Goal: Task Accomplishment & Management: Use online tool/utility

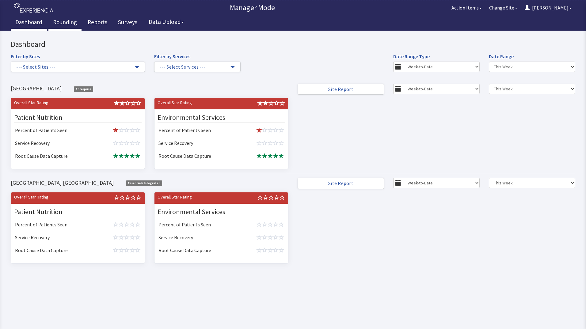
click at [65, 21] on link "Rounding" at bounding box center [64, 22] width 33 height 15
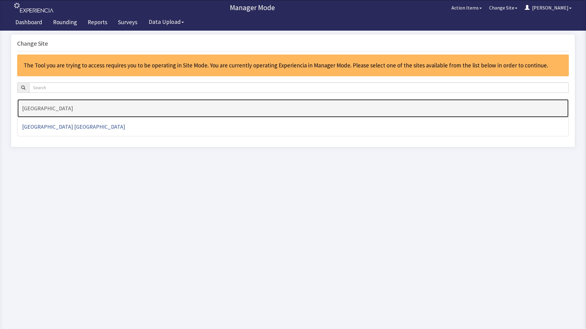
click at [53, 109] on h4 "[GEOGRAPHIC_DATA]" at bounding box center [293, 108] width 542 height 6
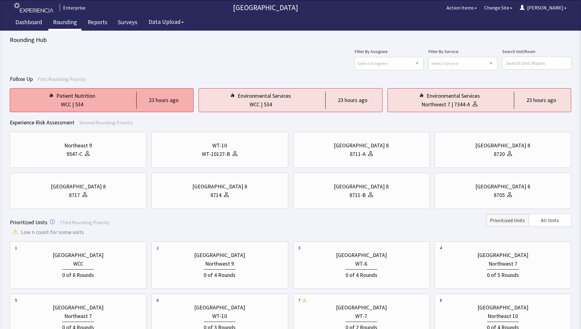
click at [107, 102] on div "WCC | 534" at bounding box center [72, 104] width 114 height 9
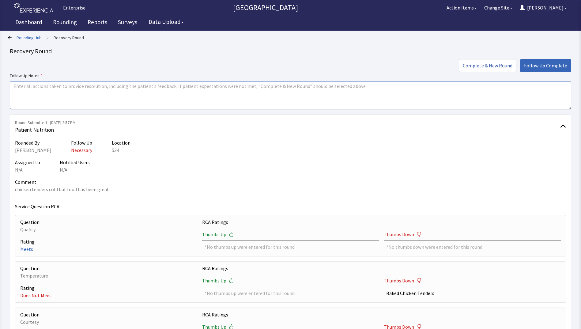
click at [34, 93] on textarea at bounding box center [290, 95] width 561 height 28
drag, startPoint x: 12, startPoint y: 86, endPoint x: 55, endPoint y: 91, distance: 42.5
click at [55, 91] on textarea "issues resolved" at bounding box center [290, 95] width 561 height 28
type textarea "issues resolved"
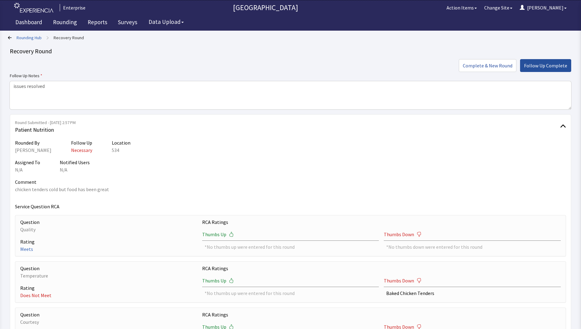
click at [532, 66] on span "Follow Up Complete" at bounding box center [545, 65] width 43 height 7
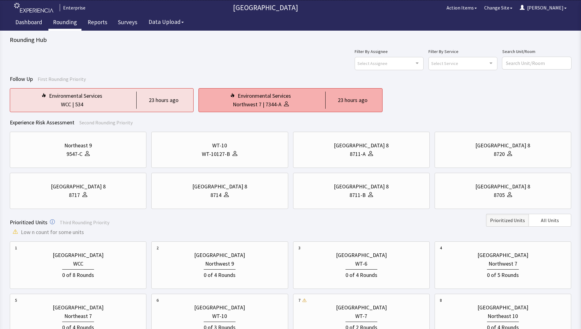
click at [317, 102] on div "Northwest 7 | 7344-A" at bounding box center [261, 104] width 114 height 9
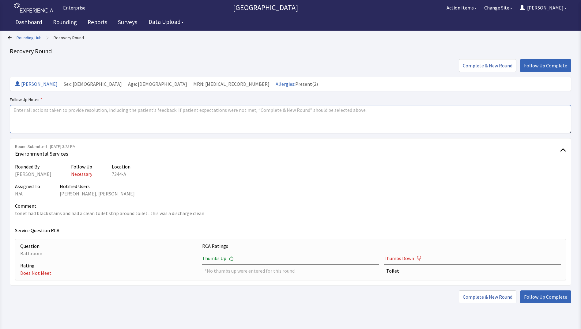
click at [13, 111] on textarea at bounding box center [290, 119] width 561 height 28
paste textarea "issues resolved"
type textarea "issues resolved"
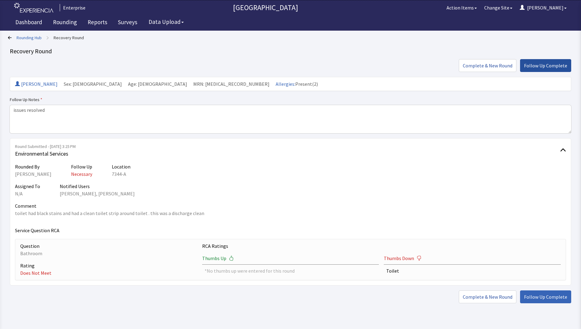
click at [547, 65] on span "Follow Up Complete" at bounding box center [545, 65] width 43 height 7
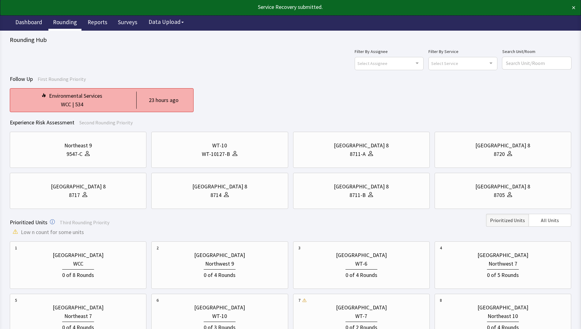
click at [100, 101] on div "WCC | 534" at bounding box center [72, 104] width 114 height 9
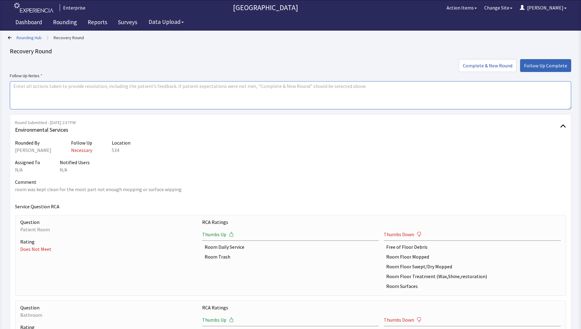
click at [17, 88] on textarea at bounding box center [290, 95] width 561 height 28
paste textarea "issues resolved"
type textarea "issues resolved"
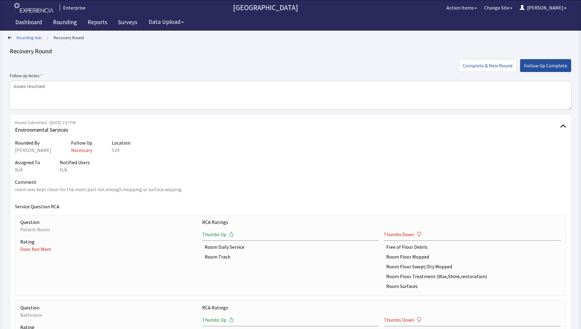
click at [540, 65] on span "Follow Up Complete" at bounding box center [545, 65] width 43 height 7
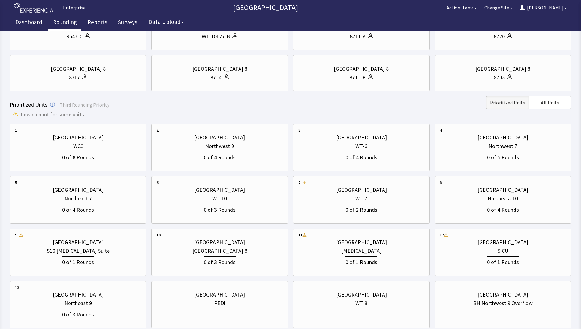
scroll to position [123, 0]
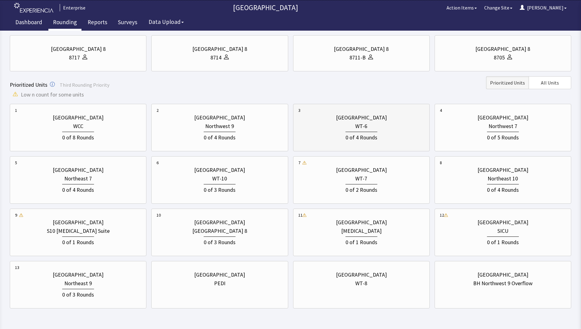
click at [370, 128] on div "WT-6" at bounding box center [361, 126] width 126 height 9
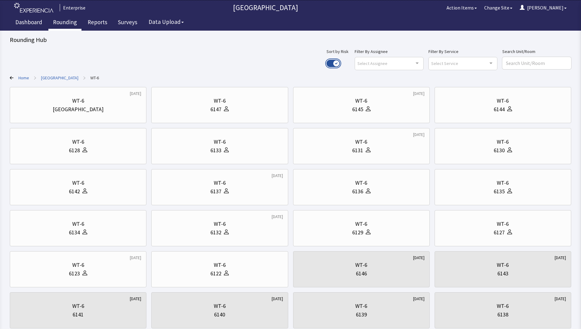
click at [340, 64] on button "Use setting" at bounding box center [333, 63] width 13 height 7
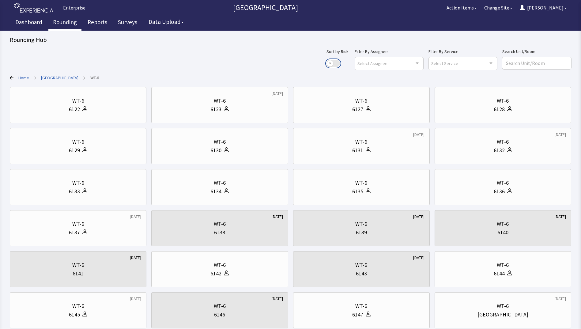
click at [340, 61] on button "Use setting" at bounding box center [333, 63] width 13 height 7
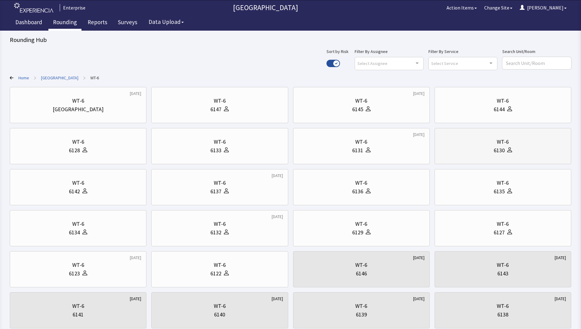
click at [489, 146] on div "6130" at bounding box center [503, 150] width 126 height 9
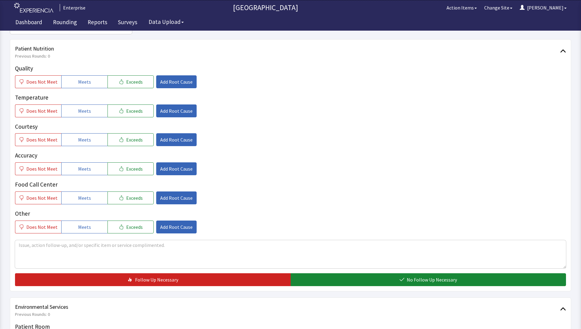
scroll to position [92, 0]
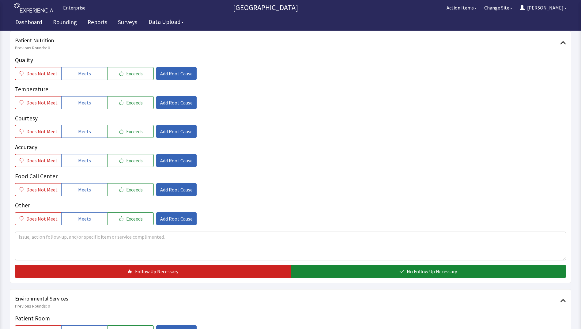
drag, startPoint x: 30, startPoint y: 76, endPoint x: 23, endPoint y: 93, distance: 18.8
click at [30, 76] on span "Does Not Meet" at bounding box center [41, 73] width 31 height 7
drag, startPoint x: 24, startPoint y: 100, endPoint x: 26, endPoint y: 112, distance: 12.1
click at [24, 100] on button "Does Not Meet" at bounding box center [38, 102] width 46 height 13
click at [26, 132] on button "Does Not Meet" at bounding box center [38, 131] width 46 height 13
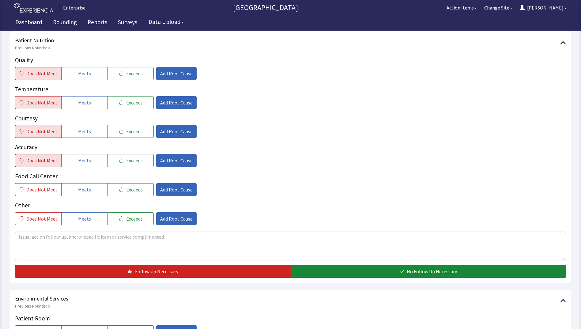
click at [30, 161] on span "Does Not Meet" at bounding box center [41, 160] width 31 height 7
click at [35, 219] on span "Does Not Meet" at bounding box center [41, 218] width 31 height 7
drag, startPoint x: 34, startPoint y: 189, endPoint x: 70, endPoint y: 199, distance: 37.2
click at [35, 190] on span "Does Not Meet" at bounding box center [41, 189] width 31 height 7
click at [168, 220] on span "Add Root Cause" at bounding box center [176, 218] width 32 height 7
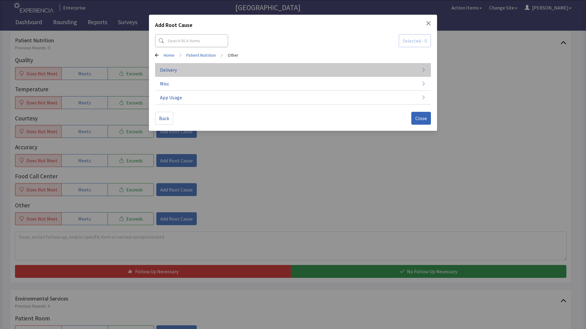
click at [179, 71] on button "Delivery" at bounding box center [293, 70] width 276 height 14
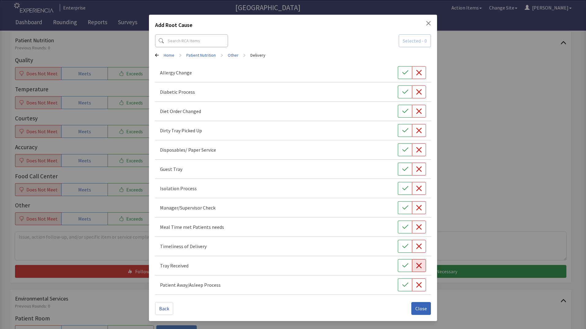
click at [417, 265] on icon "button" at bounding box center [419, 266] width 6 height 6
click at [422, 314] on button "Close" at bounding box center [421, 308] width 20 height 13
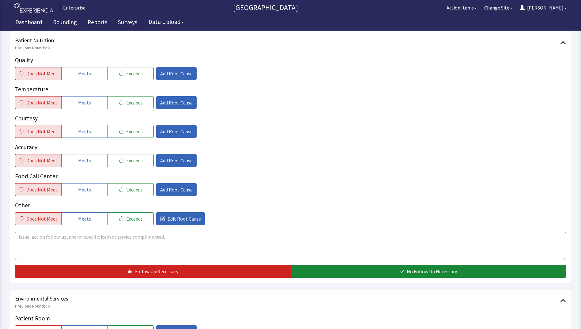
click at [27, 237] on textarea at bounding box center [290, 246] width 551 height 28
drag, startPoint x: 17, startPoint y: 238, endPoint x: 171, endPoint y: 230, distance: 154.3
click at [171, 230] on div "patient mentioned she didnt receive the correct breakfast this morning." at bounding box center [290, 245] width 551 height 30
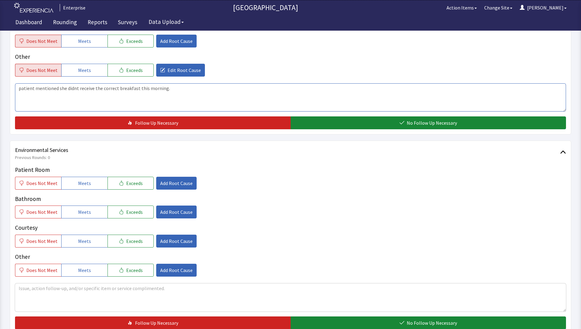
scroll to position [245, 0]
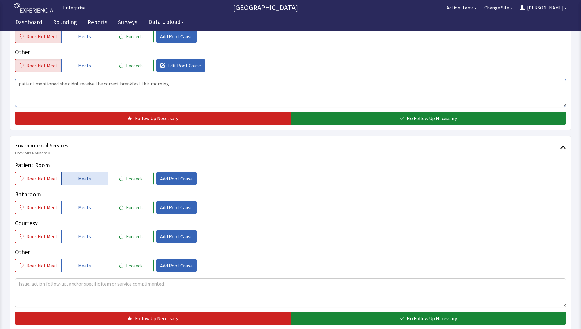
type textarea "patient mentioned she didnt receive the correct breakfast this morning."
click at [80, 177] on span "Meets" at bounding box center [84, 178] width 13 height 7
drag, startPoint x: 74, startPoint y: 207, endPoint x: 76, endPoint y: 217, distance: 10.6
click at [74, 208] on button "Meets" at bounding box center [84, 207] width 46 height 13
click at [80, 237] on span "Meets" at bounding box center [84, 236] width 13 height 7
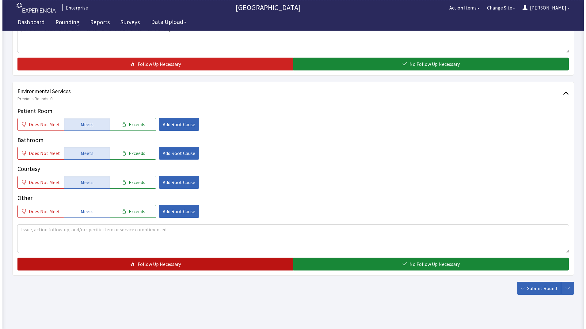
scroll to position [305, 0]
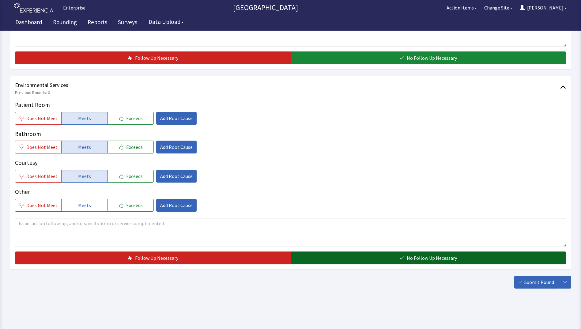
click at [331, 257] on button "No Follow Up Necessary" at bounding box center [429, 257] width 276 height 13
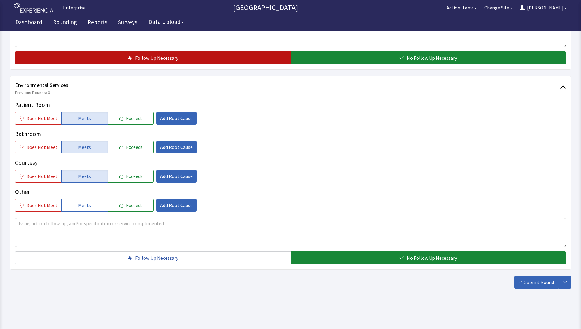
click at [222, 53] on button "Follow Up Necessary" at bounding box center [153, 57] width 276 height 13
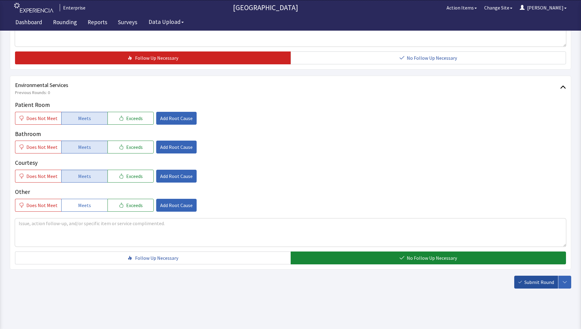
click at [520, 285] on button "Submit Round" at bounding box center [536, 282] width 44 height 13
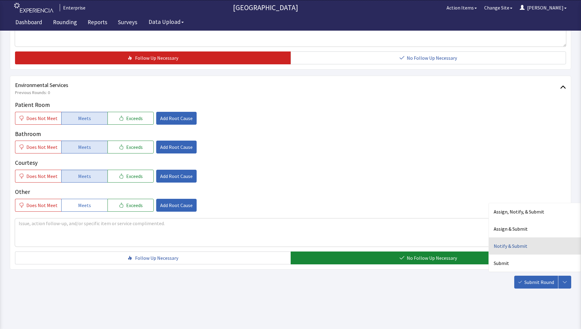
click at [502, 243] on div "Notify & Submit" at bounding box center [535, 245] width 92 height 17
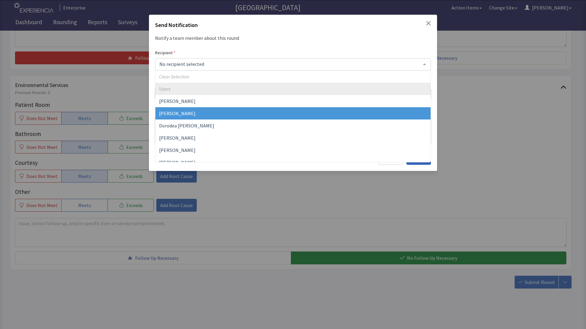
click at [180, 114] on span "[PERSON_NAME]" at bounding box center [177, 113] width 36 height 6
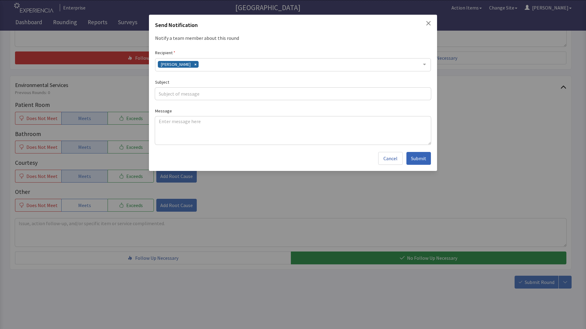
click at [204, 64] on div "[PERSON_NAME]" at bounding box center [293, 64] width 276 height 13
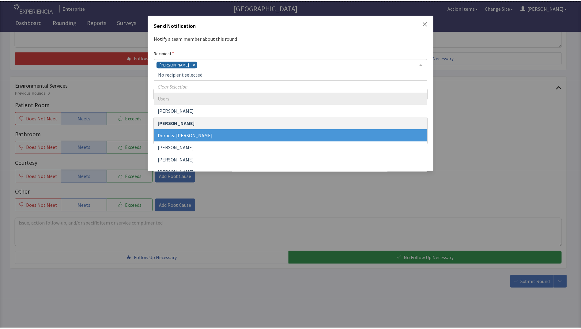
scroll to position [31, 0]
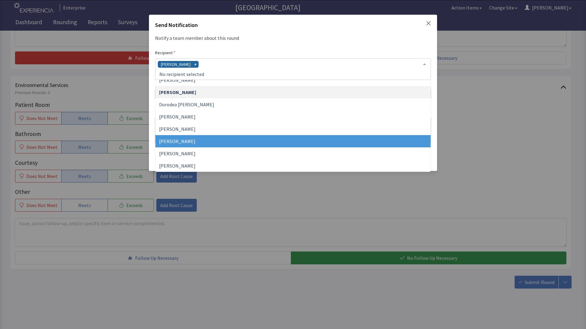
click at [190, 141] on span "[PERSON_NAME]" at bounding box center [177, 141] width 36 height 6
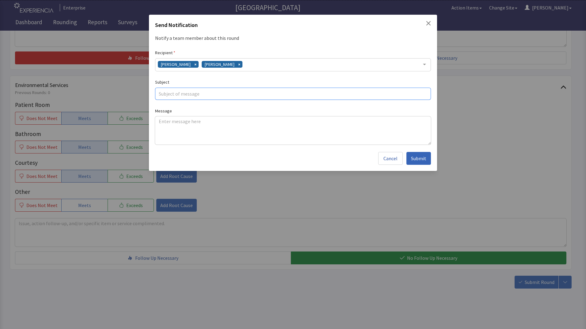
click at [167, 92] on input "text" at bounding box center [293, 94] width 276 height 12
type input "n"
type input "wrong breakfast order"
click at [161, 122] on textarea at bounding box center [293, 130] width 276 height 28
paste textarea "patient mentioned she didnt receive the correct breakfast this morning."
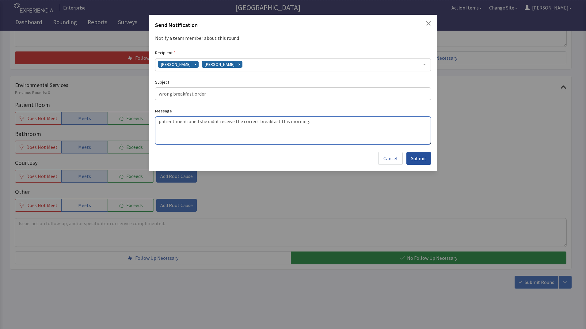
type textarea "patient mentioned she didnt receive the correct breakfast this morning."
click at [418, 162] on span "Submit" at bounding box center [418, 158] width 15 height 7
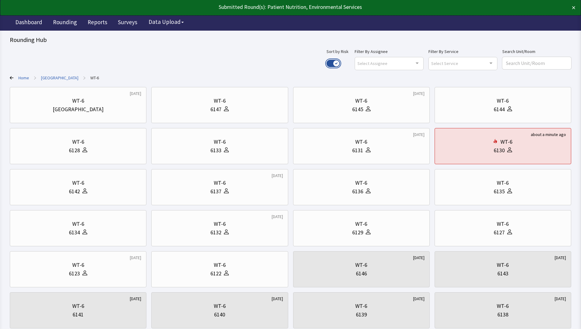
click at [340, 62] on button "Use setting" at bounding box center [333, 63] width 13 height 7
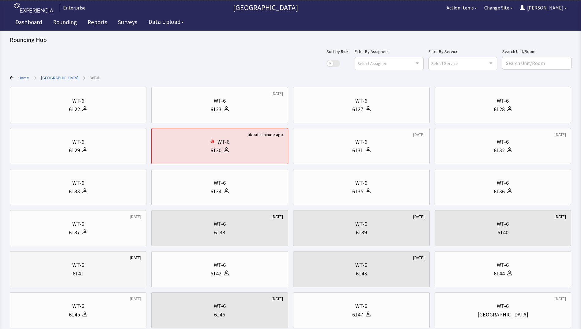
click at [109, 271] on div "6141" at bounding box center [78, 273] width 126 height 9
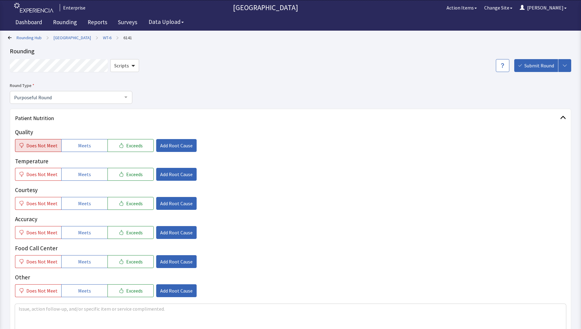
drag, startPoint x: 45, startPoint y: 146, endPoint x: 43, endPoint y: 149, distance: 3.3
click at [44, 146] on span "Does Not Meet" at bounding box center [41, 145] width 31 height 7
click at [37, 177] on span "Does Not Meet" at bounding box center [41, 174] width 31 height 7
click at [90, 206] on button "Meets" at bounding box center [84, 203] width 46 height 13
drag, startPoint x: 82, startPoint y: 235, endPoint x: 83, endPoint y: 248, distance: 13.2
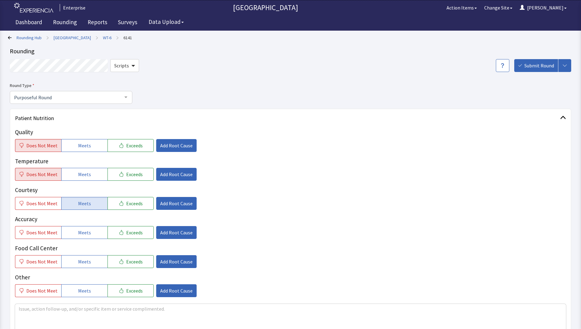
click at [83, 240] on div "Quality Does Not Meet Meets Exceeds Add Root Cause Temperature Does Not Meet Me…" at bounding box center [290, 212] width 551 height 169
click at [82, 259] on span "Meets" at bounding box center [84, 261] width 13 height 7
click at [82, 232] on span "Meets" at bounding box center [84, 232] width 13 height 7
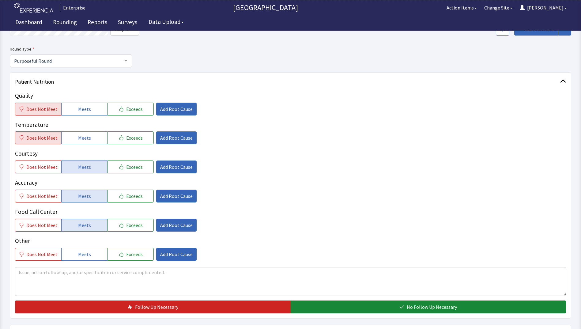
scroll to position [92, 0]
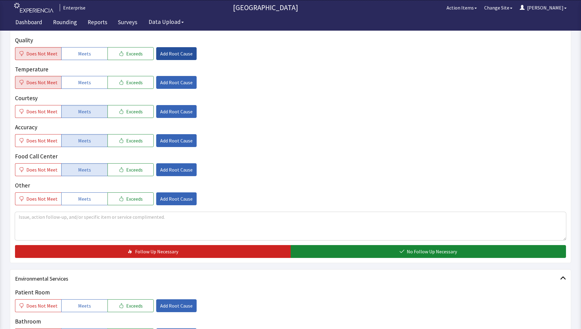
click at [171, 55] on span "Add Root Cause" at bounding box center [176, 53] width 32 height 7
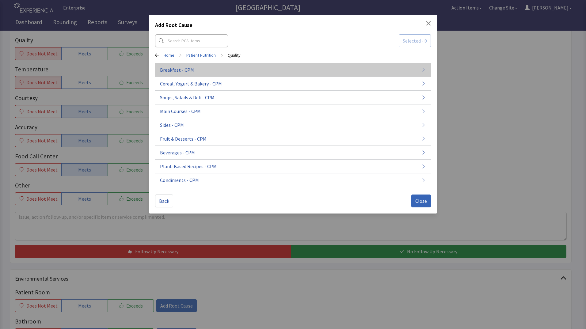
click at [191, 69] on span "Breakfast - CPM" at bounding box center [177, 69] width 34 height 7
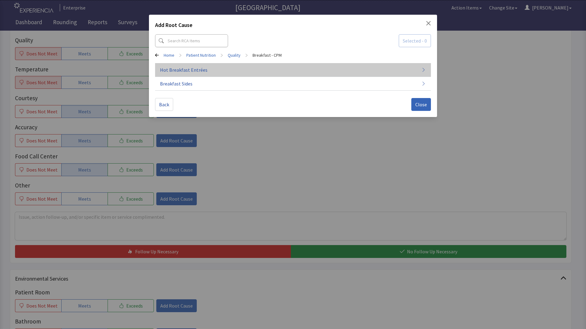
click at [256, 73] on button "Hot Breakfast Entrées" at bounding box center [293, 70] width 276 height 14
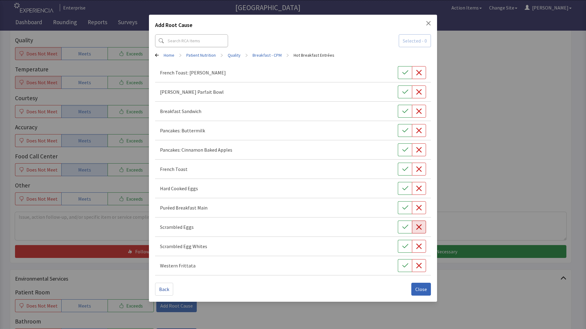
click at [419, 228] on icon "button" at bounding box center [419, 227] width 6 height 6
click at [423, 293] on button "Close" at bounding box center [421, 289] width 20 height 13
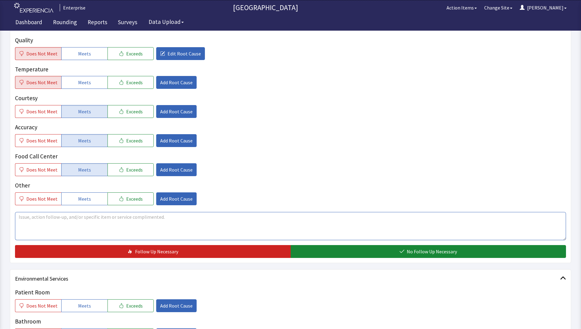
click at [22, 217] on textarea at bounding box center [290, 226] width 551 height 28
click at [105, 227] on textarea "eggs very cold and rubbery" at bounding box center [290, 226] width 551 height 28
drag, startPoint x: 17, startPoint y: 217, endPoint x: 84, endPoint y: 217, distance: 67.7
click at [84, 217] on textarea "eggs very cold and rubbery" at bounding box center [290, 226] width 551 height 28
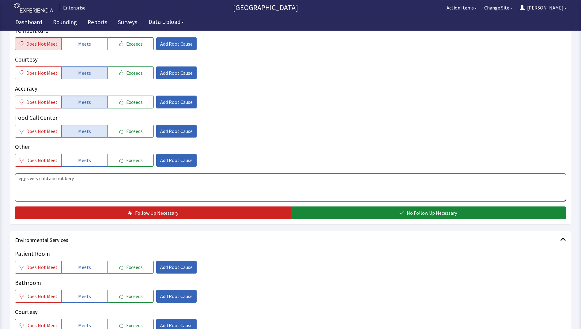
scroll to position [214, 0]
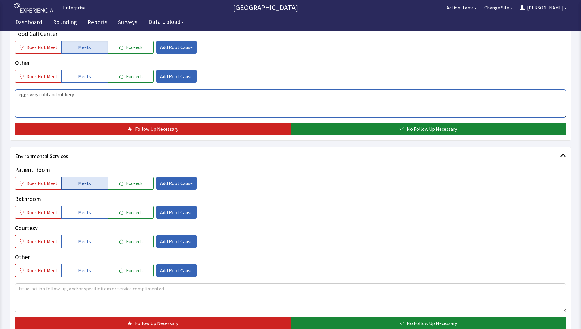
type textarea "eggs very cold and rubbery"
click at [75, 183] on button "Meets" at bounding box center [84, 183] width 46 height 13
drag, startPoint x: 74, startPoint y: 210, endPoint x: 74, endPoint y: 229, distance: 19.9
click at [74, 210] on button "Meets" at bounding box center [84, 212] width 46 height 13
drag, startPoint x: 75, startPoint y: 240, endPoint x: 78, endPoint y: 259, distance: 19.7
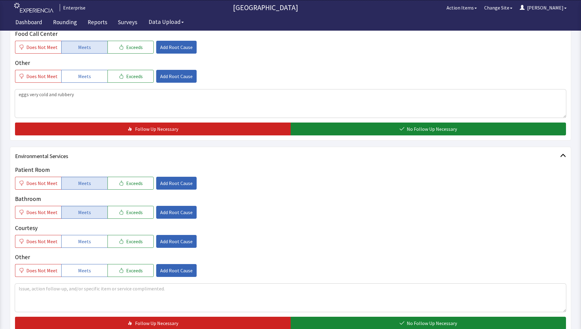
click at [76, 243] on button "Meets" at bounding box center [84, 241] width 46 height 13
click at [80, 270] on span "Meets" at bounding box center [84, 270] width 13 height 7
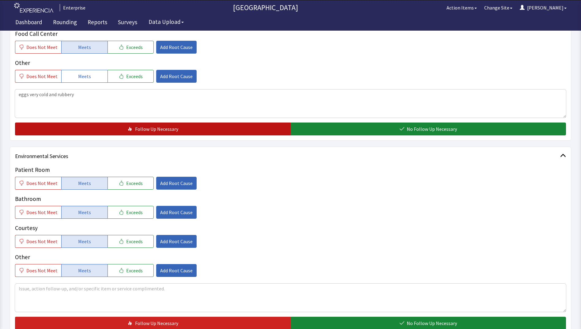
click at [114, 129] on button "Follow Up Necessary" at bounding box center [153, 129] width 276 height 13
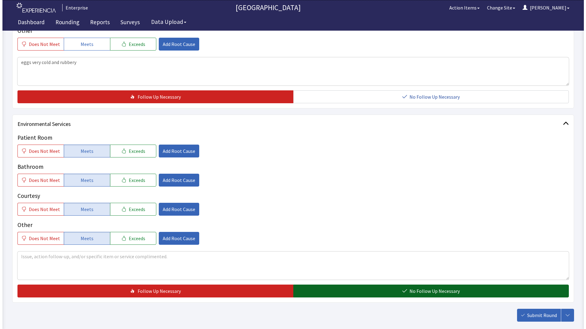
scroll to position [276, 0]
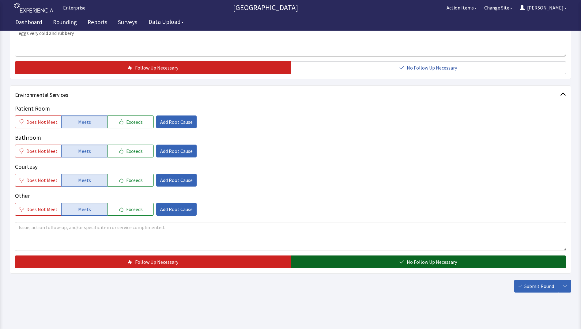
click at [351, 264] on button "No Follow Up Necessary" at bounding box center [429, 261] width 276 height 13
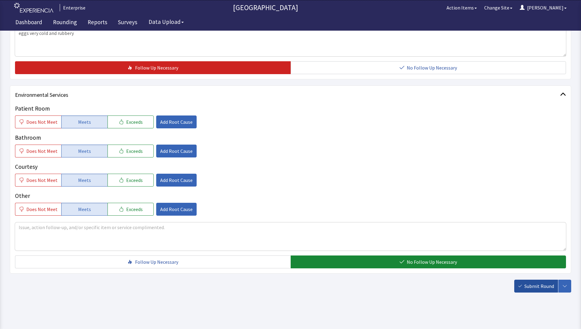
click at [539, 285] on span "Submit Round" at bounding box center [539, 285] width 30 height 7
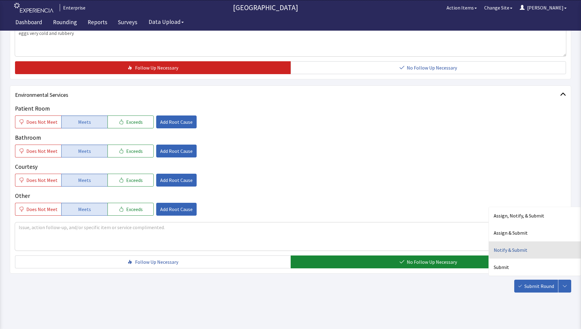
click at [502, 253] on div "Notify & Submit" at bounding box center [535, 249] width 92 height 17
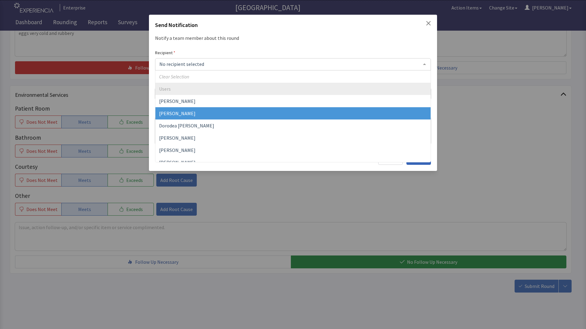
click at [164, 111] on span "David Garcia" at bounding box center [177, 113] width 36 height 6
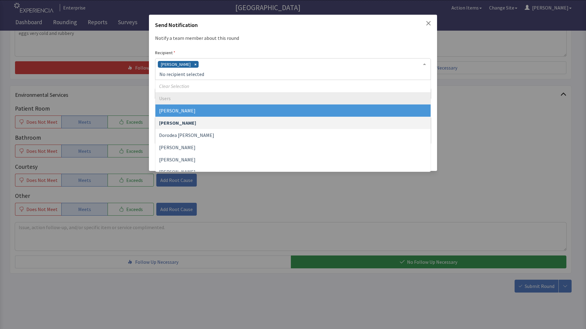
click at [198, 66] on div "David Garcia" at bounding box center [293, 69] width 276 height 22
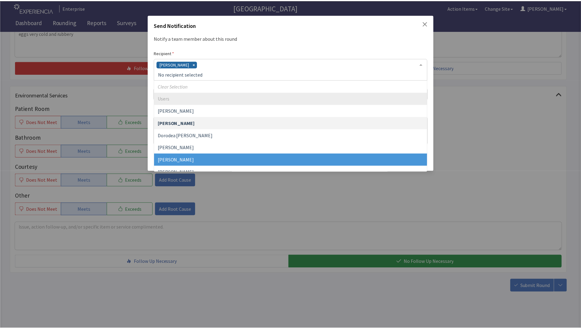
scroll to position [31, 0]
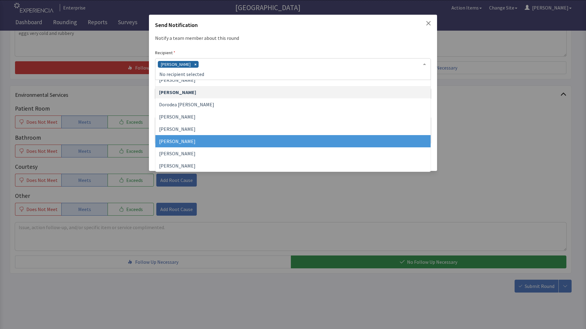
click at [175, 143] on span "Jacquelyn Bucci" at bounding box center [177, 141] width 36 height 6
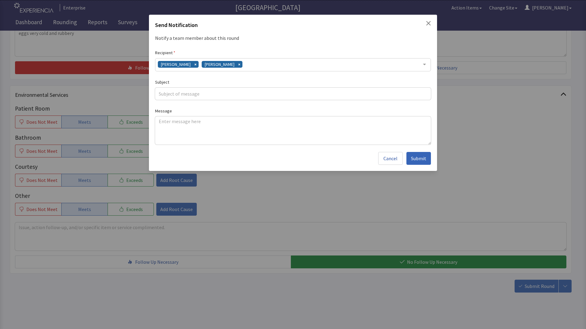
click at [248, 64] on div "David Garcia Jacquelyn Bucci" at bounding box center [293, 64] width 276 height 13
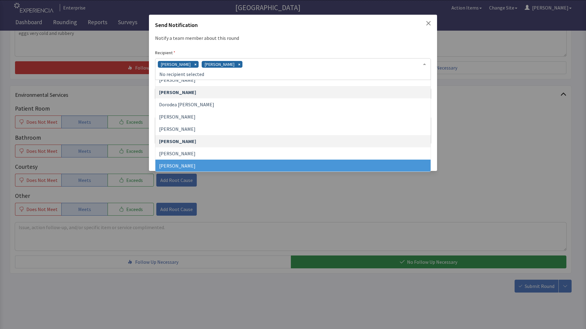
click at [183, 163] on span "James Hellandbrand" at bounding box center [177, 166] width 36 height 6
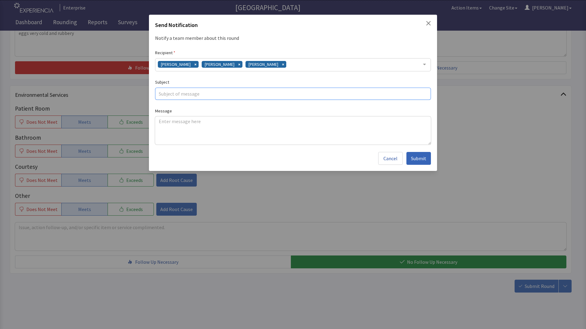
click at [181, 94] on input "text" at bounding box center [293, 94] width 276 height 12
type input "rubbery"
click at [159, 121] on textarea at bounding box center [293, 130] width 276 height 28
paste textarea "eggs very cold and rubbery"
type textarea "eggs very cold and rubbery"
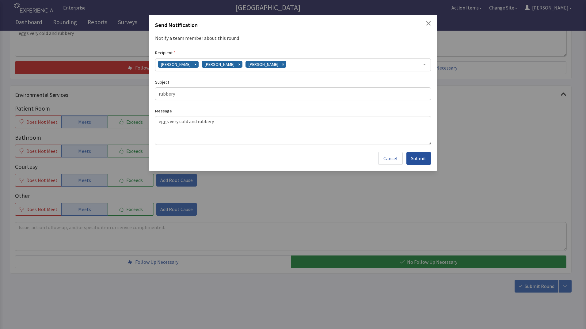
click at [418, 158] on span "Submit" at bounding box center [418, 158] width 15 height 7
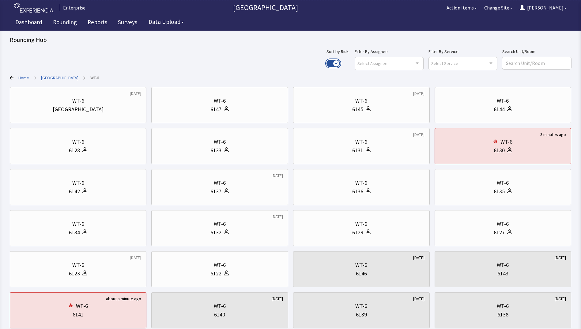
click at [340, 62] on button "Use setting" at bounding box center [333, 63] width 13 height 7
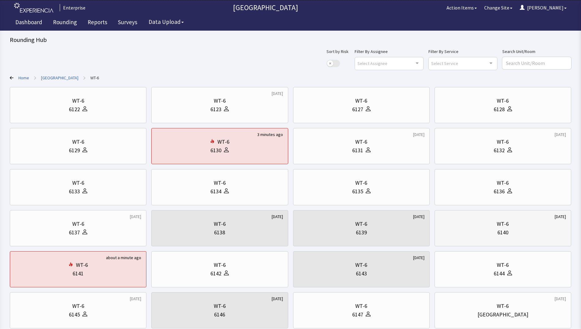
click at [493, 238] on div "WT-6 6140" at bounding box center [503, 228] width 126 height 29
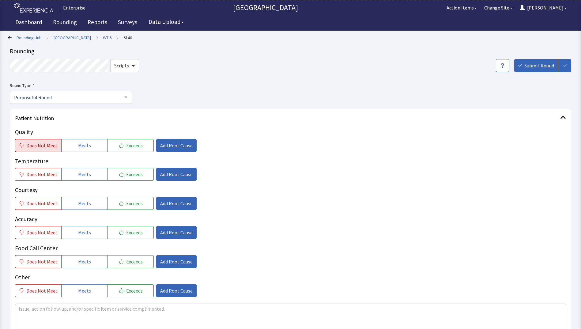
click at [34, 144] on span "Does Not Meet" at bounding box center [41, 145] width 31 height 7
click at [39, 174] on span "Does Not Meet" at bounding box center [41, 174] width 31 height 7
click at [38, 198] on button "Does Not Meet" at bounding box center [38, 203] width 46 height 13
click at [40, 228] on button "Does Not Meet" at bounding box center [38, 232] width 46 height 13
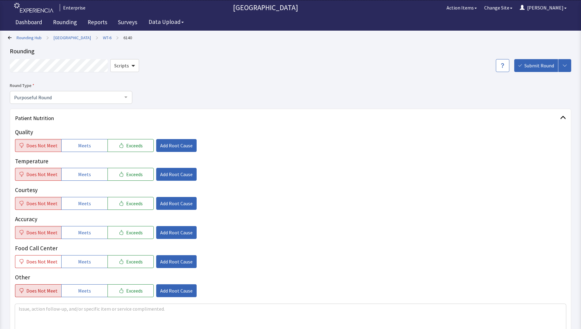
click at [33, 293] on span "Does Not Meet" at bounding box center [41, 290] width 31 height 7
click at [40, 257] on button "Does Not Meet" at bounding box center [38, 261] width 46 height 13
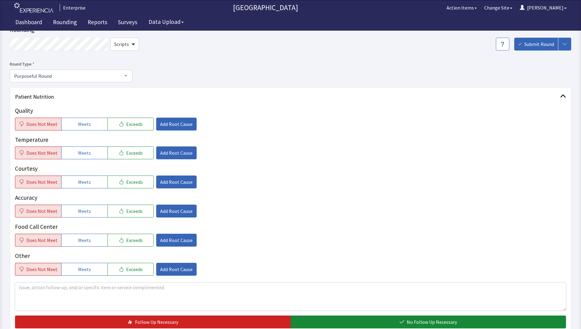
scroll to position [92, 0]
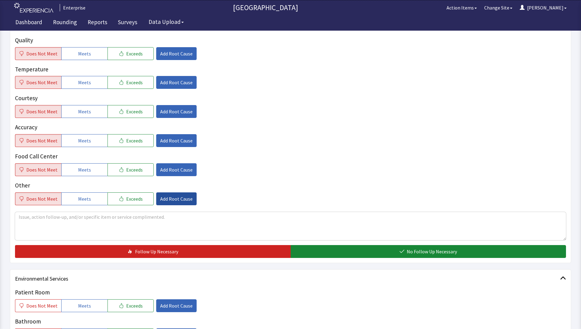
click at [177, 202] on span "Add Root Cause" at bounding box center [176, 198] width 32 height 7
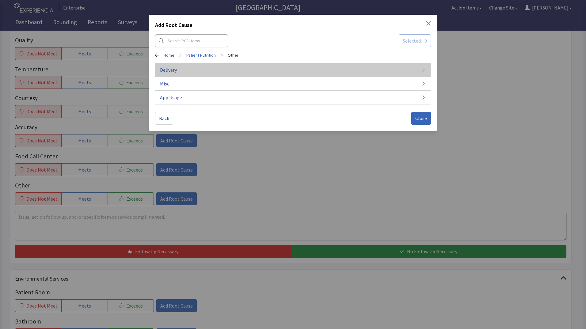
click at [221, 67] on button "Delivery" at bounding box center [293, 70] width 276 height 14
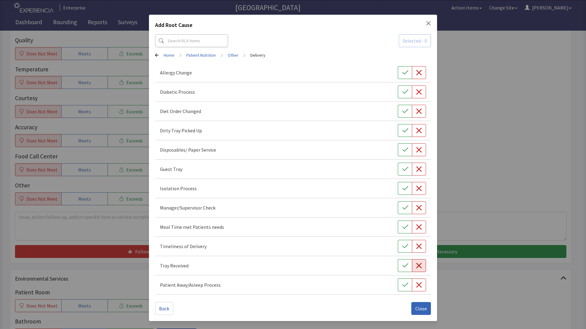
drag, startPoint x: 420, startPoint y: 266, endPoint x: 420, endPoint y: 270, distance: 3.7
click at [420, 269] on button "button" at bounding box center [419, 265] width 14 height 13
drag, startPoint x: 419, startPoint y: 308, endPoint x: 412, endPoint y: 308, distance: 6.7
click at [420, 308] on span "Close" at bounding box center [421, 308] width 12 height 7
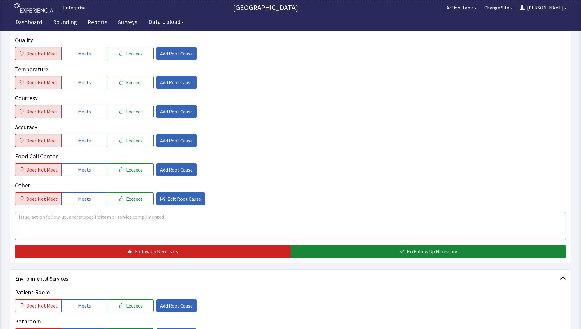
click at [27, 217] on textarea at bounding box center [290, 226] width 551 height 28
click at [30, 218] on textarea at bounding box center [290, 226] width 551 height 28
click at [103, 218] on textarea "patient mentioned no meal was delivered it was a hallway patient" at bounding box center [290, 226] width 551 height 28
drag, startPoint x: 18, startPoint y: 218, endPoint x: 213, endPoint y: 217, distance: 194.2
click at [213, 217] on textarea "patient mentioned no meal was delivered yesterday it was a hallway patient" at bounding box center [290, 226] width 551 height 28
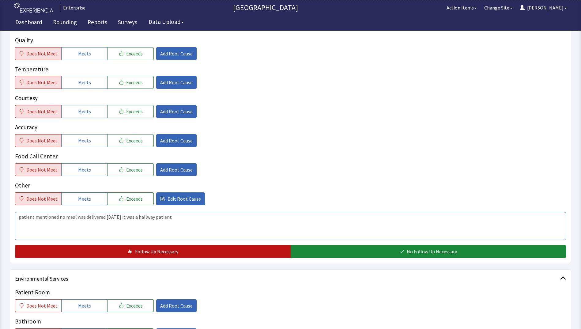
type textarea "patient mentioned no meal was delivered yesterday it was a hallway patient"
click at [251, 253] on button "Follow Up Necessary" at bounding box center [153, 251] width 276 height 13
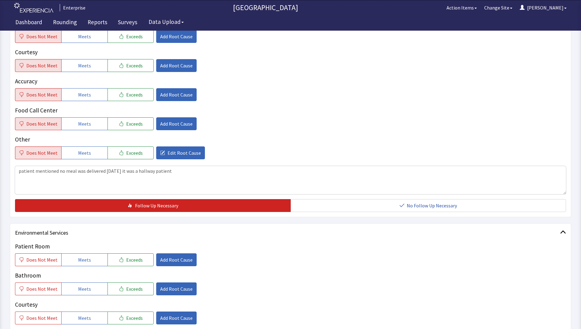
scroll to position [214, 0]
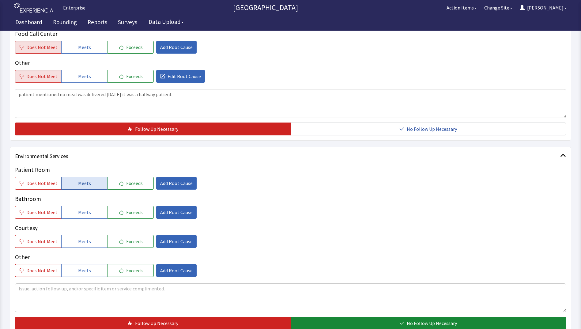
click at [91, 181] on button "Meets" at bounding box center [84, 183] width 46 height 13
click at [94, 218] on button "Meets" at bounding box center [84, 212] width 46 height 13
click at [96, 242] on button "Meets" at bounding box center [84, 241] width 46 height 13
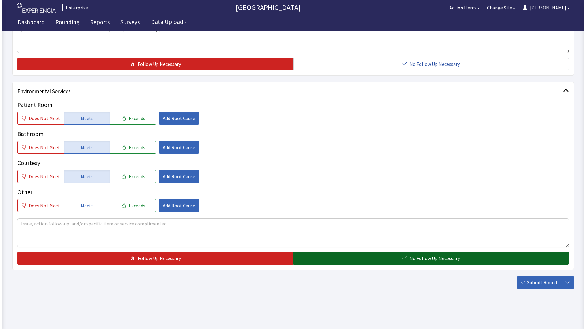
scroll to position [280, 0]
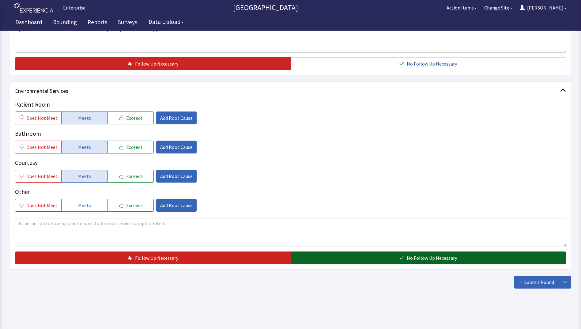
drag, startPoint x: 324, startPoint y: 255, endPoint x: 332, endPoint y: 259, distance: 8.6
click at [325, 255] on button "No Follow Up Necessary" at bounding box center [429, 257] width 276 height 13
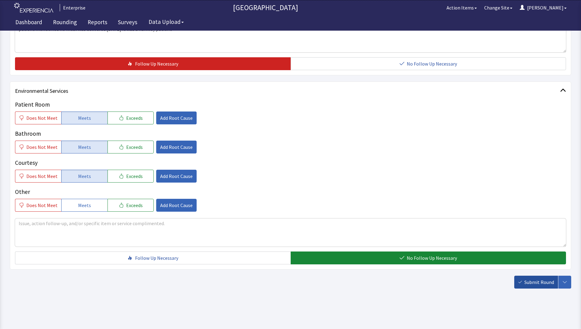
click at [536, 283] on span "Submit Round" at bounding box center [539, 281] width 30 height 7
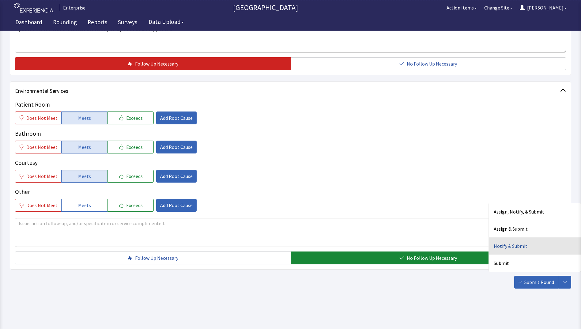
click at [504, 247] on div "Notify & Submit" at bounding box center [535, 245] width 92 height 17
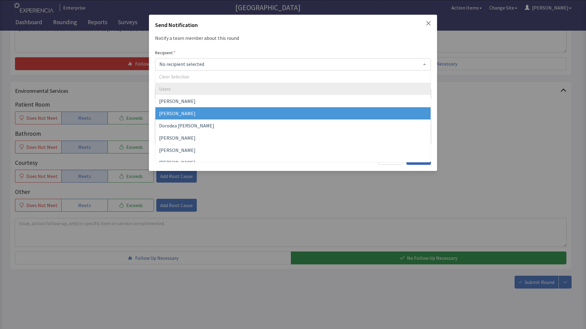
click at [176, 114] on span "David Garcia" at bounding box center [177, 113] width 36 height 6
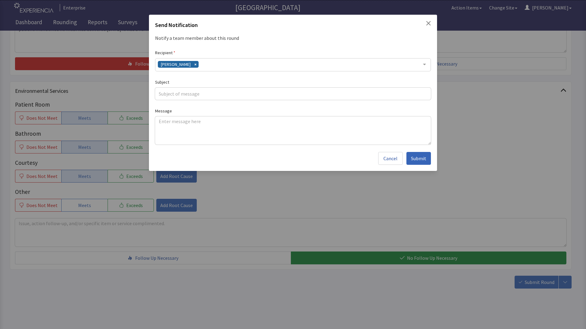
click at [217, 65] on div "[PERSON_NAME]" at bounding box center [293, 64] width 276 height 13
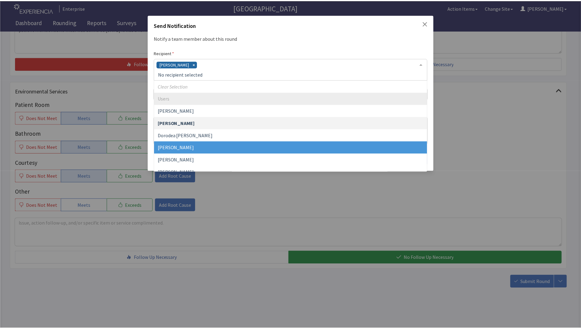
scroll to position [31, 0]
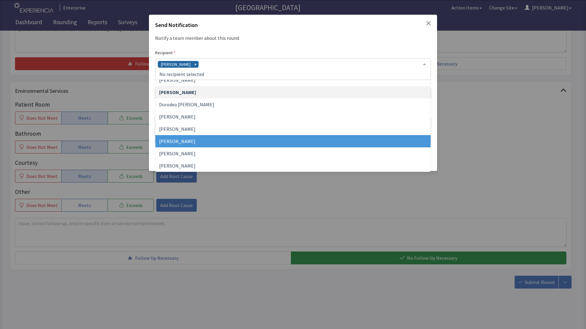
click at [186, 144] on span "[PERSON_NAME]" at bounding box center [177, 141] width 36 height 6
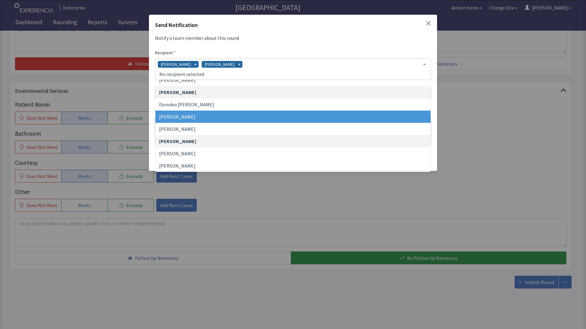
click at [246, 66] on div "David Garcia Jacquelyn Bucci" at bounding box center [293, 69] width 276 height 22
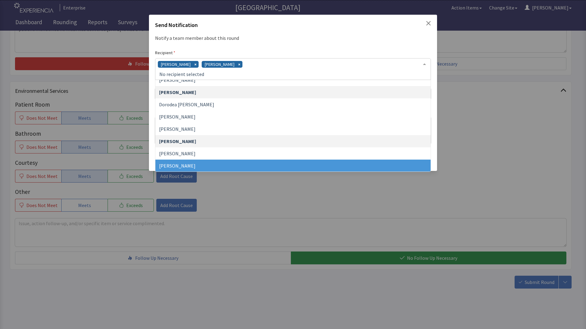
click at [186, 165] on span "James Hellandbrand" at bounding box center [177, 166] width 36 height 6
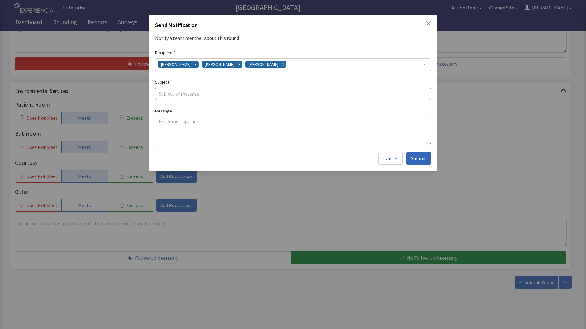
click at [189, 95] on input "text" at bounding box center [293, 94] width 276 height 12
type input "hallway patient issue"
click at [160, 122] on textarea at bounding box center [293, 130] width 276 height 28
paste textarea "patient mentioned no meal was delivered yesterday it was a hallway patient"
type textarea "patient mentioned no meal was delivered yesterday it was a hallway patient"
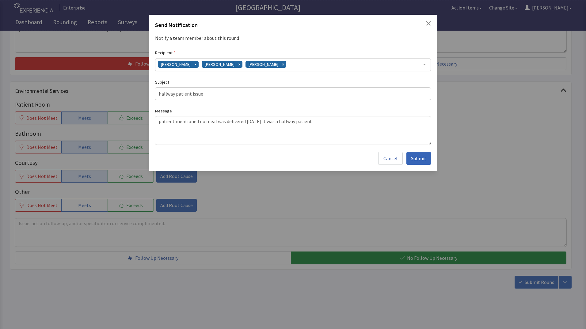
click at [422, 160] on span "Submit" at bounding box center [418, 158] width 15 height 7
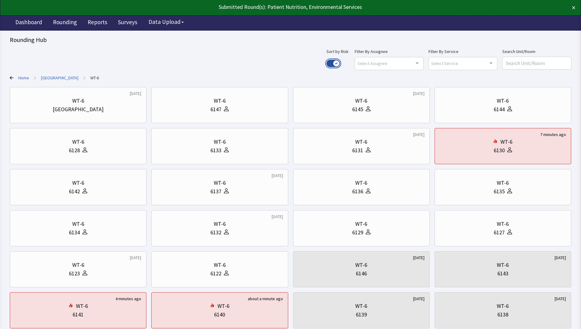
click at [340, 62] on button "Use setting" at bounding box center [333, 63] width 13 height 7
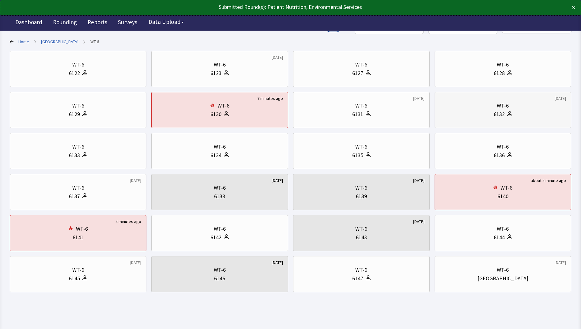
scroll to position [40, 0]
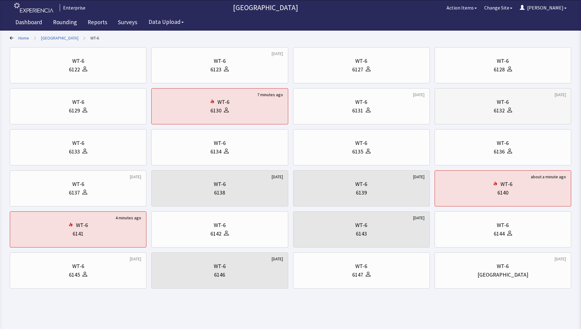
click at [469, 104] on div "WT-6" at bounding box center [503, 102] width 126 height 9
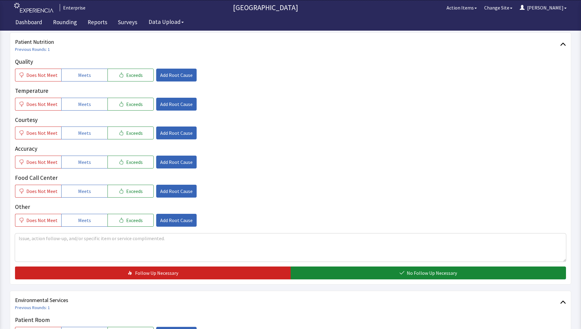
scroll to position [92, 0]
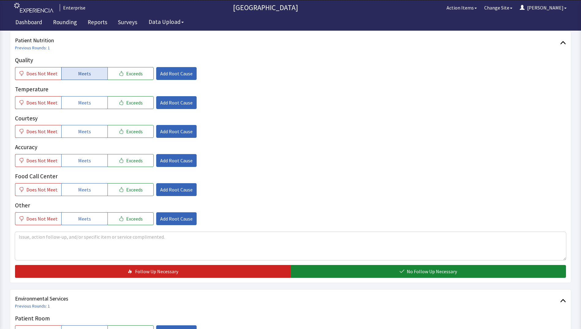
click at [83, 74] on span "Meets" at bounding box center [84, 73] width 13 height 7
drag, startPoint x: 85, startPoint y: 103, endPoint x: 85, endPoint y: 106, distance: 3.1
click at [85, 105] on span "Meets" at bounding box center [84, 102] width 13 height 7
drag, startPoint x: 85, startPoint y: 127, endPoint x: 85, endPoint y: 142, distance: 14.4
click at [85, 131] on button "Meets" at bounding box center [84, 131] width 46 height 13
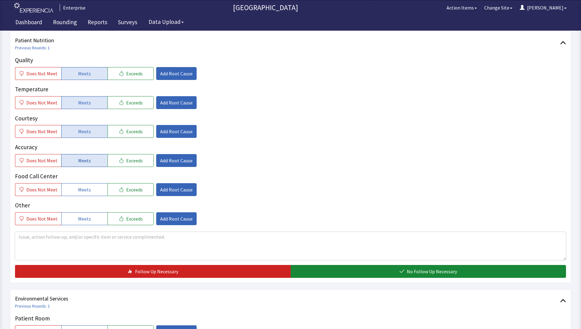
drag, startPoint x: 84, startPoint y: 157, endPoint x: 84, endPoint y: 167, distance: 10.4
click at [84, 161] on button "Meets" at bounding box center [84, 160] width 46 height 13
click at [84, 186] on span "Meets" at bounding box center [84, 189] width 13 height 7
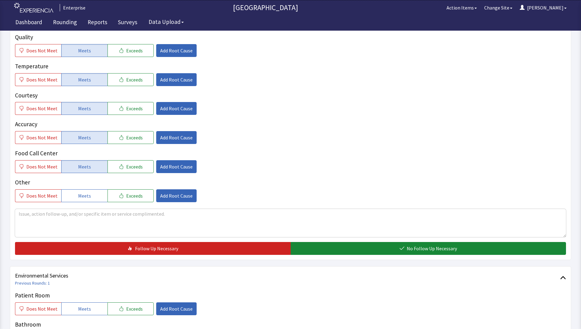
scroll to position [153, 0]
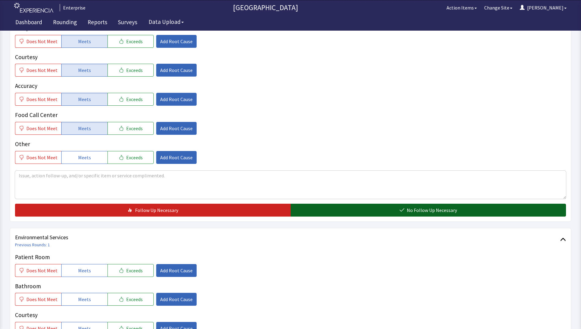
click at [313, 210] on button "No Follow Up Necessary" at bounding box center [429, 210] width 276 height 13
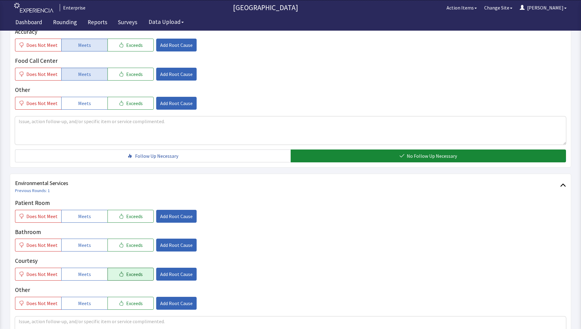
scroll to position [276, 0]
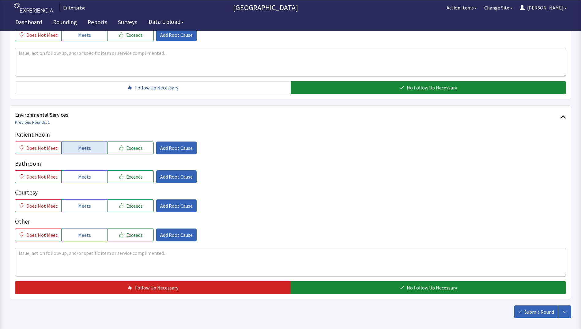
click at [78, 152] on button "Meets" at bounding box center [84, 148] width 46 height 13
drag, startPoint x: 80, startPoint y: 175, endPoint x: 83, endPoint y: 189, distance: 14.5
click at [81, 178] on span "Meets" at bounding box center [84, 176] width 13 height 7
click at [85, 205] on span "Meets" at bounding box center [84, 205] width 13 height 7
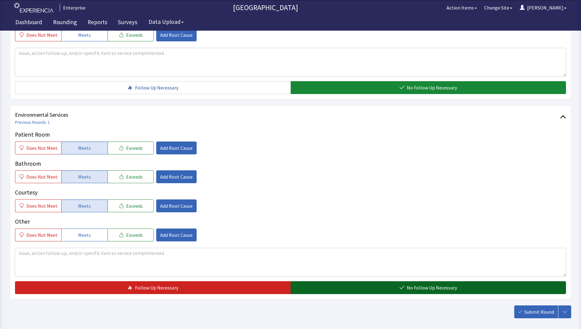
click at [310, 287] on button "No Follow Up Necessary" at bounding box center [429, 287] width 276 height 13
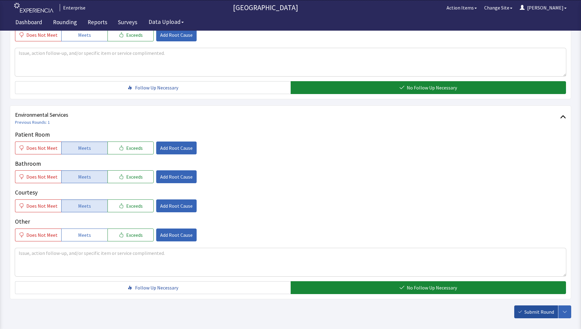
click at [524, 312] on button "Submit Round" at bounding box center [536, 311] width 44 height 13
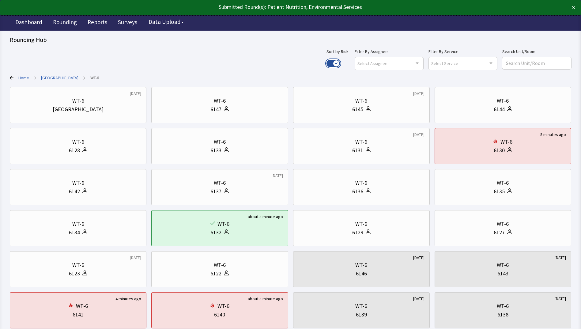
click at [340, 61] on button "Use setting" at bounding box center [333, 63] width 13 height 7
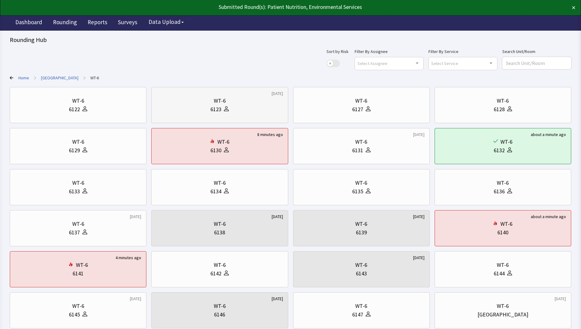
click at [241, 109] on div "6123" at bounding box center [220, 109] width 126 height 9
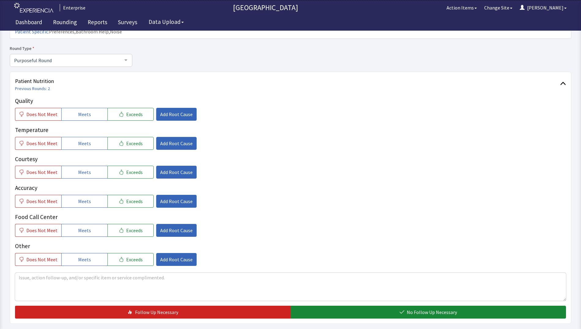
scroll to position [61, 0]
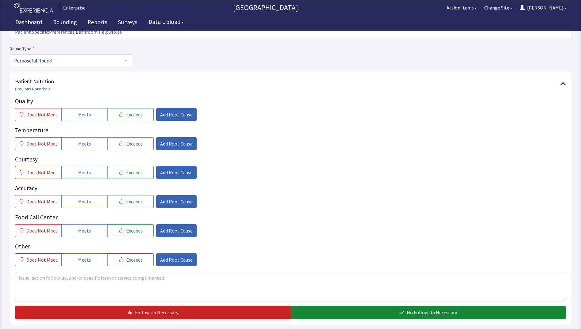
drag, startPoint x: 79, startPoint y: 104, endPoint x: 82, endPoint y: 117, distance: 14.3
click at [80, 111] on span "Meets" at bounding box center [84, 114] width 13 height 7
drag, startPoint x: 83, startPoint y: 129, endPoint x: 85, endPoint y: 146, distance: 16.9
click at [84, 140] on span "Meets" at bounding box center [84, 143] width 13 height 7
drag, startPoint x: 85, startPoint y: 157, endPoint x: 85, endPoint y: 162, distance: 5.2
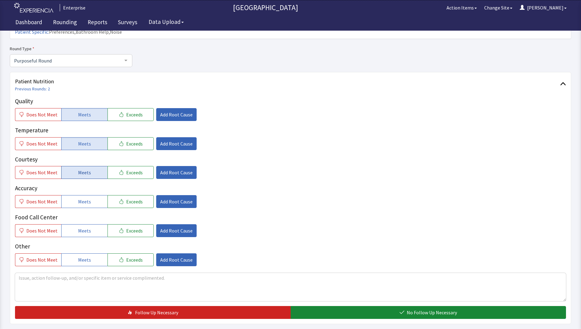
click at [85, 166] on button "Meets" at bounding box center [84, 172] width 46 height 13
click at [84, 198] on span "Meets" at bounding box center [84, 201] width 13 height 7
drag, startPoint x: 82, startPoint y: 218, endPoint x: 87, endPoint y: 217, distance: 4.4
click at [83, 227] on span "Meets" at bounding box center [84, 230] width 13 height 7
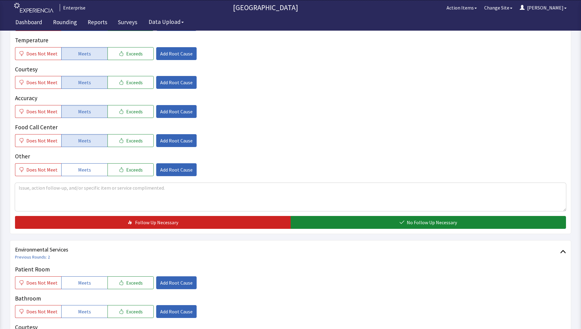
scroll to position [153, 0]
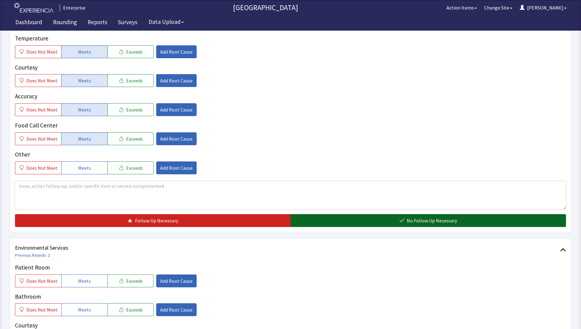
drag, startPoint x: 338, startPoint y: 209, endPoint x: 295, endPoint y: 198, distance: 43.9
click at [337, 214] on button "No Follow Up Necessary" at bounding box center [429, 220] width 276 height 13
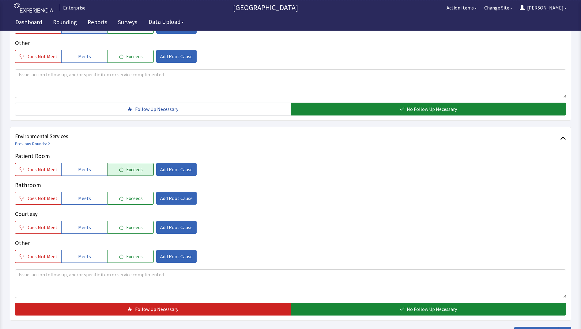
scroll to position [276, 0]
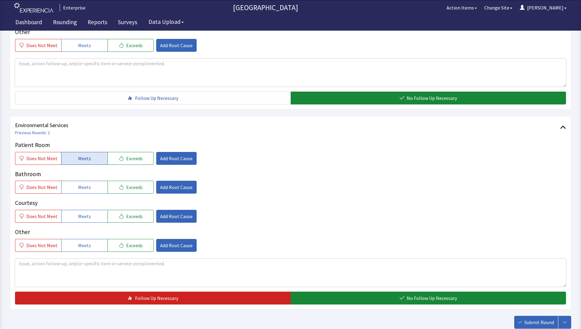
drag, startPoint x: 81, startPoint y: 143, endPoint x: 83, endPoint y: 154, distance: 10.9
click at [81, 152] on button "Meets" at bounding box center [84, 158] width 46 height 13
drag, startPoint x: 84, startPoint y: 173, endPoint x: 93, endPoint y: 198, distance: 26.1
click at [87, 181] on button "Meets" at bounding box center [84, 187] width 46 height 13
click at [94, 210] on button "Meets" at bounding box center [84, 216] width 46 height 13
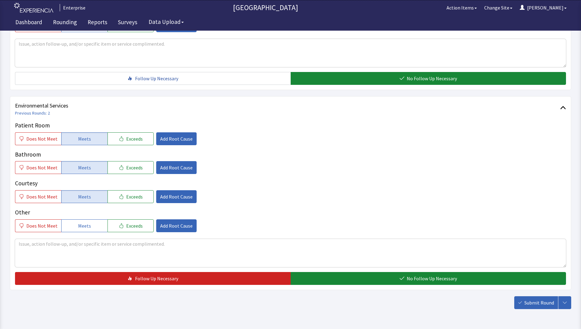
scroll to position [305, 0]
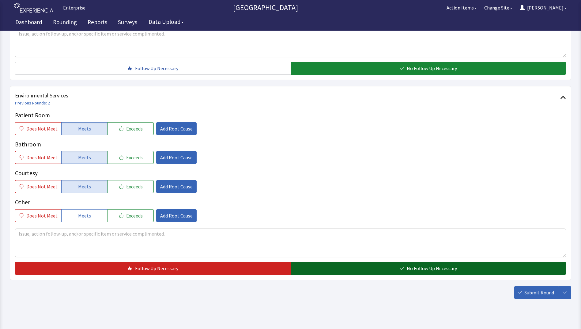
click at [307, 262] on button "No Follow Up Necessary" at bounding box center [429, 268] width 276 height 13
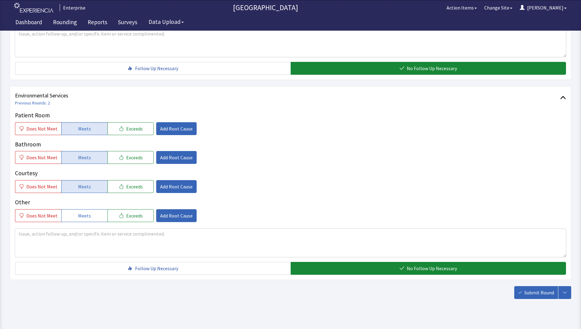
click at [530, 289] on span "Submit Round" at bounding box center [539, 292] width 30 height 7
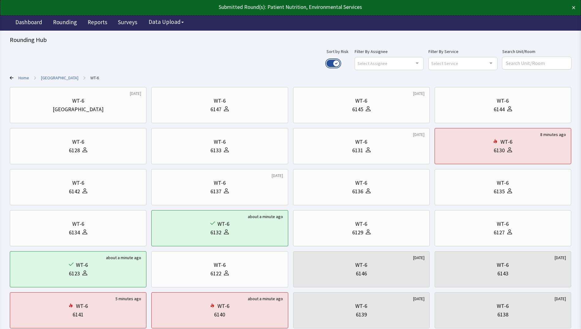
click at [340, 62] on button "Use setting" at bounding box center [333, 63] width 13 height 7
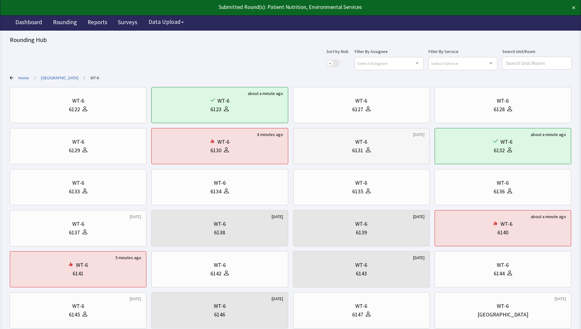
click at [330, 152] on div "6131" at bounding box center [361, 150] width 126 height 9
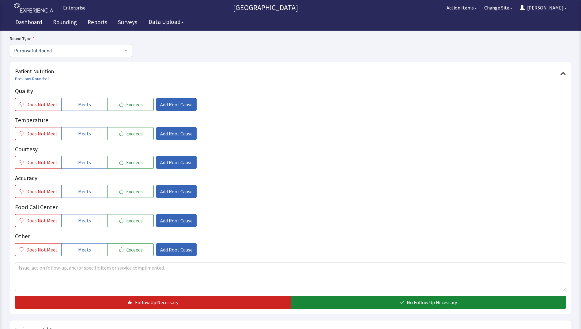
scroll to position [92, 0]
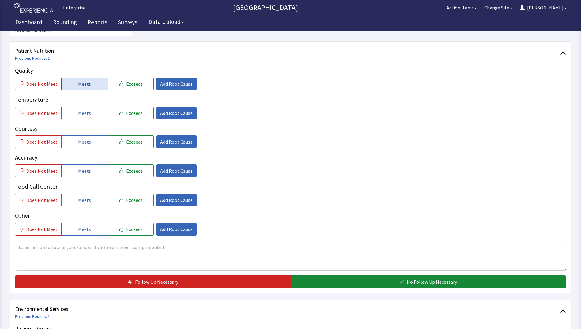
click at [78, 78] on button "Meets" at bounding box center [84, 84] width 46 height 13
drag, startPoint x: 84, startPoint y: 106, endPoint x: 83, endPoint y: 130, distance: 23.6
click at [84, 107] on button "Meets" at bounding box center [84, 113] width 46 height 13
click at [83, 140] on div "Quality Does Not Meet Meets Exceeds Add Root Cause Temperature Does Not Meet Me…" at bounding box center [290, 150] width 551 height 169
drag, startPoint x: 84, startPoint y: 133, endPoint x: 82, endPoint y: 153, distance: 19.6
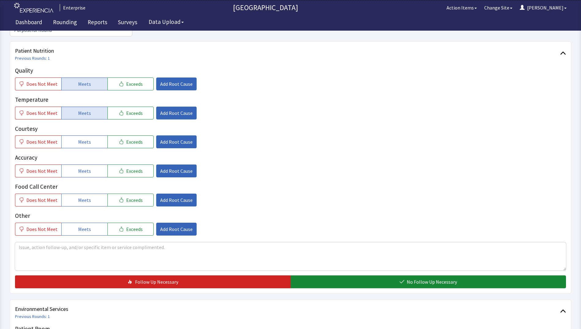
click at [84, 138] on span "Meets" at bounding box center [84, 141] width 13 height 7
drag, startPoint x: 82, startPoint y: 162, endPoint x: 86, endPoint y: 174, distance: 13.1
click at [83, 165] on button "Meets" at bounding box center [84, 170] width 46 height 13
click at [86, 195] on button "Meets" at bounding box center [84, 200] width 46 height 13
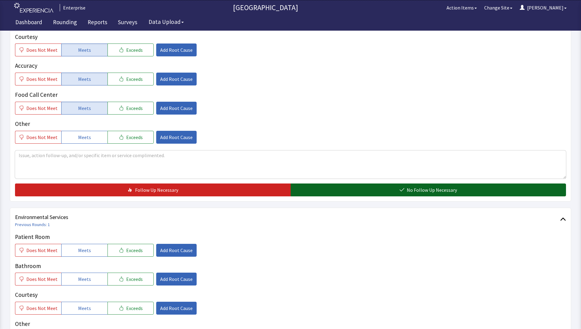
click at [307, 183] on button "No Follow Up Necessary" at bounding box center [429, 189] width 276 height 13
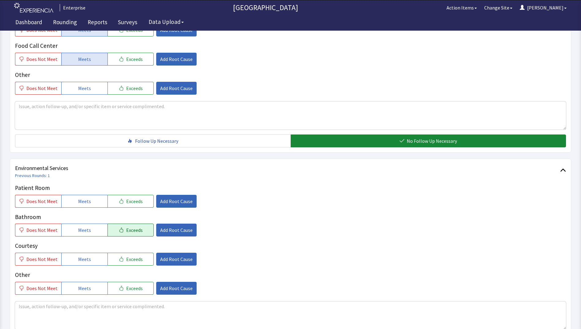
scroll to position [276, 0]
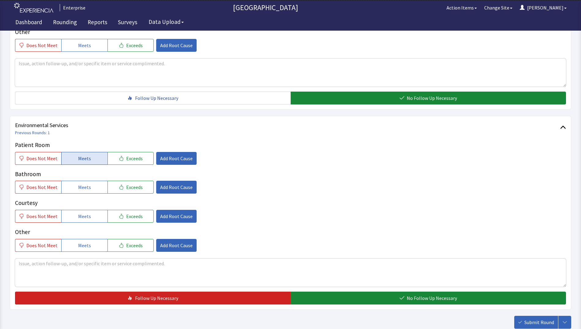
click at [74, 152] on button "Meets" at bounding box center [84, 158] width 46 height 13
drag, startPoint x: 76, startPoint y: 175, endPoint x: 76, endPoint y: 178, distance: 3.7
click at [78, 183] on span "Meets" at bounding box center [84, 186] width 13 height 7
drag, startPoint x: 75, startPoint y: 203, endPoint x: 89, endPoint y: 205, distance: 14.2
click at [75, 210] on button "Meets" at bounding box center [84, 216] width 46 height 13
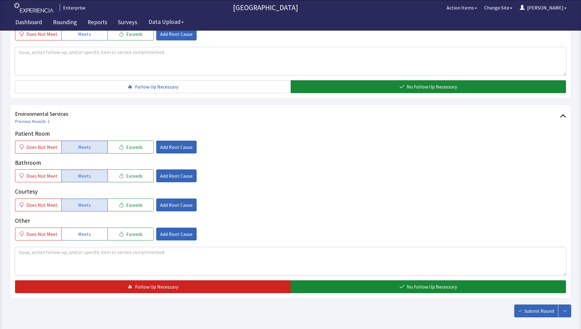
scroll to position [305, 0]
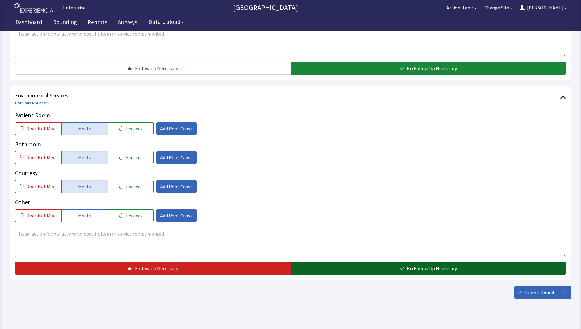
drag, startPoint x: 300, startPoint y: 262, endPoint x: 310, endPoint y: 263, distance: 10.2
click at [302, 263] on button "No Follow Up Necessary" at bounding box center [429, 268] width 276 height 13
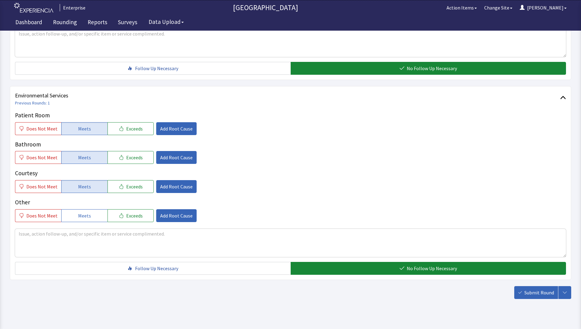
drag, startPoint x: 538, startPoint y: 281, endPoint x: 534, endPoint y: 280, distance: 4.3
click at [537, 289] on span "Submit Round" at bounding box center [539, 292] width 30 height 7
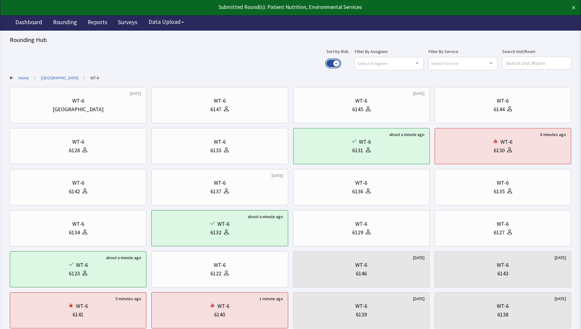
click at [340, 65] on button "Use setting" at bounding box center [333, 63] width 13 height 7
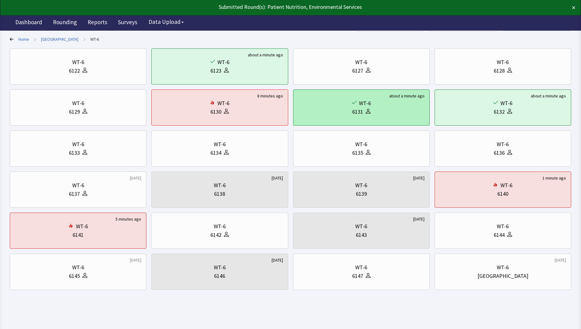
scroll to position [40, 0]
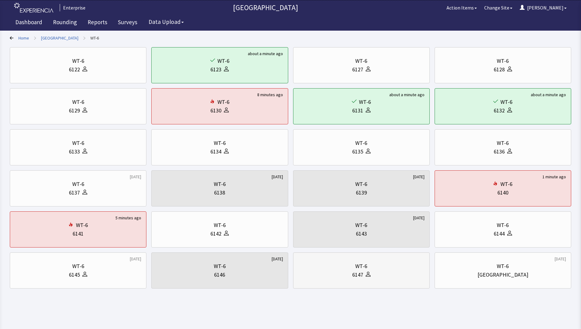
click at [367, 278] on div at bounding box center [366, 274] width 7 height 9
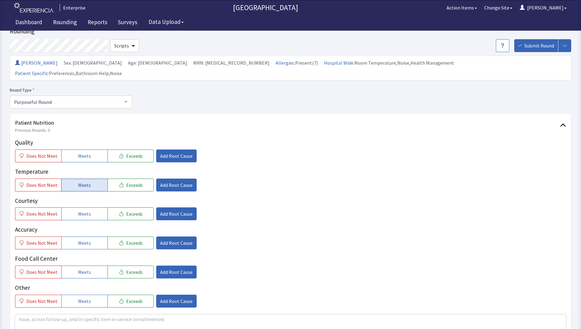
scroll to position [31, 0]
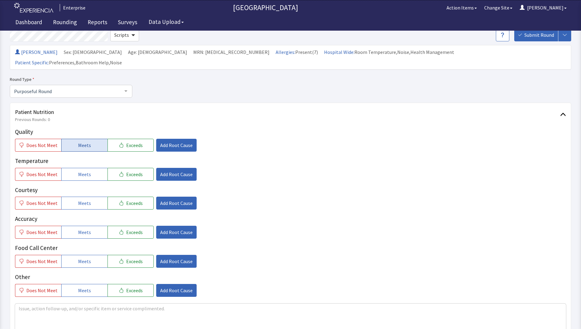
click at [81, 142] on span "Meets" at bounding box center [84, 145] width 13 height 7
click at [76, 168] on button "Meets" at bounding box center [84, 174] width 46 height 13
drag, startPoint x: 79, startPoint y: 195, endPoint x: 80, endPoint y: 200, distance: 6.0
click at [79, 197] on button "Meets" at bounding box center [84, 203] width 46 height 13
click at [82, 226] on button "Meets" at bounding box center [84, 232] width 46 height 13
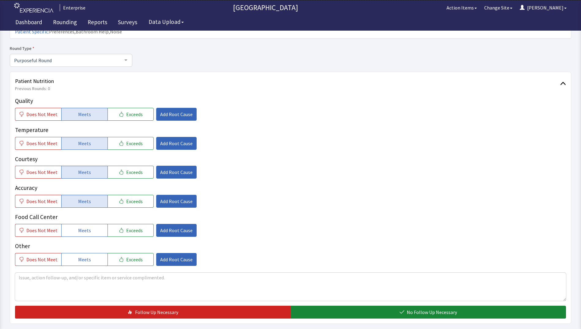
scroll to position [123, 0]
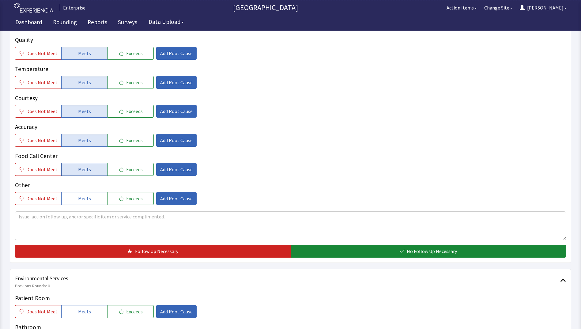
click at [79, 166] on span "Meets" at bounding box center [84, 169] width 13 height 7
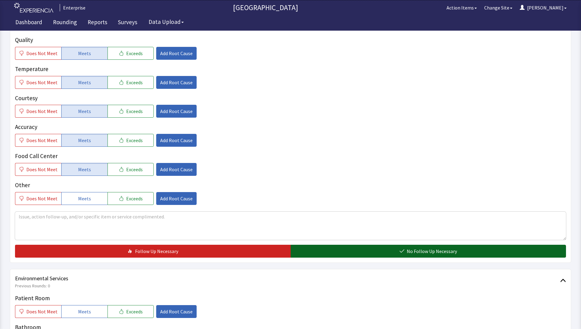
click at [317, 245] on button "No Follow Up Necessary" at bounding box center [429, 251] width 276 height 13
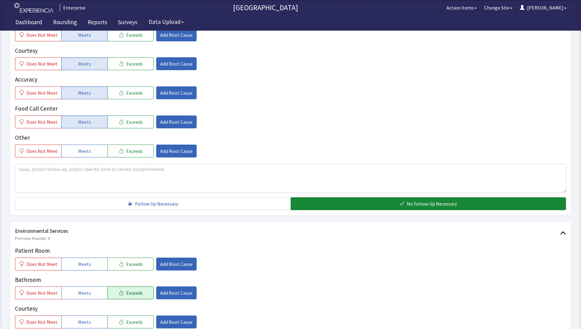
scroll to position [214, 0]
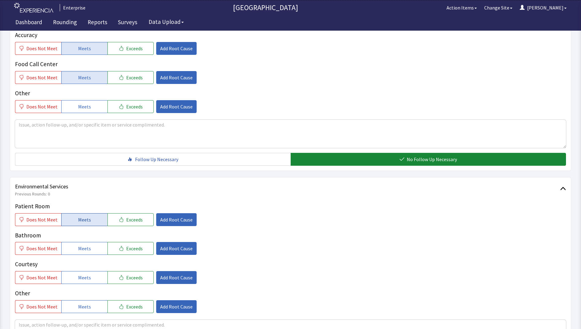
click at [74, 213] on button "Meets" at bounding box center [84, 219] width 46 height 13
drag, startPoint x: 78, startPoint y: 237, endPoint x: 82, endPoint y: 264, distance: 27.0
click at [79, 242] on button "Meets" at bounding box center [84, 248] width 46 height 13
click at [82, 272] on button "Meets" at bounding box center [84, 277] width 46 height 13
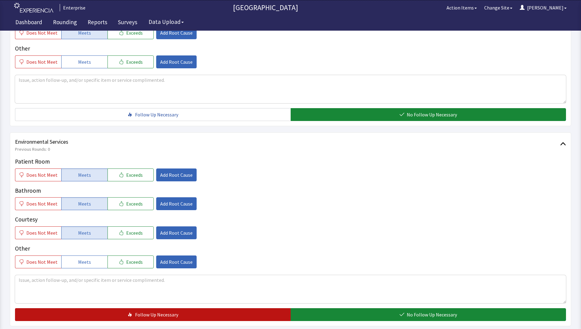
scroll to position [305, 0]
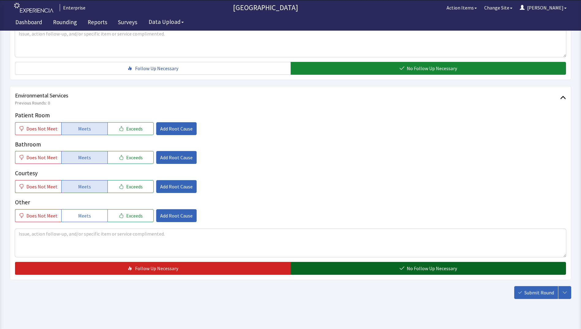
click at [311, 262] on button "No Follow Up Necessary" at bounding box center [429, 268] width 276 height 13
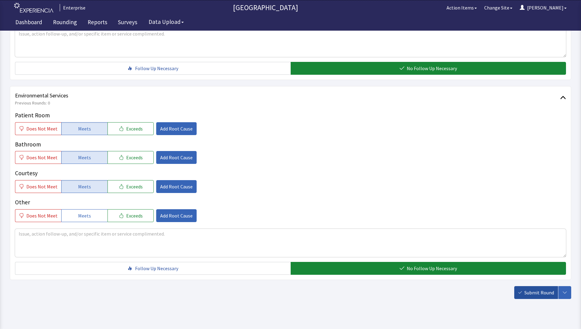
click at [535, 289] on span "Submit Round" at bounding box center [539, 292] width 30 height 7
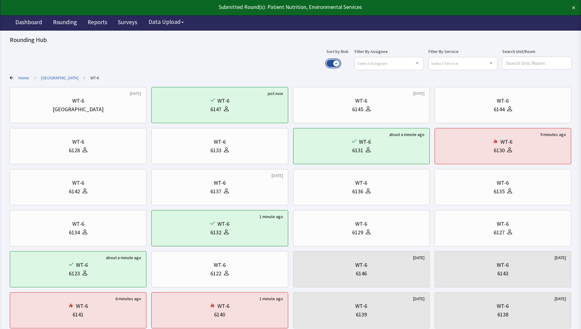
click at [340, 63] on button "Use setting" at bounding box center [333, 63] width 13 height 7
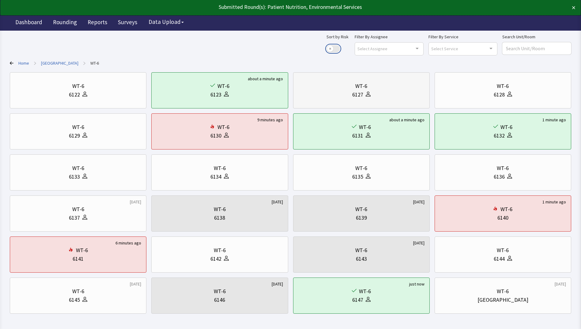
scroll to position [40, 0]
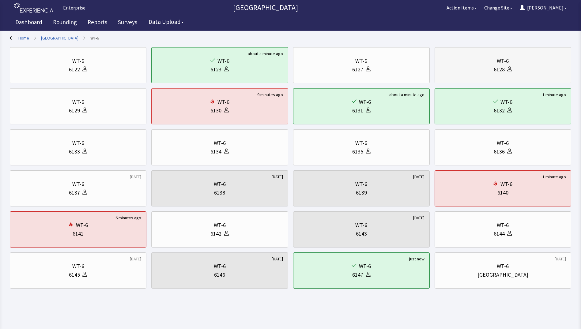
click at [486, 63] on div "WT-6" at bounding box center [503, 61] width 126 height 9
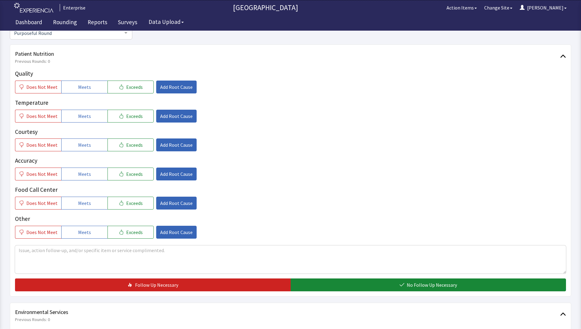
scroll to position [92, 0]
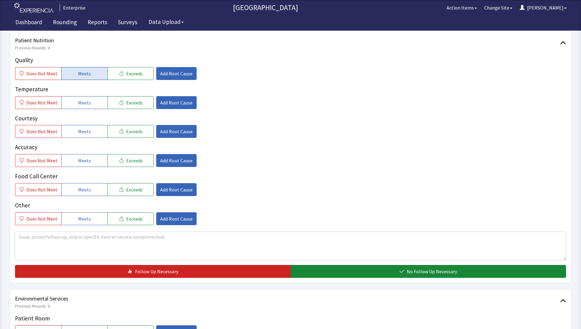
click at [88, 74] on button "Meets" at bounding box center [84, 73] width 46 height 13
drag, startPoint x: 85, startPoint y: 103, endPoint x: 87, endPoint y: 125, distance: 21.5
click at [85, 105] on span "Meets" at bounding box center [84, 102] width 13 height 7
drag, startPoint x: 87, startPoint y: 133, endPoint x: 88, endPoint y: 146, distance: 12.6
click at [88, 137] on button "Meets" at bounding box center [84, 131] width 46 height 13
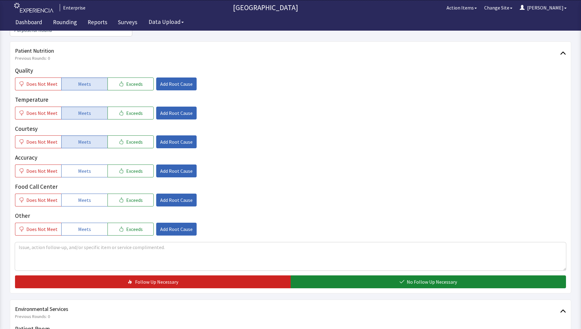
drag, startPoint x: 81, startPoint y: 161, endPoint x: 81, endPoint y: 174, distance: 13.5
click at [81, 165] on button "Meets" at bounding box center [84, 170] width 46 height 13
click at [79, 194] on button "Meets" at bounding box center [84, 200] width 46 height 13
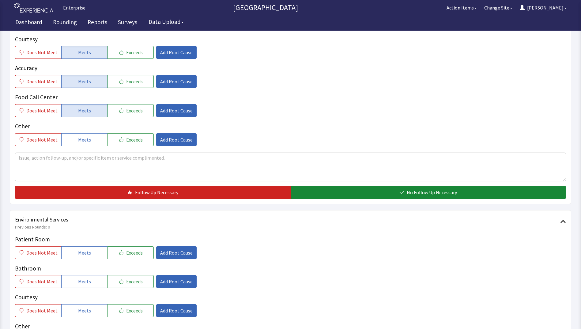
scroll to position [184, 0]
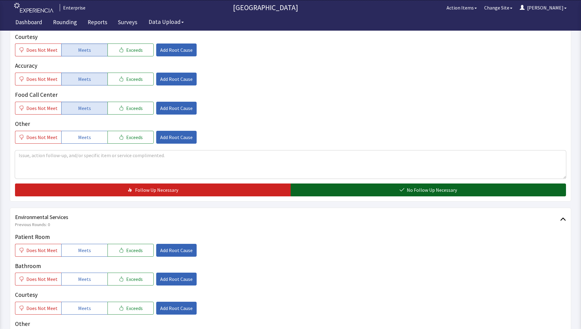
click at [319, 183] on button "No Follow Up Necessary" at bounding box center [429, 189] width 276 height 13
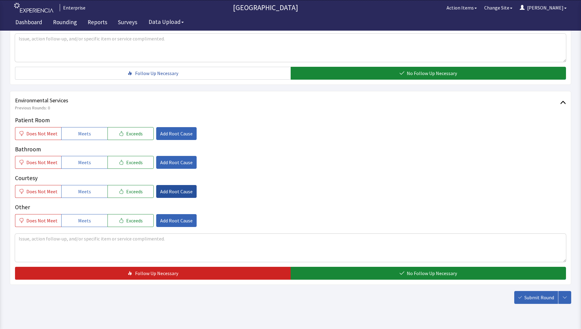
scroll to position [305, 0]
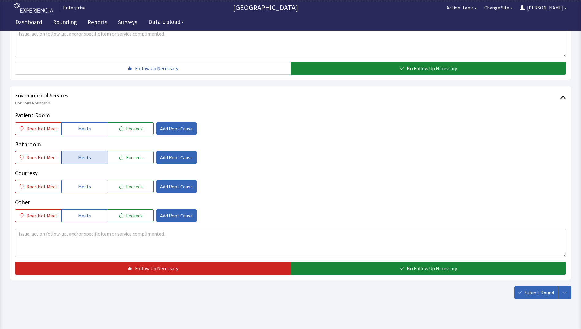
drag, startPoint x: 72, startPoint y: 119, endPoint x: 78, endPoint y: 141, distance: 22.2
click at [72, 122] on button "Meets" at bounding box center [84, 128] width 46 height 13
drag, startPoint x: 80, startPoint y: 149, endPoint x: 81, endPoint y: 168, distance: 19.9
click at [80, 154] on span "Meets" at bounding box center [84, 157] width 13 height 7
drag, startPoint x: 81, startPoint y: 173, endPoint x: 104, endPoint y: 184, distance: 25.5
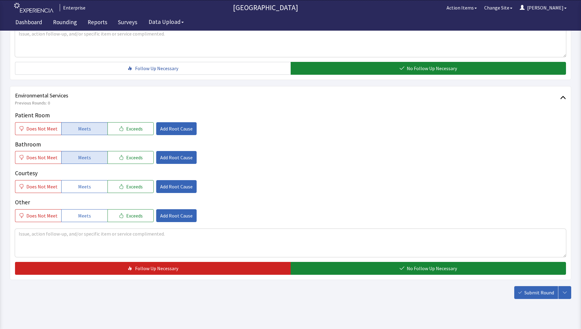
click at [86, 183] on span "Meets" at bounding box center [84, 186] width 13 height 7
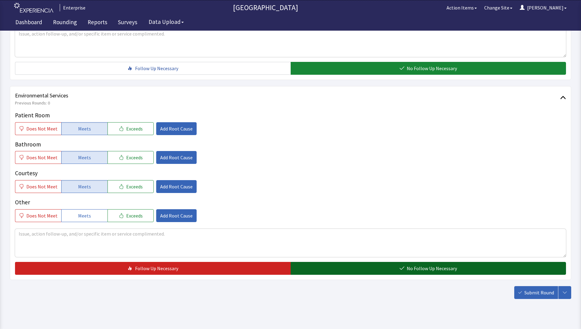
click at [323, 262] on button "No Follow Up Necessary" at bounding box center [429, 268] width 276 height 13
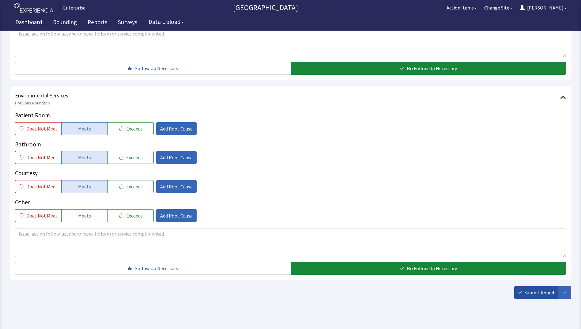
click at [546, 289] on span "Submit Round" at bounding box center [539, 292] width 30 height 7
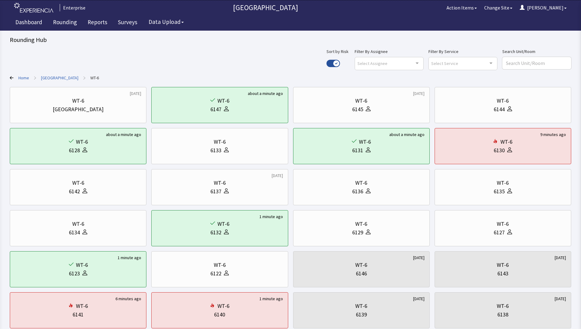
click at [50, 78] on link "[GEOGRAPHIC_DATA]" at bounding box center [59, 78] width 37 height 6
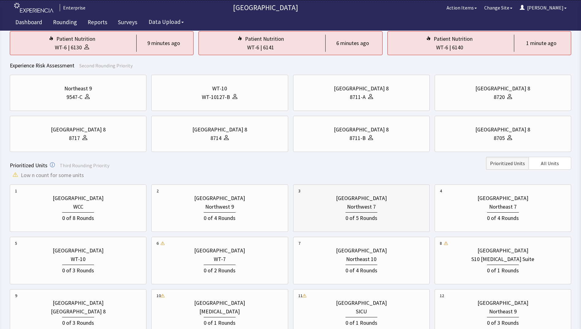
scroll to position [61, 0]
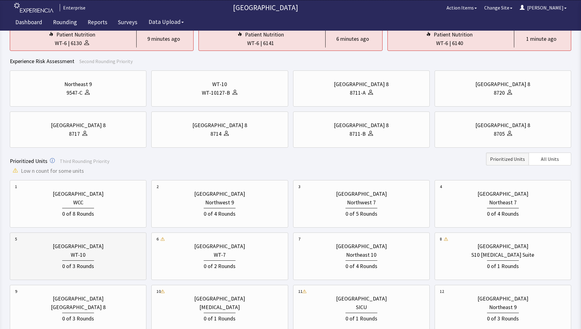
click at [107, 258] on div "WT-10" at bounding box center [78, 255] width 126 height 9
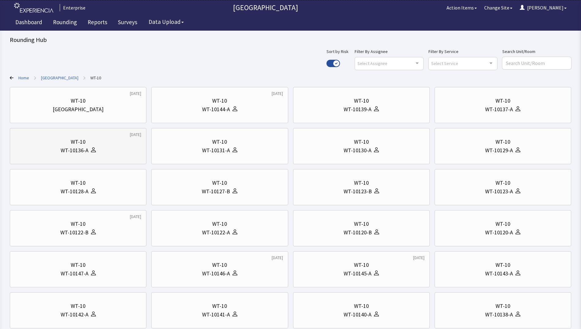
click at [98, 149] on div "WT-10136-A" at bounding box center [78, 150] width 126 height 9
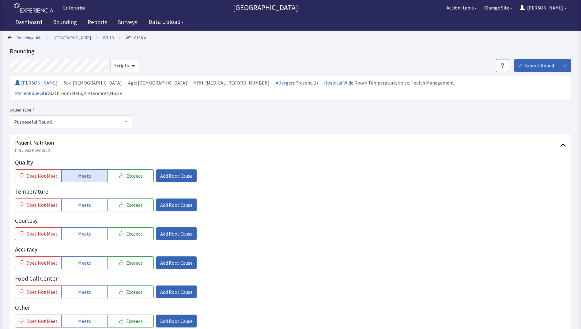
click at [85, 172] on span "Meets" at bounding box center [84, 175] width 13 height 7
click at [85, 201] on span "Meets" at bounding box center [84, 204] width 13 height 7
drag, startPoint x: 80, startPoint y: 221, endPoint x: 81, endPoint y: 234, distance: 12.9
click at [81, 230] on span "Meets" at bounding box center [84, 233] width 13 height 7
drag, startPoint x: 82, startPoint y: 251, endPoint x: 80, endPoint y: 267, distance: 16.6
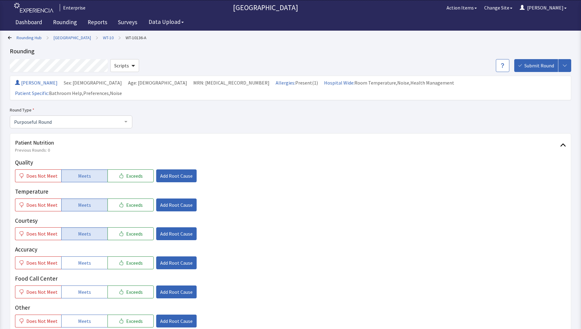
click at [81, 259] on button "Meets" at bounding box center [84, 262] width 46 height 13
drag, startPoint x: 81, startPoint y: 280, endPoint x: 85, endPoint y: 278, distance: 5.3
click at [81, 288] on span "Meets" at bounding box center [84, 291] width 13 height 7
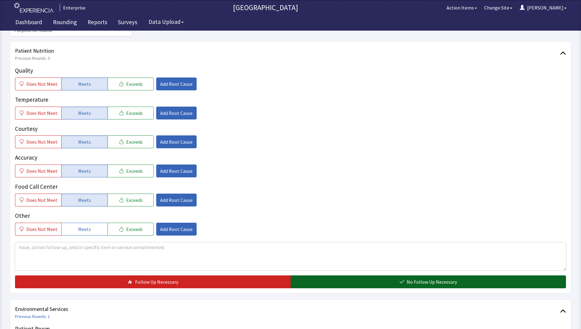
click at [328, 275] on button "No Follow Up Necessary" at bounding box center [429, 281] width 276 height 13
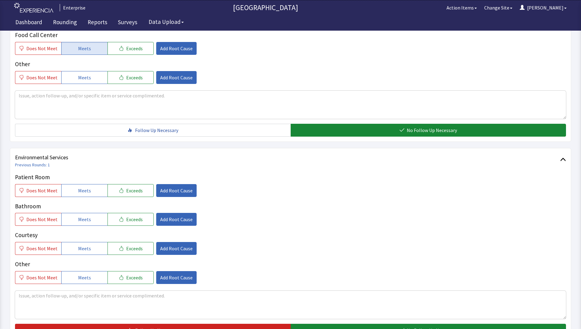
scroll to position [245, 0]
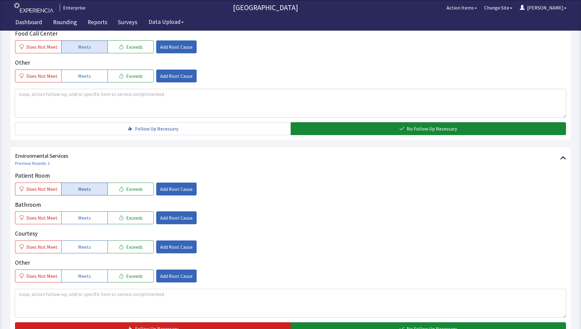
drag, startPoint x: 83, startPoint y: 179, endPoint x: 87, endPoint y: 202, distance: 23.6
click at [83, 185] on span "Meets" at bounding box center [84, 188] width 13 height 7
click at [89, 214] on div "Patient Room Does Not Meet Meets Exceeds Add Root Cause Bathroom Does Not Meet …" at bounding box center [290, 226] width 551 height 111
click at [90, 240] on button "Meets" at bounding box center [84, 246] width 46 height 13
click at [90, 214] on button "Meets" at bounding box center [84, 217] width 46 height 13
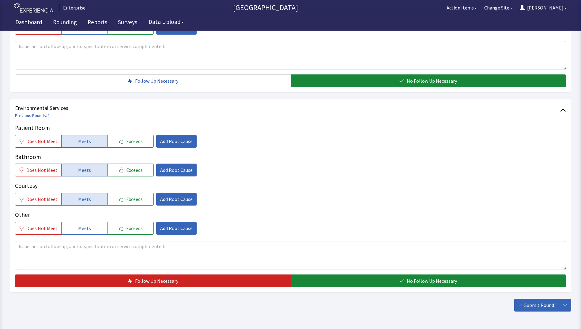
scroll to position [305, 0]
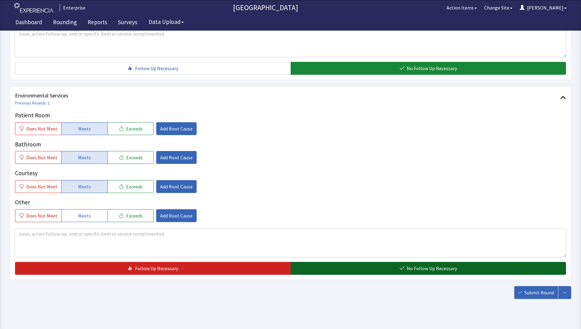
click at [344, 262] on button "No Follow Up Necessary" at bounding box center [429, 268] width 276 height 13
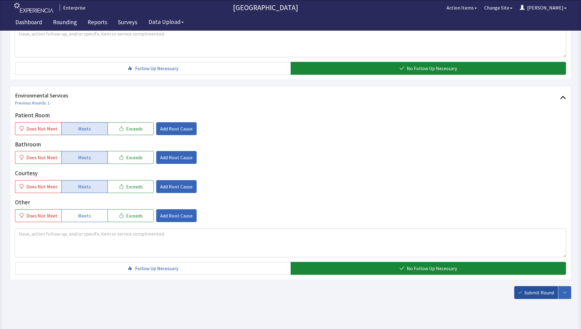
click at [539, 286] on button "Submit Round" at bounding box center [536, 292] width 44 height 13
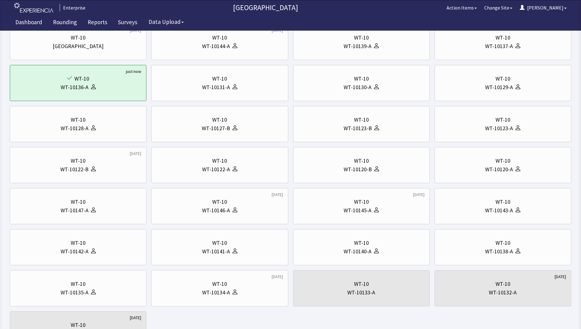
scroll to position [61, 0]
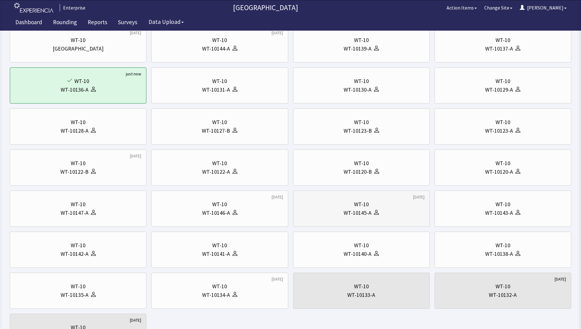
click at [399, 205] on div "WT-10" at bounding box center [361, 204] width 126 height 9
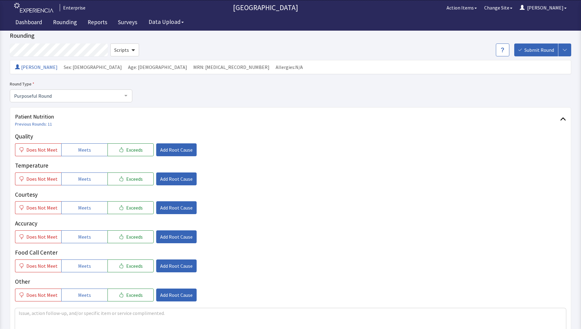
scroll to position [31, 0]
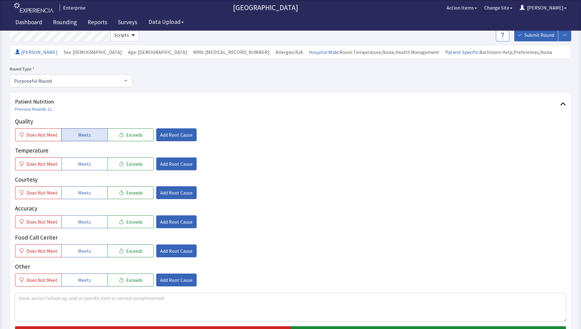
click at [86, 134] on span "Meets" at bounding box center [84, 134] width 13 height 7
drag, startPoint x: 89, startPoint y: 161, endPoint x: 85, endPoint y: 178, distance: 17.1
click at [89, 165] on button "Meets" at bounding box center [84, 163] width 46 height 13
drag, startPoint x: 81, startPoint y: 192, endPoint x: 81, endPoint y: 209, distance: 16.6
click at [81, 194] on span "Meets" at bounding box center [84, 192] width 13 height 7
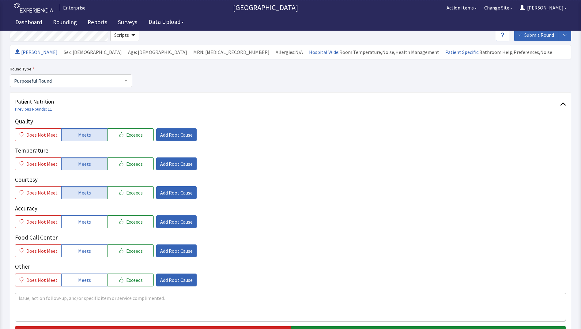
drag, startPoint x: 81, startPoint y: 224, endPoint x: 82, endPoint y: 231, distance: 7.2
click at [81, 226] on button "Meets" at bounding box center [84, 221] width 46 height 13
click at [82, 246] on button "Meets" at bounding box center [84, 250] width 46 height 13
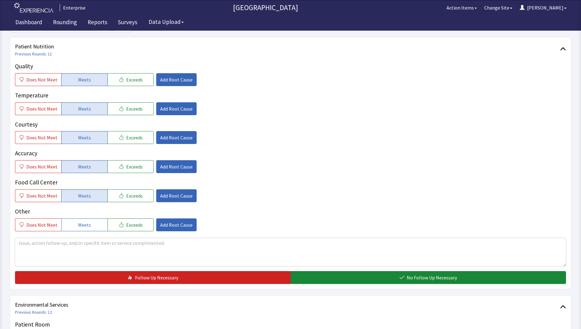
scroll to position [184, 0]
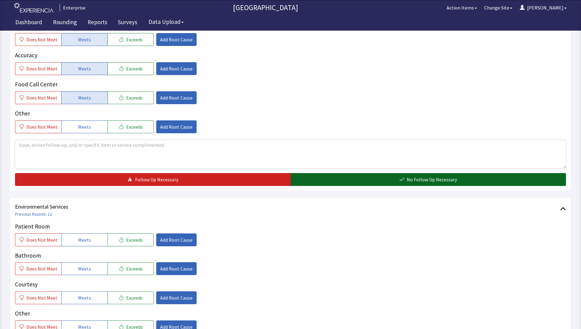
click at [324, 179] on button "No Follow Up Necessary" at bounding box center [429, 179] width 276 height 13
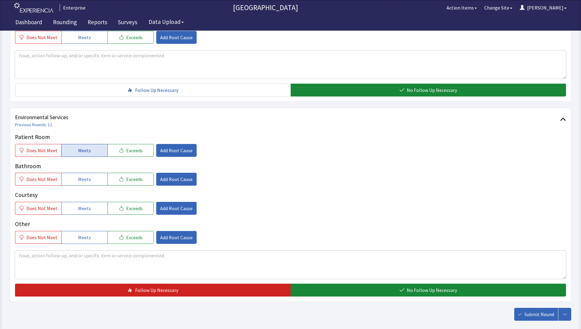
scroll to position [276, 0]
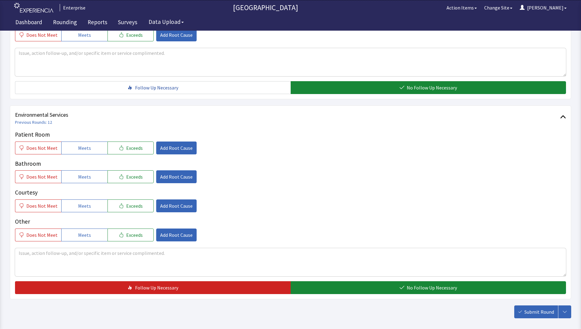
drag, startPoint x: 78, startPoint y: 147, endPoint x: 78, endPoint y: 156, distance: 8.6
click at [78, 150] on span "Meets" at bounding box center [84, 147] width 13 height 7
drag, startPoint x: 78, startPoint y: 175, endPoint x: 79, endPoint y: 189, distance: 13.6
click at [78, 178] on span "Meets" at bounding box center [84, 176] width 13 height 7
click at [84, 204] on span "Meets" at bounding box center [84, 205] width 13 height 7
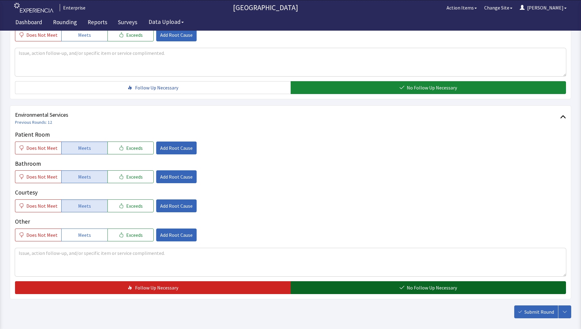
drag, startPoint x: 303, startPoint y: 290, endPoint x: 331, endPoint y: 293, distance: 28.6
click at [304, 290] on button "No Follow Up Necessary" at bounding box center [429, 287] width 276 height 13
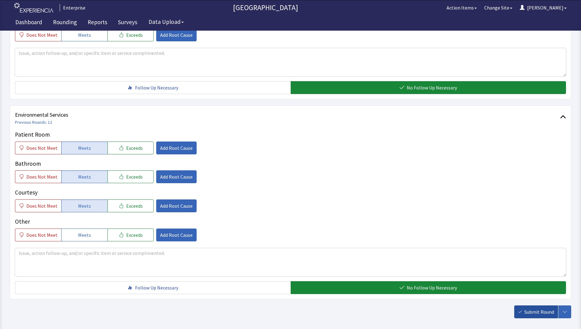
click at [534, 306] on button "Submit Round" at bounding box center [536, 311] width 44 height 13
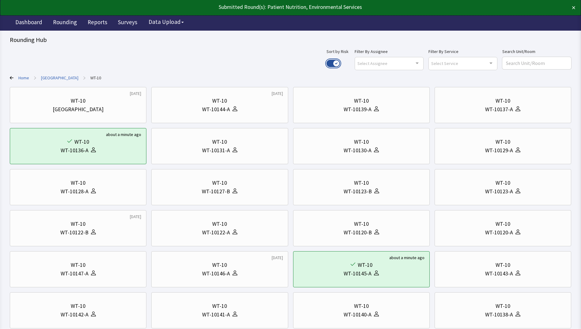
click at [340, 62] on button "Use setting" at bounding box center [333, 63] width 13 height 7
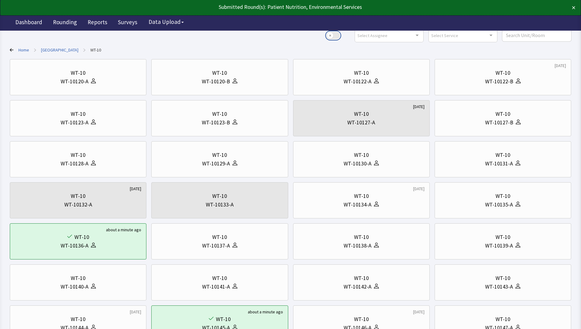
scroll to position [92, 0]
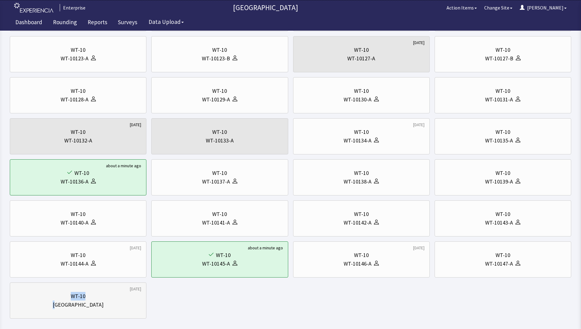
click at [67, 301] on div "WT-10 Nurse Station" at bounding box center [78, 300] width 126 height 29
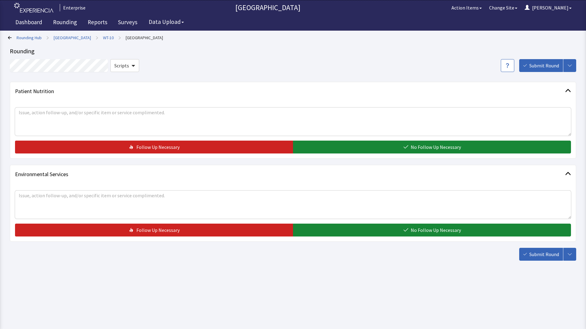
drag, startPoint x: 346, startPoint y: 151, endPoint x: 349, endPoint y: 182, distance: 30.8
click at [347, 151] on button "No Follow Up Necessary" at bounding box center [432, 147] width 278 height 13
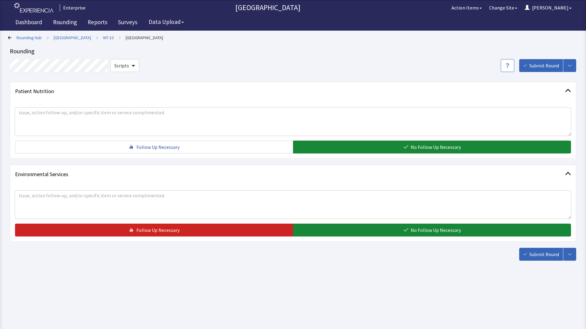
drag, startPoint x: 350, startPoint y: 233, endPoint x: 395, endPoint y: 241, distance: 46.7
click at [350, 234] on button "No Follow Up Necessary" at bounding box center [432, 230] width 278 height 13
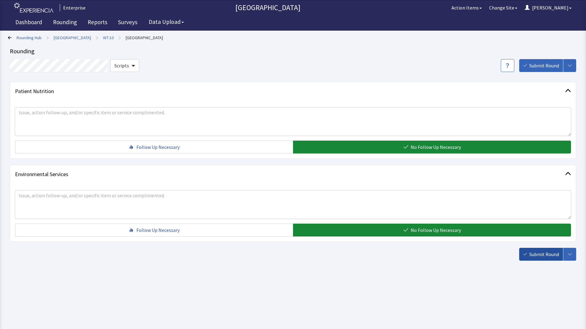
click at [533, 258] on button "Submit Round" at bounding box center [541, 254] width 44 height 13
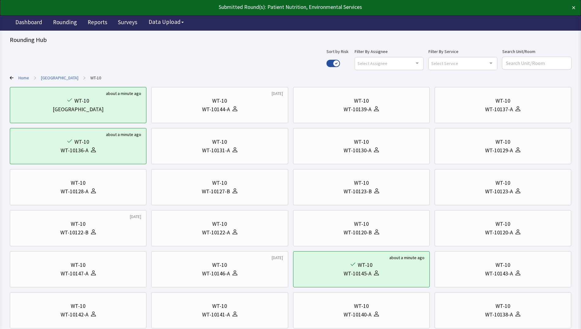
click at [55, 75] on link "[GEOGRAPHIC_DATA]" at bounding box center [59, 78] width 37 height 6
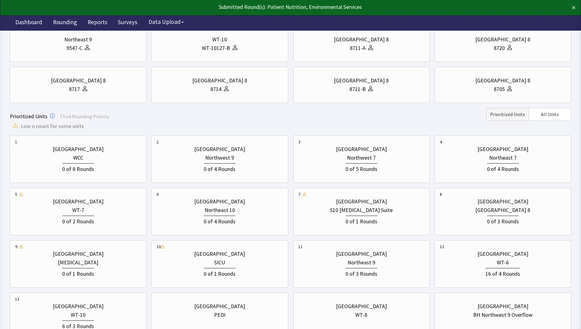
scroll to position [123, 0]
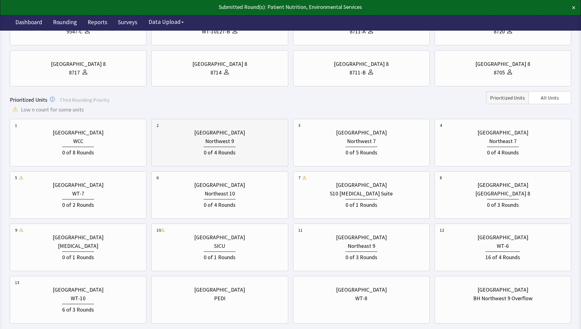
click at [203, 144] on div "Northwest 9" at bounding box center [220, 141] width 126 height 9
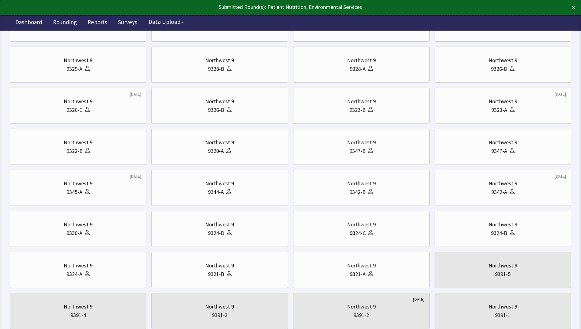
scroll to position [0, 0]
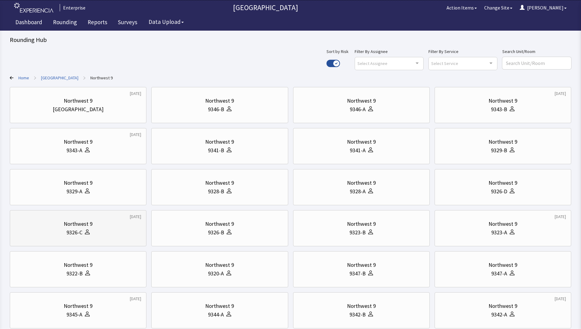
click at [88, 224] on div "Northwest 9" at bounding box center [78, 224] width 29 height 9
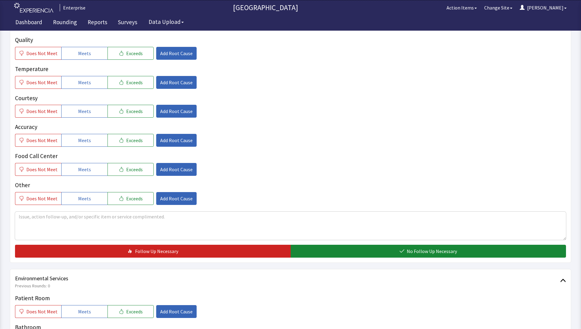
scroll to position [245, 0]
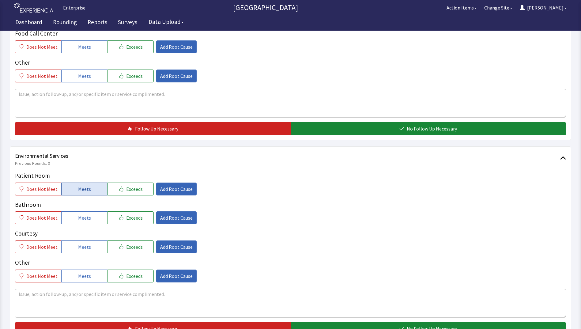
click at [87, 184] on button "Meets" at bounding box center [84, 189] width 46 height 13
drag, startPoint x: 90, startPoint y: 208, endPoint x: 91, endPoint y: 220, distance: 11.4
click at [91, 211] on button "Meets" at bounding box center [84, 217] width 46 height 13
click at [87, 243] on span "Meets" at bounding box center [84, 246] width 13 height 7
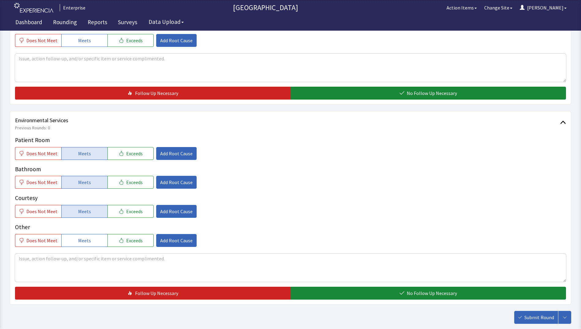
scroll to position [305, 0]
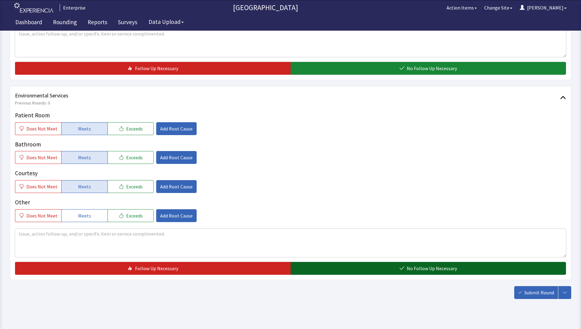
drag, startPoint x: 331, startPoint y: 256, endPoint x: 455, endPoint y: 276, distance: 125.6
click at [331, 262] on button "No Follow Up Necessary" at bounding box center [429, 268] width 276 height 13
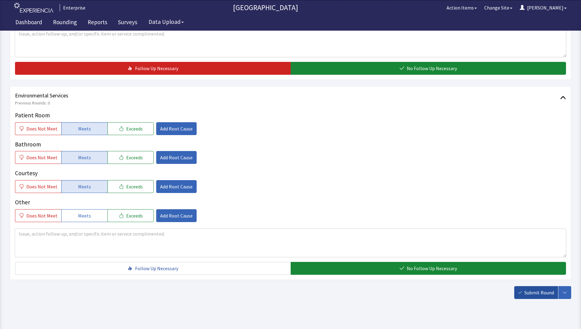
click at [527, 289] on span "Submit Round" at bounding box center [539, 292] width 30 height 7
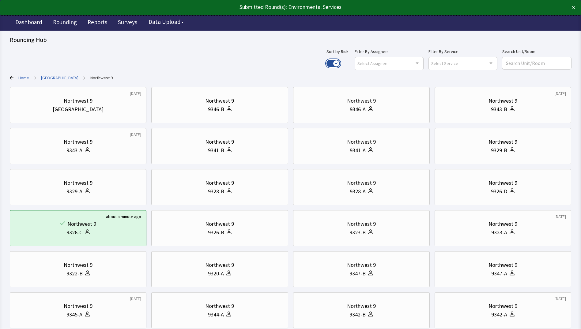
click at [340, 61] on button "Use setting" at bounding box center [333, 63] width 13 height 7
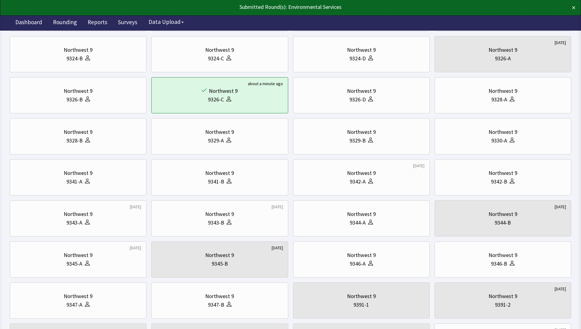
scroll to position [153, 0]
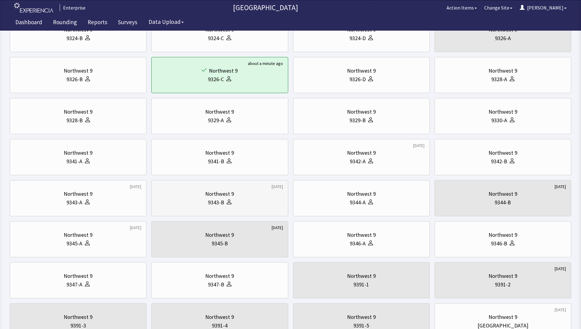
click at [201, 202] on div "9343-B" at bounding box center [220, 202] width 126 height 9
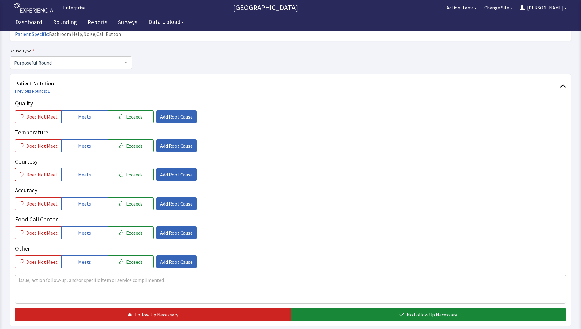
scroll to position [61, 0]
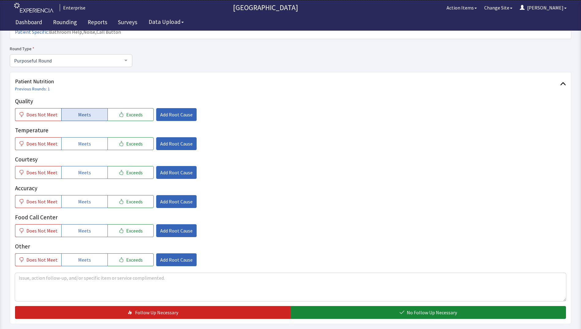
click at [78, 111] on span "Meets" at bounding box center [84, 114] width 13 height 7
drag, startPoint x: 84, startPoint y: 138, endPoint x: 86, endPoint y: 152, distance: 14.3
click at [84, 140] on div "Quality Does Not Meet Meets Exceeds Add Root Cause Temperature Does Not Meet Me…" at bounding box center [290, 181] width 551 height 169
drag, startPoint x: 85, startPoint y: 164, endPoint x: 84, endPoint y: 172, distance: 7.4
click at [85, 167] on button "Meets" at bounding box center [84, 172] width 46 height 13
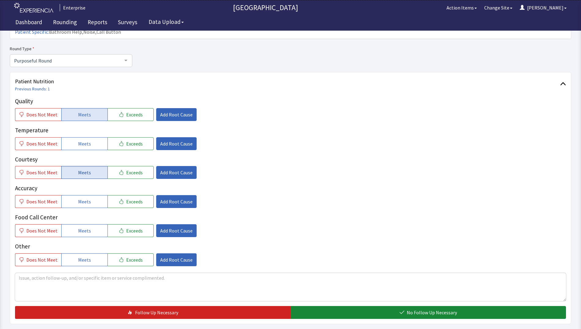
drag, startPoint x: 84, startPoint y: 136, endPoint x: 84, endPoint y: 168, distance: 31.9
click at [84, 140] on div "Quality Does Not Meet Meets Exceeds Add Root Cause Temperature Does Not Meet Me…" at bounding box center [290, 181] width 551 height 169
click at [83, 198] on span "Meets" at bounding box center [84, 201] width 13 height 7
click at [92, 137] on button "Meets" at bounding box center [84, 143] width 46 height 13
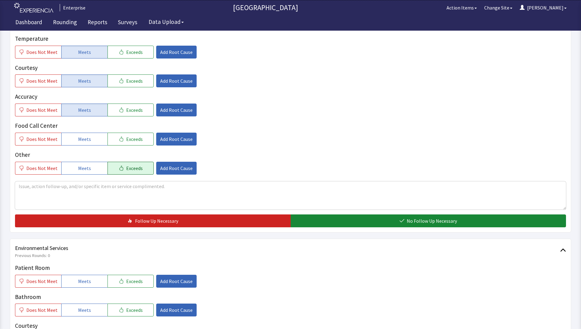
scroll to position [153, 0]
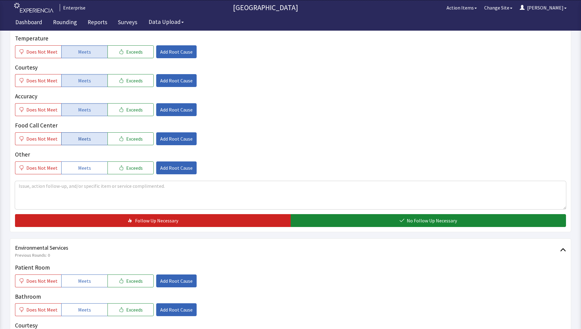
click at [82, 135] on span "Meets" at bounding box center [84, 138] width 13 height 7
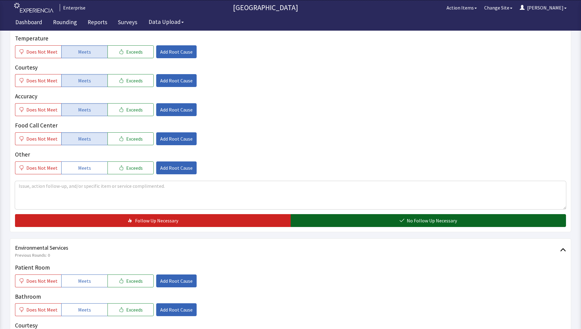
click at [303, 214] on button "No Follow Up Necessary" at bounding box center [429, 220] width 276 height 13
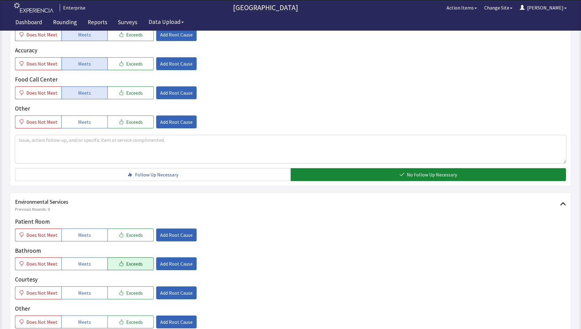
scroll to position [276, 0]
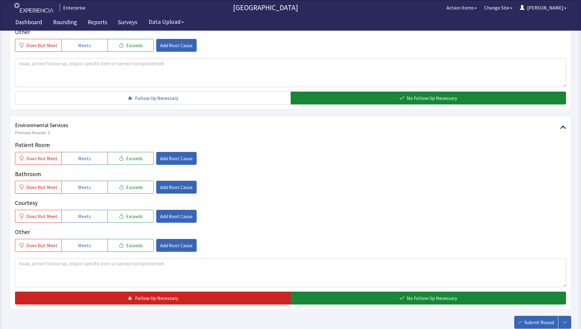
drag, startPoint x: 91, startPoint y: 148, endPoint x: 91, endPoint y: 162, distance: 13.5
click at [91, 152] on button "Meets" at bounding box center [84, 158] width 46 height 13
drag, startPoint x: 93, startPoint y: 176, endPoint x: 93, endPoint y: 188, distance: 12.3
click at [93, 181] on button "Meets" at bounding box center [84, 187] width 46 height 13
drag, startPoint x: 93, startPoint y: 207, endPoint x: 195, endPoint y: 238, distance: 106.3
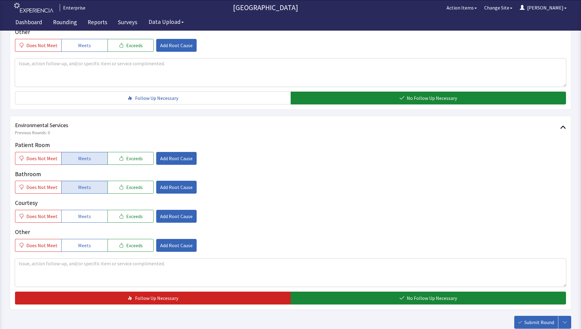
click at [93, 210] on button "Meets" at bounding box center [84, 216] width 46 height 13
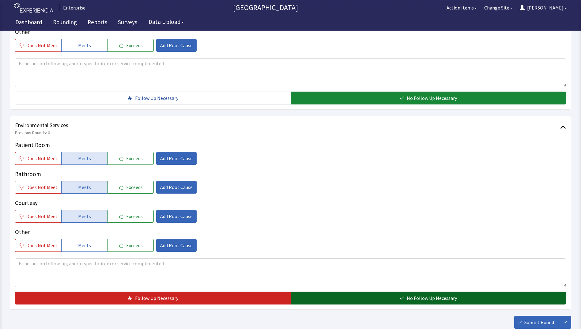
click at [305, 292] on button "No Follow Up Necessary" at bounding box center [429, 298] width 276 height 13
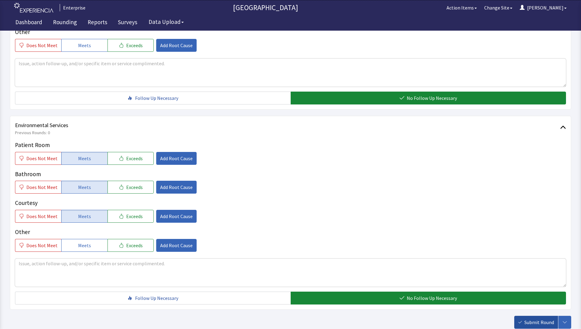
click at [523, 316] on button "Submit Round" at bounding box center [536, 322] width 44 height 13
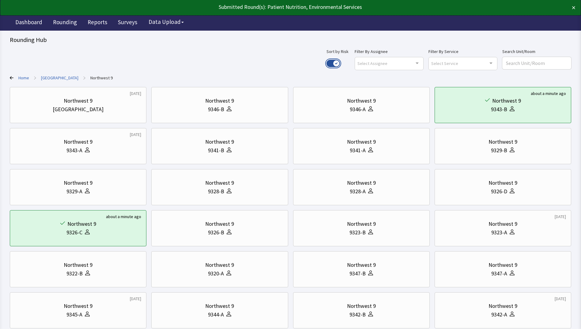
click at [340, 63] on button "Use setting" at bounding box center [333, 63] width 13 height 7
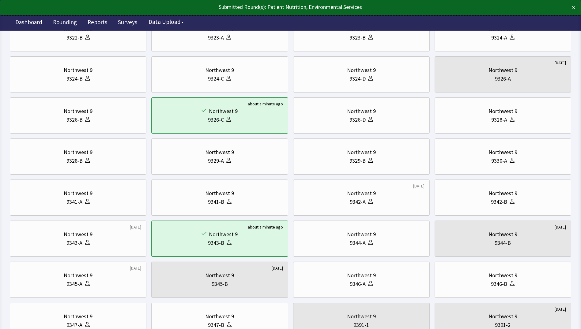
scroll to position [123, 0]
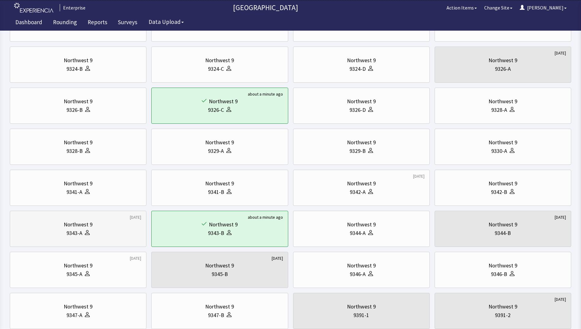
click at [83, 227] on div "Northwest 9" at bounding box center [78, 224] width 29 height 9
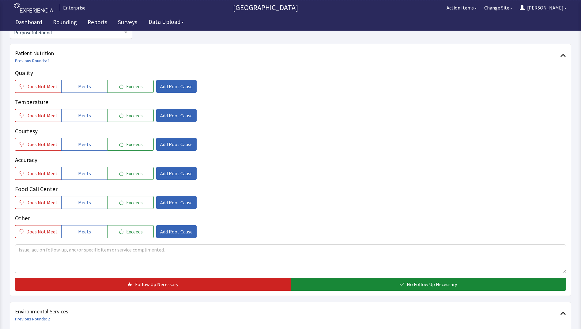
scroll to position [92, 0]
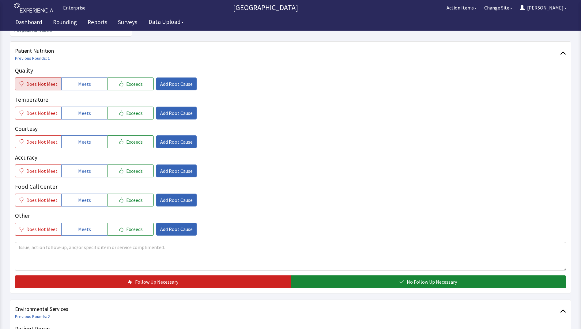
drag, startPoint x: 34, startPoint y: 72, endPoint x: 34, endPoint y: 88, distance: 15.6
click at [34, 80] on span "Does Not Meet" at bounding box center [41, 83] width 31 height 7
drag, startPoint x: 32, startPoint y: 104, endPoint x: 37, endPoint y: 116, distance: 12.2
click at [32, 107] on button "Does Not Meet" at bounding box center [38, 113] width 46 height 13
drag, startPoint x: 81, startPoint y: 133, endPoint x: 81, endPoint y: 138, distance: 4.6
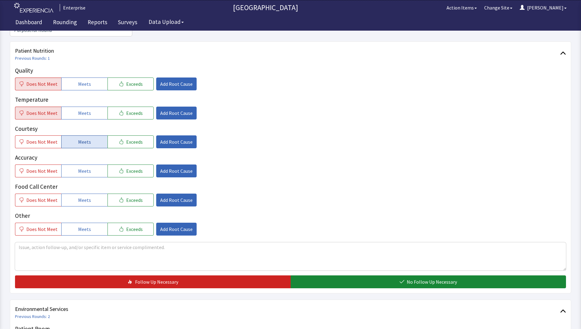
click at [81, 137] on button "Meets" at bounding box center [84, 141] width 46 height 13
drag, startPoint x: 82, startPoint y: 160, endPoint x: 84, endPoint y: 171, distance: 10.9
click at [82, 167] on span "Meets" at bounding box center [84, 170] width 13 height 7
drag, startPoint x: 86, startPoint y: 186, endPoint x: 140, endPoint y: 104, distance: 98.6
click at [86, 196] on span "Meets" at bounding box center [84, 199] width 13 height 7
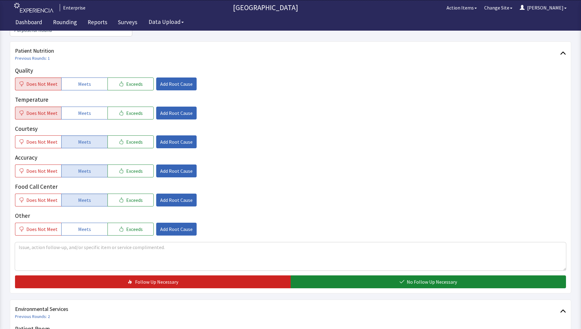
drag, startPoint x: 167, startPoint y: 66, endPoint x: 167, endPoint y: 71, distance: 5.2
click at [167, 66] on div "Quality Does Not Meet Meets Exceeds Add Root Cause" at bounding box center [290, 78] width 551 height 24
click at [165, 80] on span "Add Root Cause" at bounding box center [176, 83] width 32 height 7
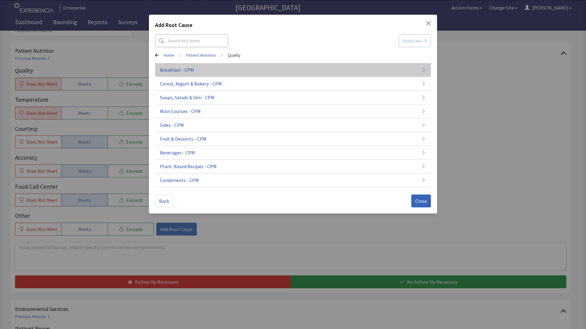
click at [233, 64] on button "Breakfast - CPM" at bounding box center [293, 70] width 276 height 14
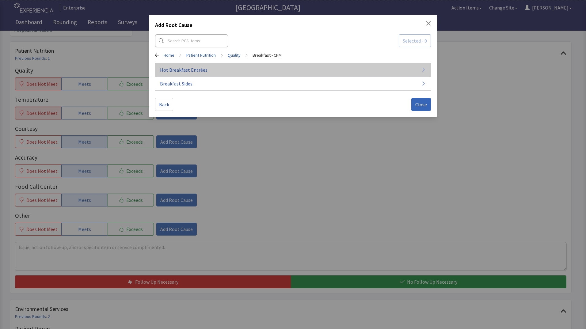
click at [234, 72] on button "Hot Breakfast Entrées" at bounding box center [293, 70] width 276 height 14
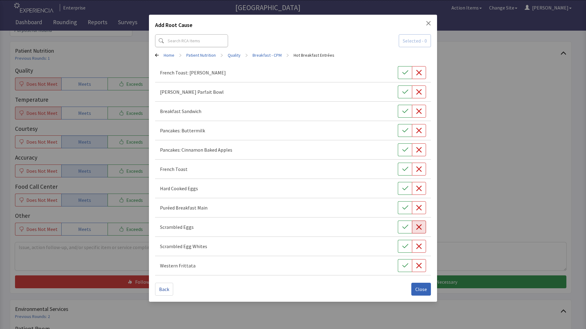
click at [418, 227] on icon "button" at bounding box center [419, 227] width 6 height 6
click at [418, 132] on icon "button" at bounding box center [419, 130] width 6 height 6
drag, startPoint x: 418, startPoint y: 288, endPoint x: 395, endPoint y: 277, distance: 25.8
click at [419, 288] on span "Close" at bounding box center [421, 288] width 12 height 7
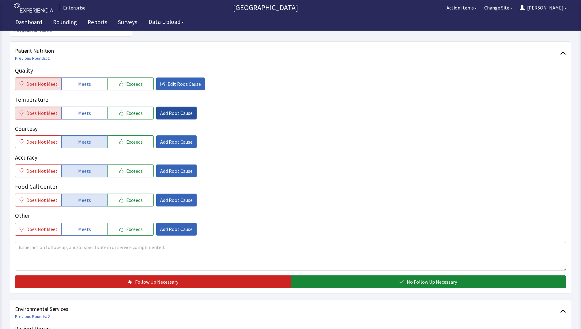
click at [180, 109] on button "Add Root Cause" at bounding box center [176, 113] width 40 height 13
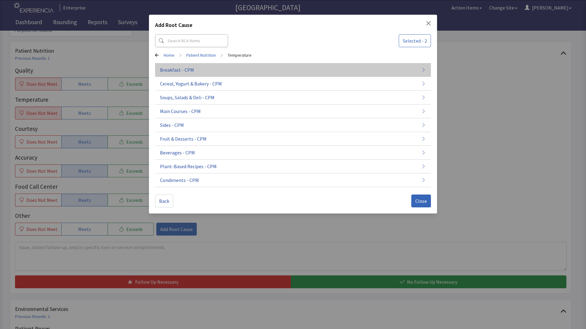
click at [205, 74] on button "Breakfast - CPM" at bounding box center [293, 70] width 276 height 14
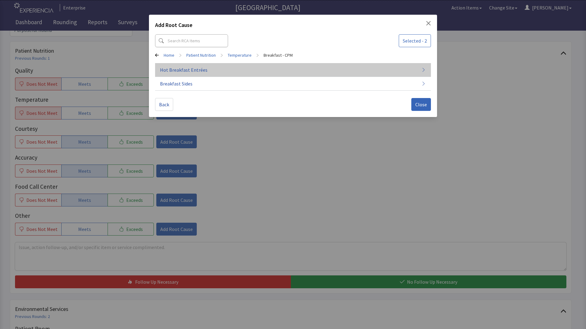
click at [206, 73] on button "Hot Breakfast Entrées" at bounding box center [293, 70] width 276 height 14
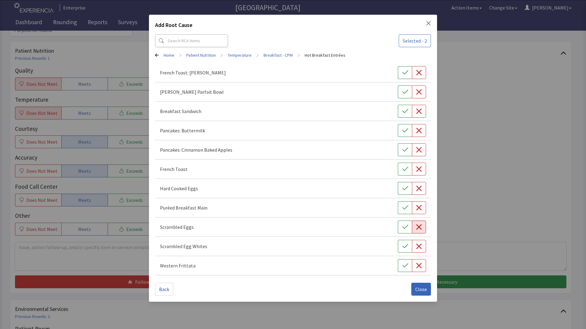
click at [417, 228] on icon "button" at bounding box center [419, 227] width 6 height 6
click at [420, 129] on button "button" at bounding box center [419, 130] width 14 height 13
click at [421, 293] on span "Close" at bounding box center [421, 288] width 12 height 7
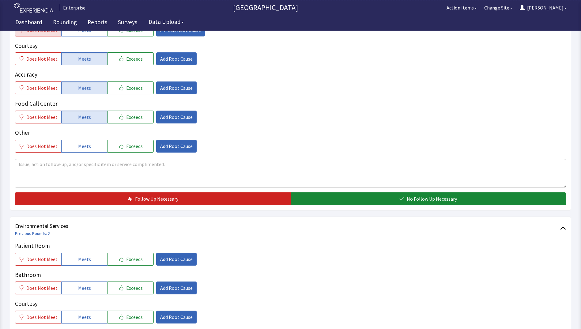
scroll to position [184, 0]
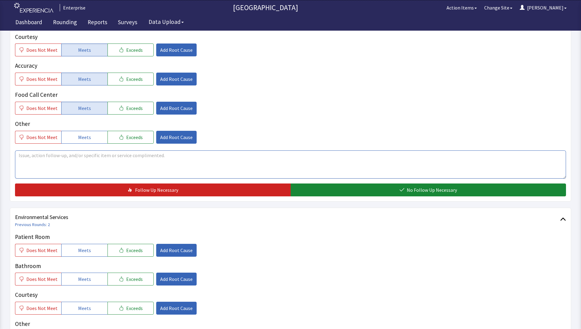
click at [38, 150] on textarea at bounding box center [290, 164] width 551 height 28
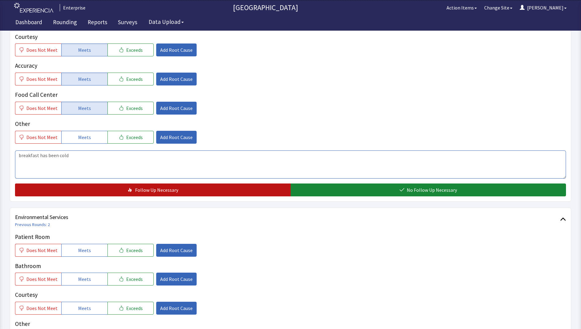
type textarea "breakfast has been cold"
click at [132, 183] on button "Follow Up Necessary" at bounding box center [153, 189] width 276 height 13
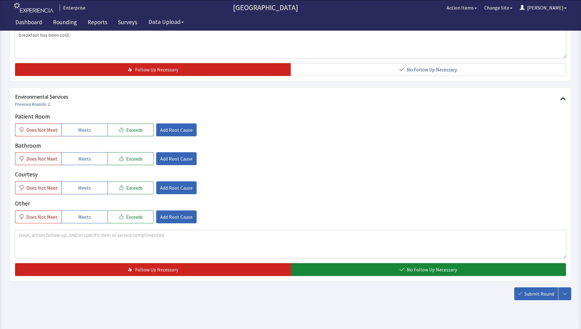
scroll to position [305, 0]
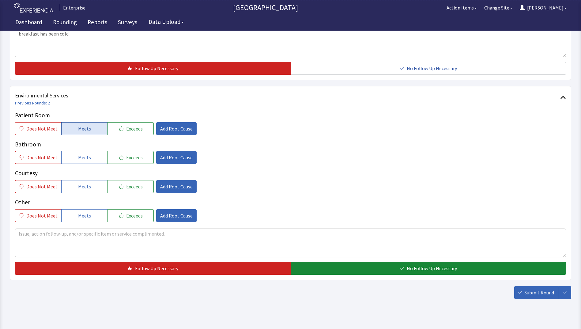
click at [89, 122] on button "Meets" at bounding box center [84, 128] width 46 height 13
click at [89, 153] on button "Meets" at bounding box center [84, 157] width 46 height 13
drag, startPoint x: 91, startPoint y: 180, endPoint x: 130, endPoint y: 202, distance: 44.7
click at [95, 184] on div "Patient Room Does Not Meet Meets Exceeds Add Root Cause Bathroom Does Not Meet …" at bounding box center [290, 166] width 551 height 111
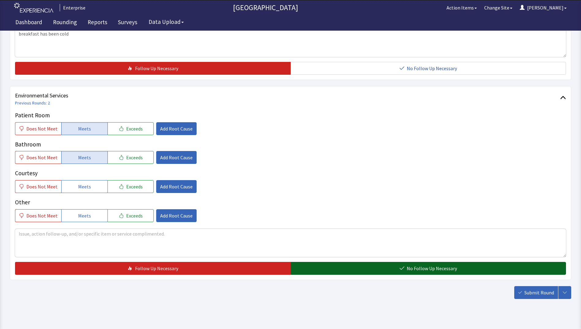
click at [349, 262] on button "No Follow Up Necessary" at bounding box center [429, 268] width 276 height 13
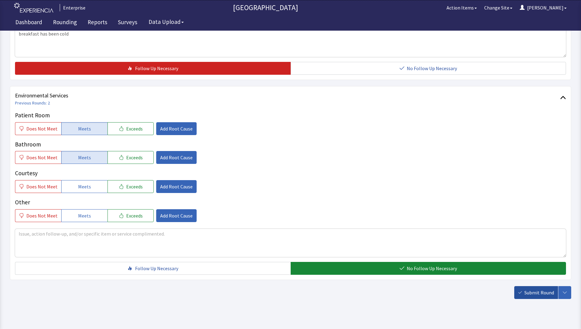
click at [525, 289] on span "Submit Round" at bounding box center [539, 292] width 30 height 7
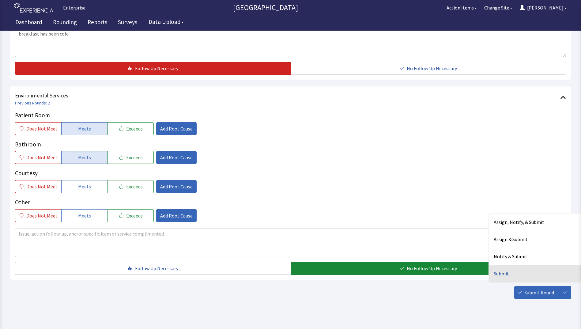
click at [512, 265] on div "Submit" at bounding box center [535, 273] width 92 height 17
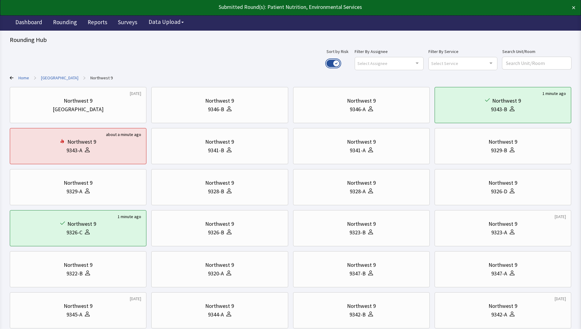
click at [340, 63] on button "Use setting" at bounding box center [333, 63] width 13 height 7
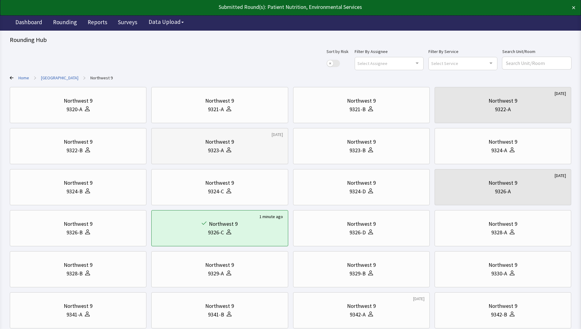
click at [226, 147] on div at bounding box center [227, 150] width 7 height 9
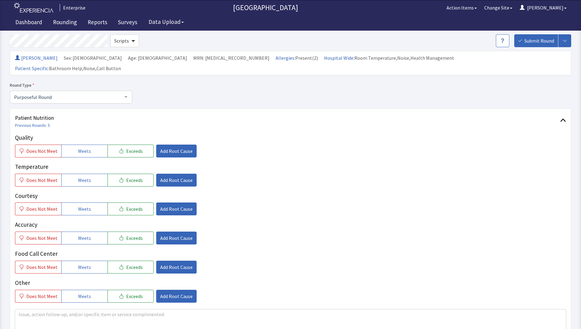
scroll to position [61, 0]
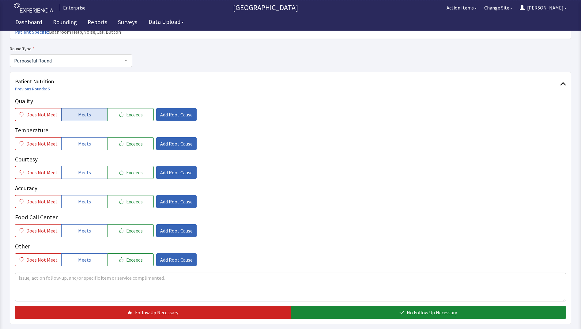
click at [87, 111] on span "Meets" at bounding box center [84, 114] width 13 height 7
click at [81, 140] on span "Meets" at bounding box center [84, 143] width 13 height 7
drag, startPoint x: 77, startPoint y: 159, endPoint x: 77, endPoint y: 178, distance: 18.7
click at [78, 169] on span "Meets" at bounding box center [84, 172] width 13 height 7
drag, startPoint x: 78, startPoint y: 188, endPoint x: 80, endPoint y: 208, distance: 19.6
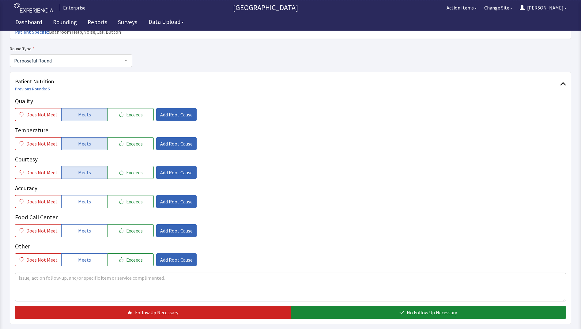
click at [79, 198] on span "Meets" at bounding box center [84, 201] width 13 height 7
click at [80, 227] on span "Meets" at bounding box center [84, 230] width 13 height 7
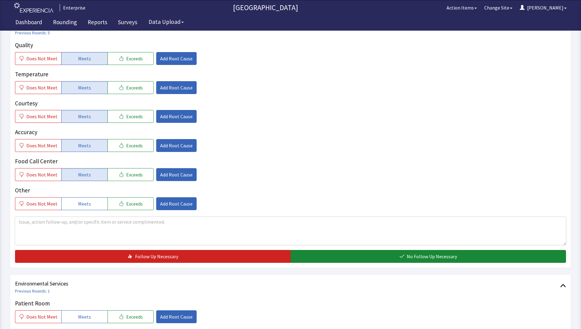
scroll to position [184, 0]
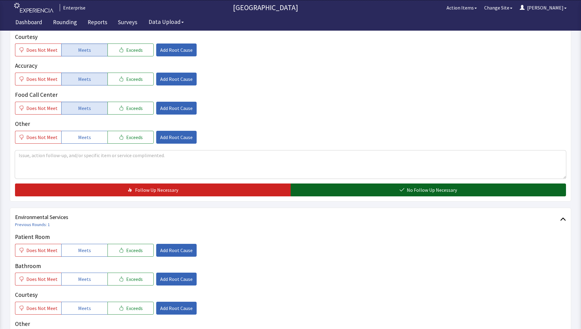
click at [315, 183] on button "No Follow Up Necessary" at bounding box center [429, 189] width 276 height 13
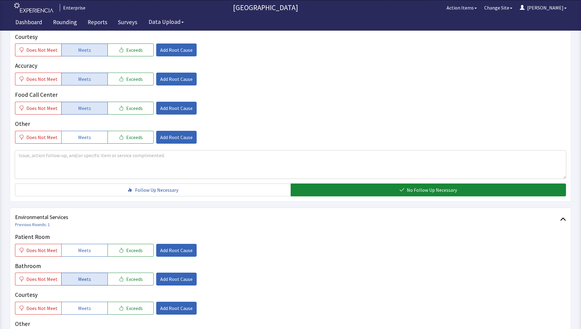
drag, startPoint x: 88, startPoint y: 241, endPoint x: 88, endPoint y: 265, distance: 23.9
click at [88, 245] on button "Meets" at bounding box center [84, 250] width 46 height 13
drag, startPoint x: 86, startPoint y: 267, endPoint x: 86, endPoint y: 272, distance: 4.3
click at [86, 275] on span "Meets" at bounding box center [84, 278] width 13 height 7
drag, startPoint x: 79, startPoint y: 299, endPoint x: 83, endPoint y: 292, distance: 8.1
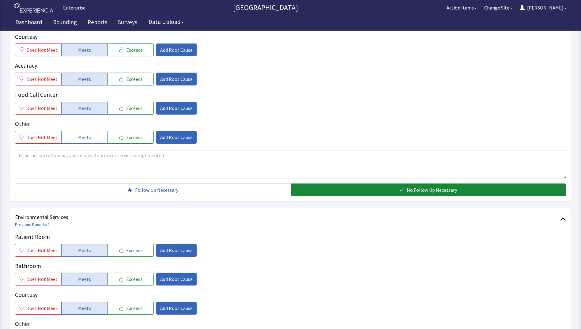
click at [80, 304] on span "Meets" at bounding box center [84, 307] width 13 height 7
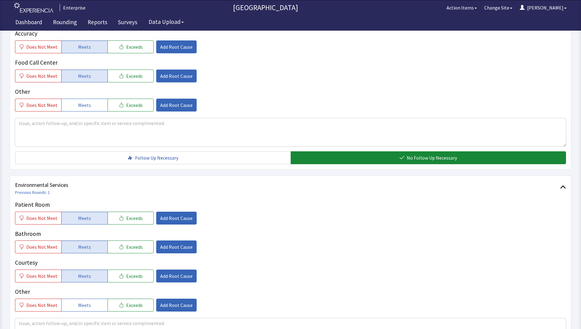
scroll to position [245, 0]
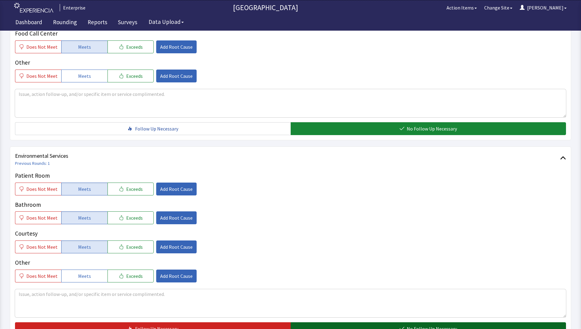
click at [351, 322] on button "No Follow Up Necessary" at bounding box center [429, 328] width 276 height 13
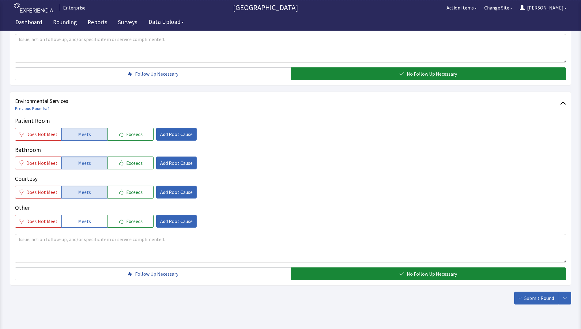
scroll to position [305, 0]
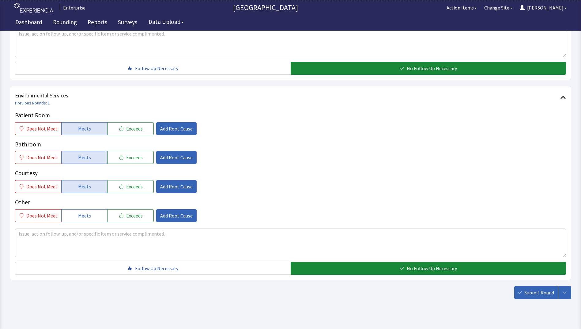
click at [531, 289] on span "Submit Round" at bounding box center [539, 292] width 30 height 7
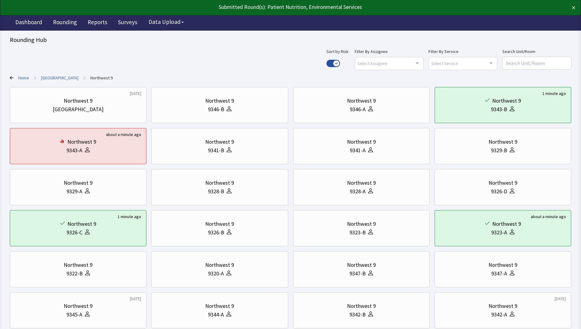
click at [61, 78] on link "[GEOGRAPHIC_DATA]" at bounding box center [59, 78] width 37 height 6
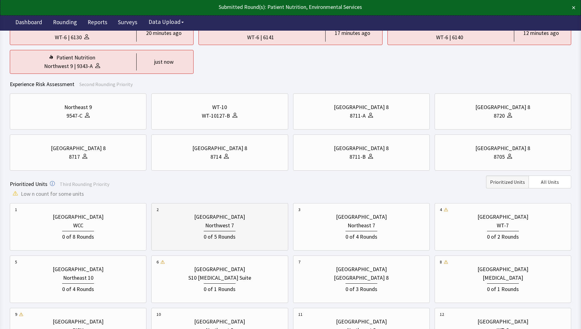
scroll to position [153, 0]
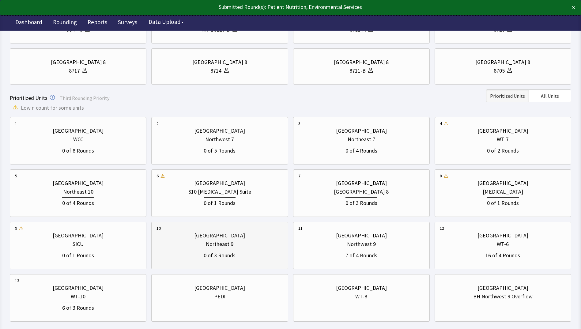
click at [228, 246] on div "Northeast 9" at bounding box center [220, 244] width 28 height 9
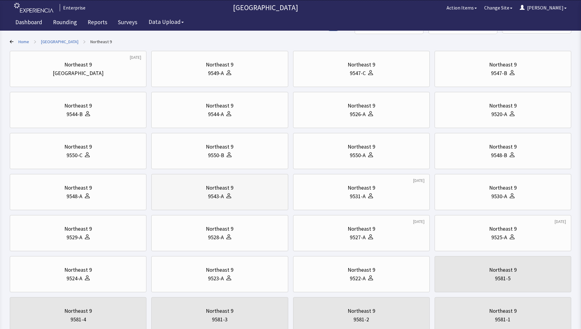
scroll to position [0, 0]
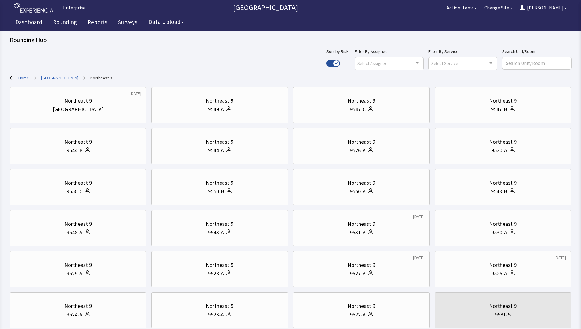
click at [59, 77] on link "[GEOGRAPHIC_DATA]" at bounding box center [59, 78] width 37 height 6
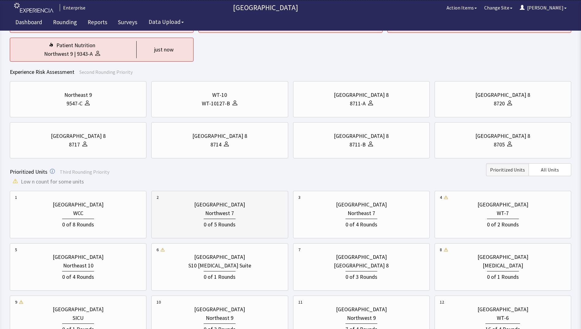
scroll to position [92, 0]
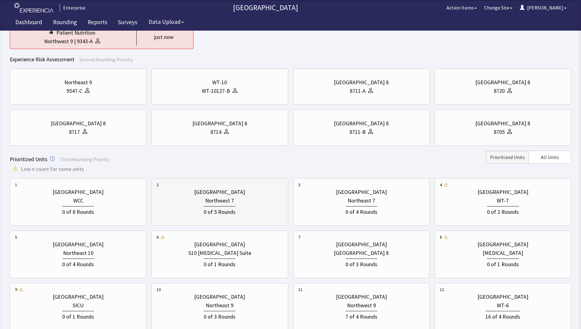
click at [204, 203] on div "Northwest 7" at bounding box center [220, 200] width 126 height 9
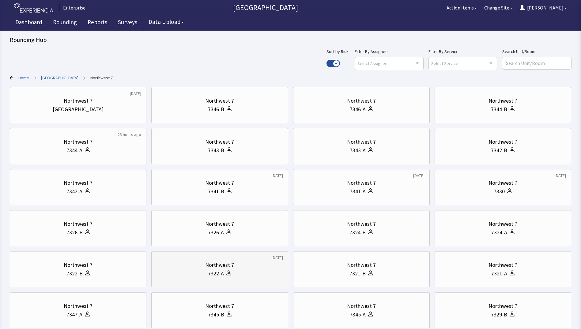
click at [199, 271] on div "7322-A" at bounding box center [220, 273] width 126 height 9
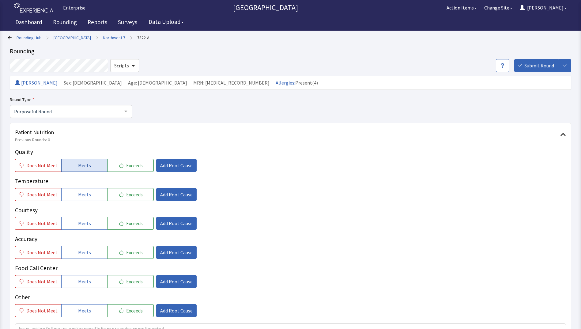
click at [81, 165] on span "Meets" at bounding box center [84, 165] width 13 height 7
click at [81, 191] on span "Meets" at bounding box center [84, 194] width 13 height 7
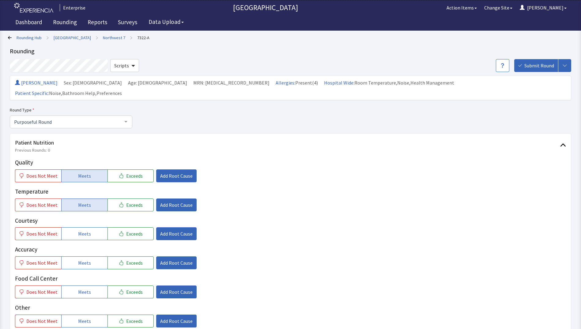
drag, startPoint x: 83, startPoint y: 226, endPoint x: 84, endPoint y: 244, distance: 18.1
click at [83, 229] on button "Meets" at bounding box center [84, 233] width 46 height 13
drag, startPoint x: 83, startPoint y: 250, endPoint x: 82, endPoint y: 255, distance: 5.6
click at [83, 259] on span "Meets" at bounding box center [84, 262] width 13 height 7
click at [81, 288] on span "Meets" at bounding box center [84, 291] width 13 height 7
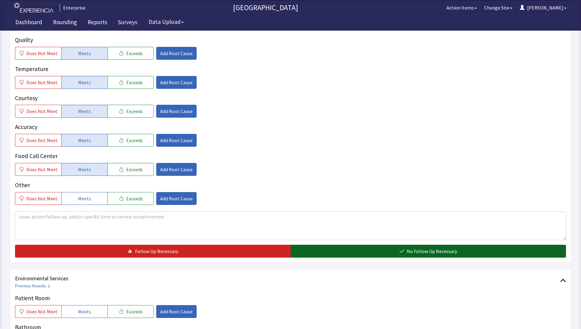
click at [335, 245] on button "No Follow Up Necessary" at bounding box center [429, 251] width 276 height 13
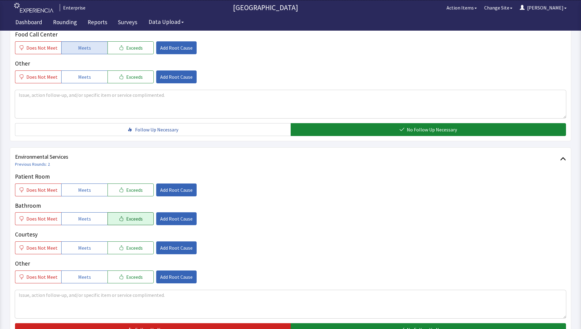
scroll to position [245, 0]
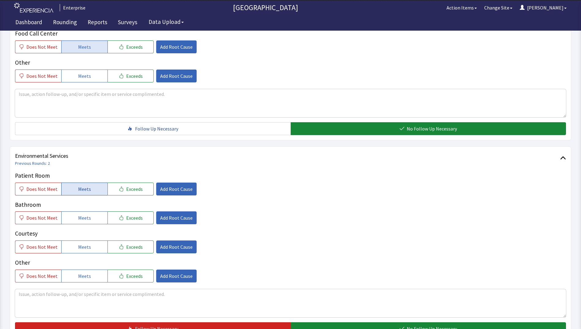
drag, startPoint x: 82, startPoint y: 179, endPoint x: 79, endPoint y: 201, distance: 22.9
click at [82, 185] on span "Meets" at bounding box center [84, 188] width 13 height 7
drag, startPoint x: 79, startPoint y: 206, endPoint x: 79, endPoint y: 225, distance: 19.6
click at [79, 214] on span "Meets" at bounding box center [84, 217] width 13 height 7
click at [78, 243] on span "Meets" at bounding box center [84, 246] width 13 height 7
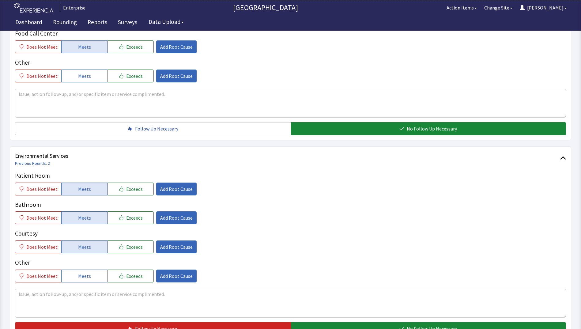
scroll to position [305, 0]
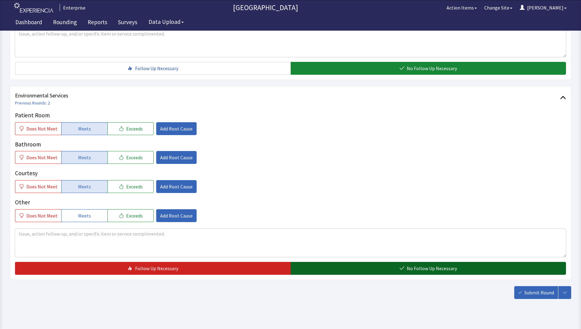
click at [318, 262] on button "No Follow Up Necessary" at bounding box center [429, 268] width 276 height 13
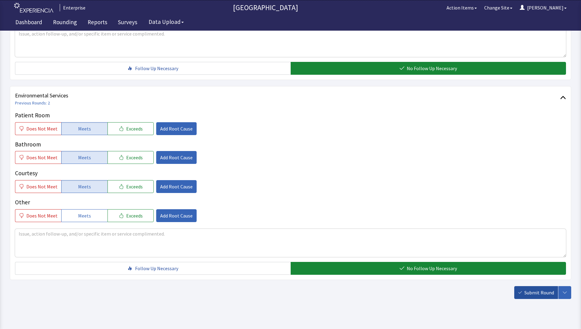
click at [530, 289] on span "Submit Round" at bounding box center [539, 292] width 30 height 7
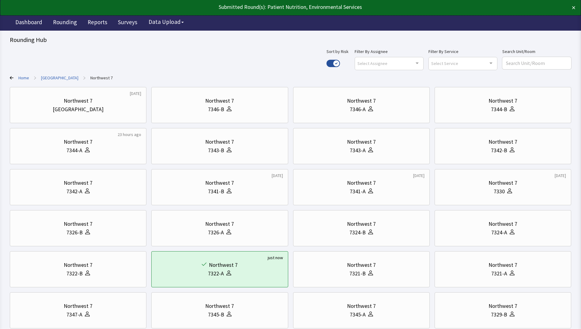
click at [340, 59] on div "Use setting" at bounding box center [333, 63] width 13 height 13
click at [340, 63] on button "Use setting" at bounding box center [333, 63] width 13 height 7
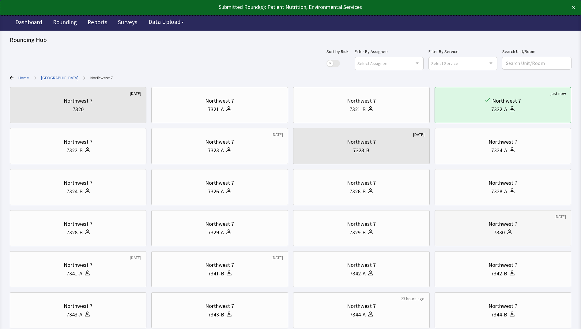
click at [470, 227] on div "Northwest 7" at bounding box center [503, 224] width 126 height 9
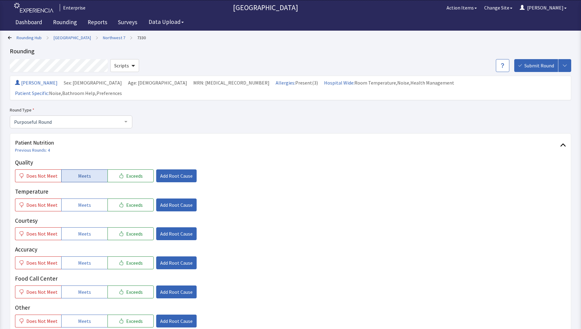
drag, startPoint x: 74, startPoint y: 163, endPoint x: 75, endPoint y: 180, distance: 16.9
click at [74, 169] on button "Meets" at bounding box center [84, 175] width 46 height 13
drag, startPoint x: 76, startPoint y: 194, endPoint x: 78, endPoint y: 206, distance: 12.2
click at [78, 201] on span "Meets" at bounding box center [84, 204] width 13 height 7
drag, startPoint x: 79, startPoint y: 224, endPoint x: 78, endPoint y: 237, distance: 12.9
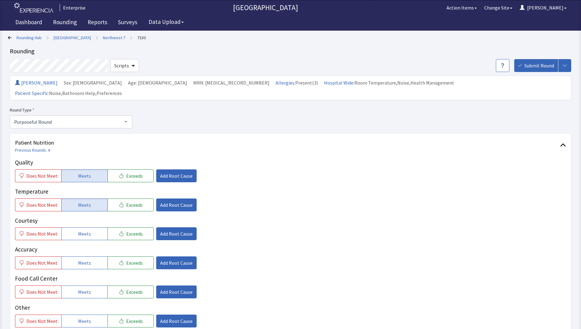
click at [79, 228] on button "Meets" at bounding box center [84, 233] width 46 height 13
drag, startPoint x: 75, startPoint y: 252, endPoint x: 76, endPoint y: 264, distance: 12.3
click at [75, 256] on button "Meets" at bounding box center [84, 262] width 46 height 13
click at [73, 285] on button "Meets" at bounding box center [84, 291] width 46 height 13
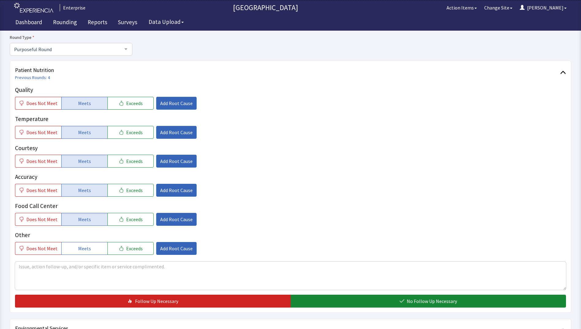
scroll to position [123, 0]
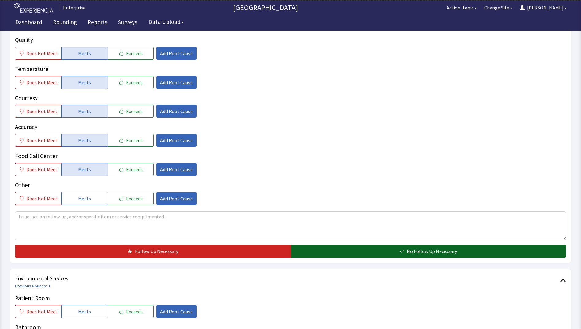
click at [304, 245] on button "No Follow Up Necessary" at bounding box center [429, 251] width 276 height 13
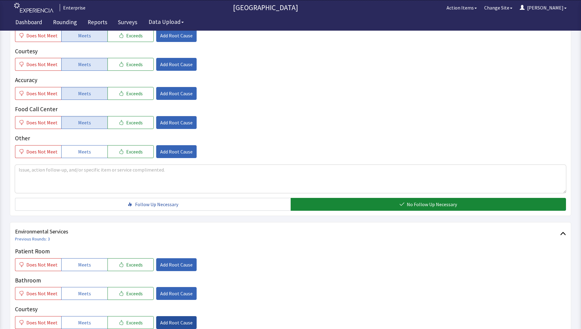
scroll to position [245, 0]
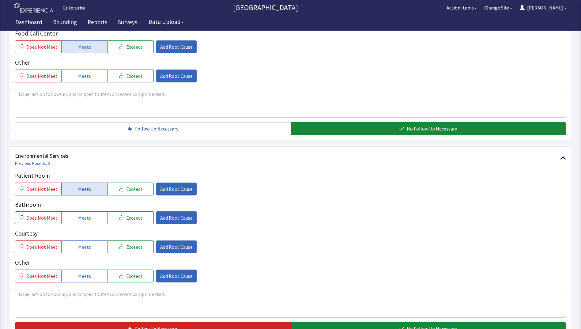
click at [84, 185] on span "Meets" at bounding box center [84, 188] width 13 height 7
click at [81, 214] on span "Meets" at bounding box center [84, 217] width 13 height 7
click at [78, 243] on span "Meets" at bounding box center [84, 246] width 13 height 7
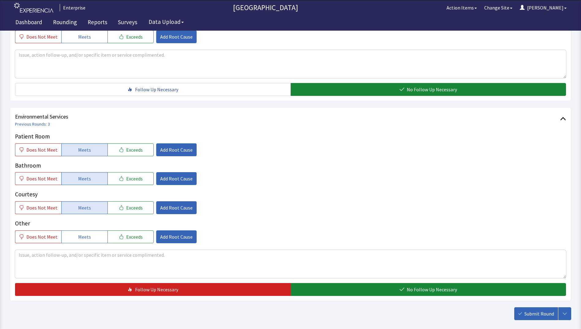
scroll to position [305, 0]
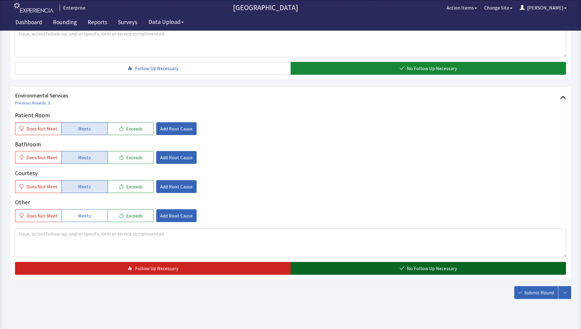
click at [328, 262] on button "No Follow Up Necessary" at bounding box center [429, 268] width 276 height 13
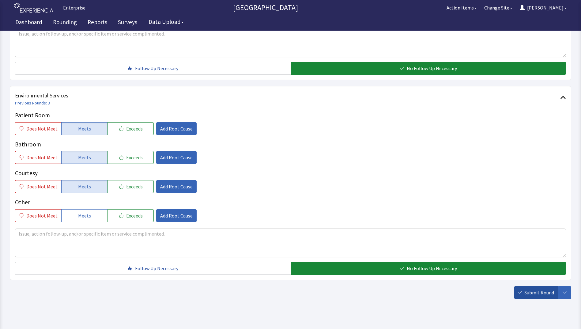
click at [528, 289] on span "Submit Round" at bounding box center [539, 292] width 30 height 7
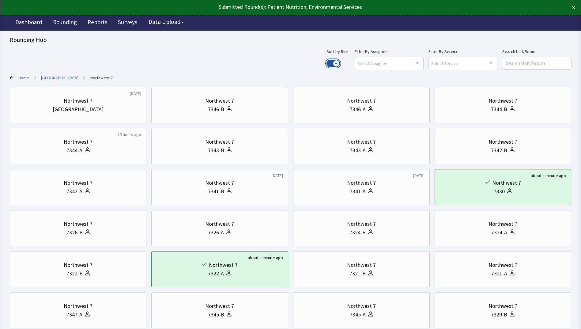
click at [340, 61] on button "Use setting" at bounding box center [333, 63] width 13 height 7
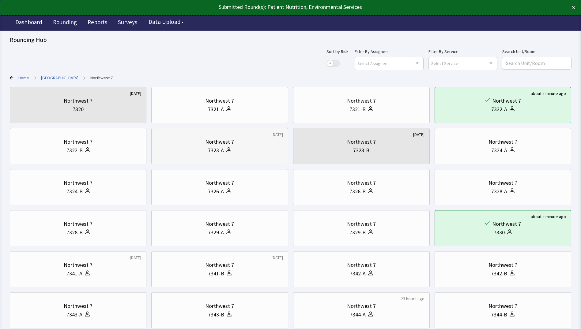
click at [174, 143] on div "Northwest 7" at bounding box center [220, 142] width 126 height 9
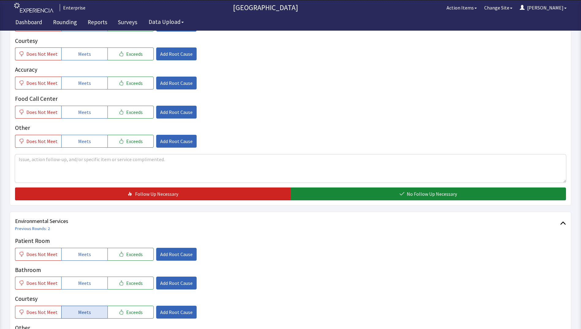
scroll to position [276, 0]
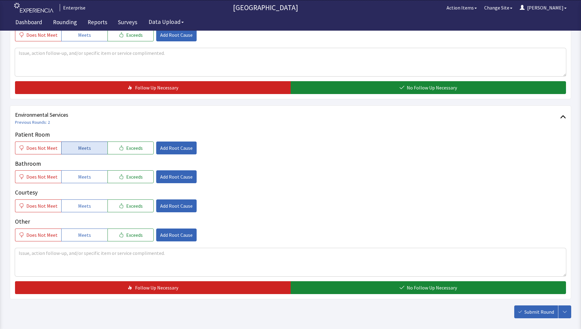
click at [85, 149] on span "Meets" at bounding box center [84, 147] width 13 height 7
drag, startPoint x: 79, startPoint y: 180, endPoint x: 79, endPoint y: 187, distance: 7.7
click at [79, 182] on button "Meets" at bounding box center [84, 176] width 46 height 13
click at [78, 205] on span "Meets" at bounding box center [84, 205] width 13 height 7
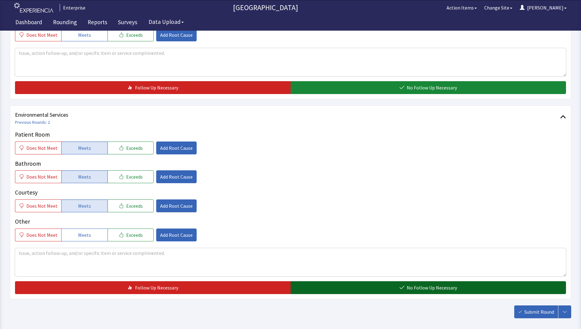
click at [324, 290] on button "No Follow Up Necessary" at bounding box center [429, 287] width 276 height 13
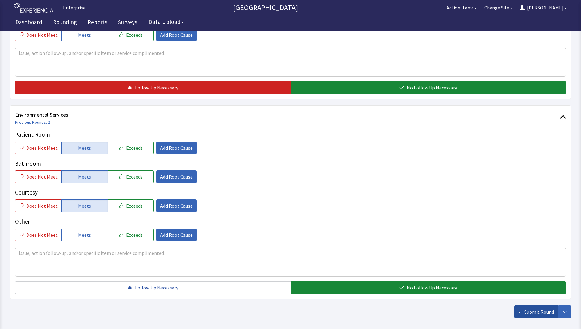
drag, startPoint x: 530, startPoint y: 312, endPoint x: 523, endPoint y: 310, distance: 7.4
click at [531, 312] on span "Submit Round" at bounding box center [539, 311] width 30 height 7
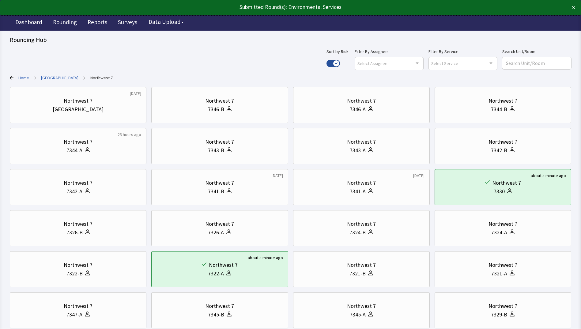
click at [51, 75] on link "[GEOGRAPHIC_DATA]" at bounding box center [59, 78] width 37 height 6
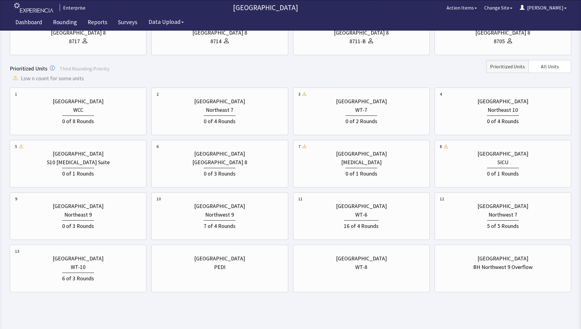
scroll to position [186, 0]
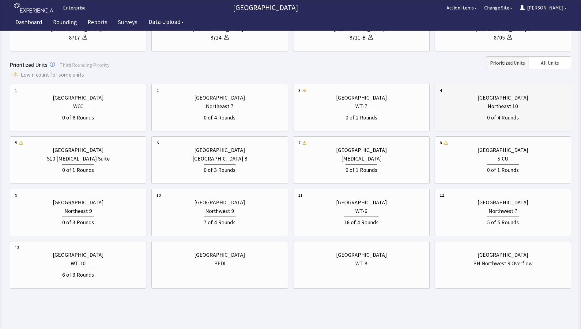
click at [515, 110] on div "Northeast 10" at bounding box center [503, 106] width 30 height 9
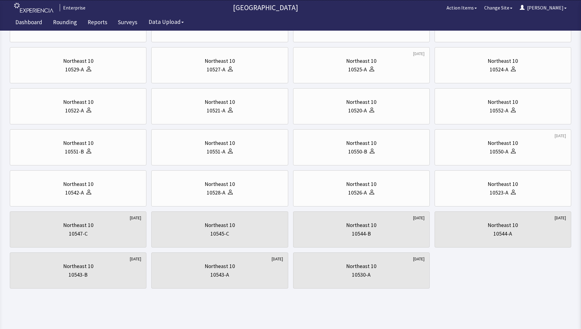
scroll to position [0, 0]
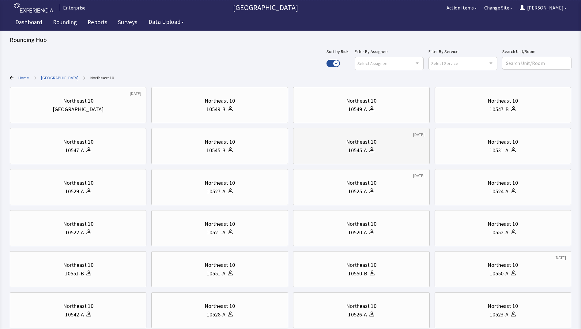
click at [375, 146] on div "10545-A" at bounding box center [361, 150] width 126 height 9
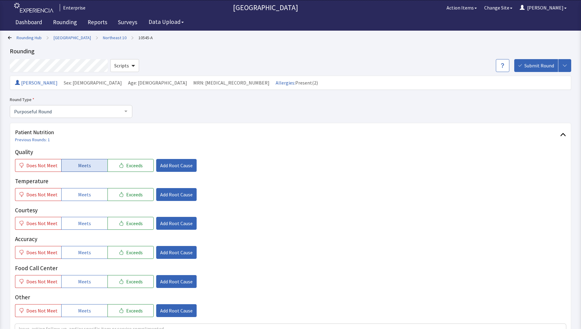
click at [78, 166] on span "Meets" at bounding box center [84, 165] width 13 height 7
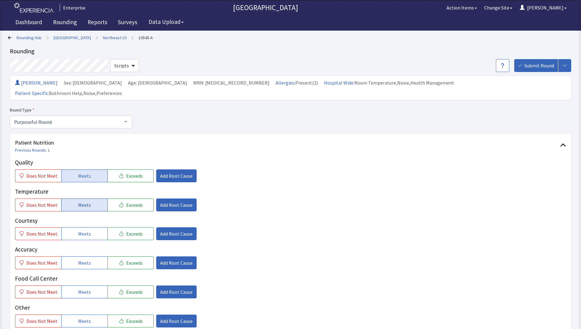
drag, startPoint x: 83, startPoint y: 194, endPoint x: 83, endPoint y: 206, distance: 12.3
click at [83, 201] on span "Meets" at bounding box center [84, 204] width 13 height 7
click at [79, 230] on span "Meets" at bounding box center [84, 233] width 13 height 7
drag, startPoint x: 79, startPoint y: 249, endPoint x: 81, endPoint y: 262, distance: 13.4
click at [79, 259] on span "Meets" at bounding box center [84, 262] width 13 height 7
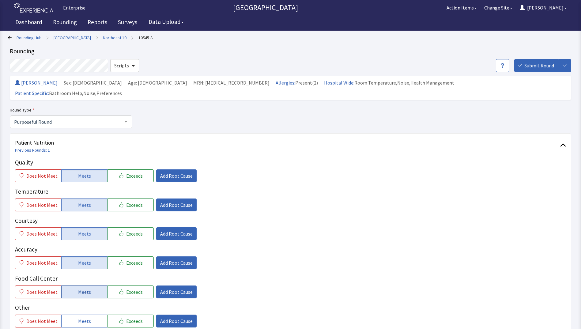
click at [81, 288] on span "Meets" at bounding box center [84, 291] width 13 height 7
click at [180, 172] on span "Add Root Cause" at bounding box center [176, 175] width 32 height 7
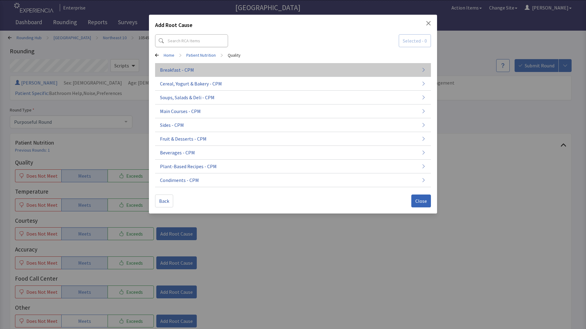
click at [230, 74] on button "Breakfast - CPM" at bounding box center [293, 70] width 276 height 14
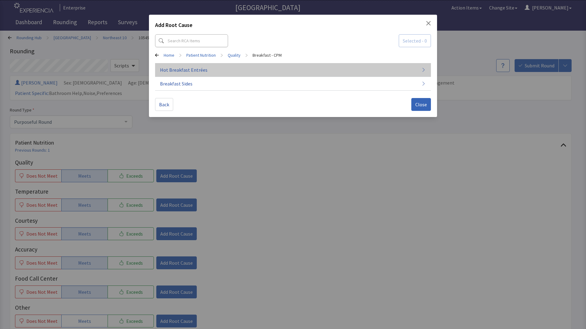
click at [231, 74] on button "Hot Breakfast Entrées" at bounding box center [293, 70] width 276 height 14
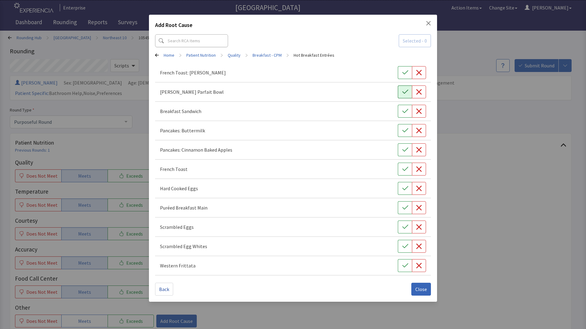
click at [401, 93] on button "button" at bounding box center [405, 91] width 14 height 13
click at [418, 292] on span "Close" at bounding box center [421, 288] width 12 height 7
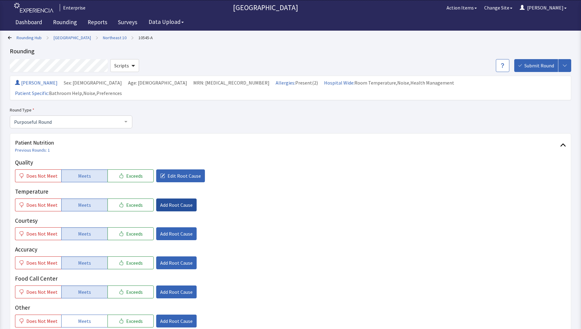
click at [166, 201] on span "Add Root Cause" at bounding box center [176, 204] width 32 height 7
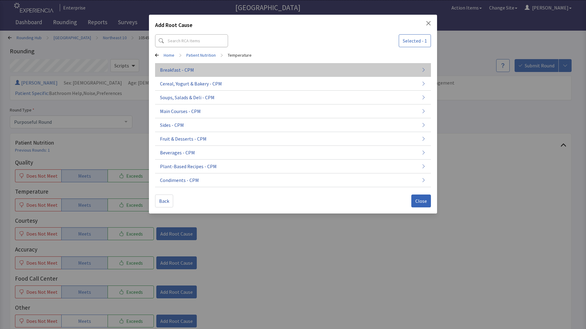
click at [222, 74] on button "Breakfast - CPM" at bounding box center [293, 70] width 276 height 14
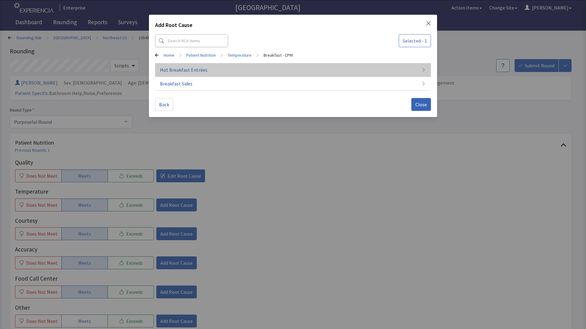
click at [312, 68] on button "Hot Breakfast Entrées" at bounding box center [293, 70] width 276 height 14
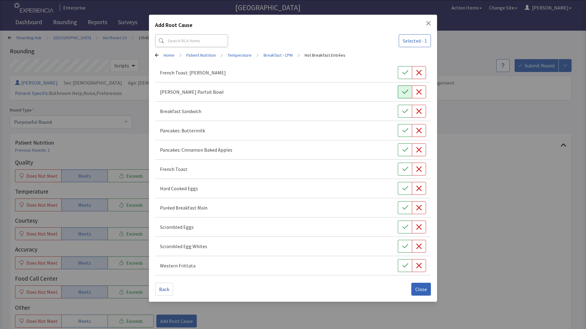
click at [404, 92] on icon "button" at bounding box center [405, 92] width 6 height 6
click at [420, 288] on span "Close" at bounding box center [421, 288] width 12 height 7
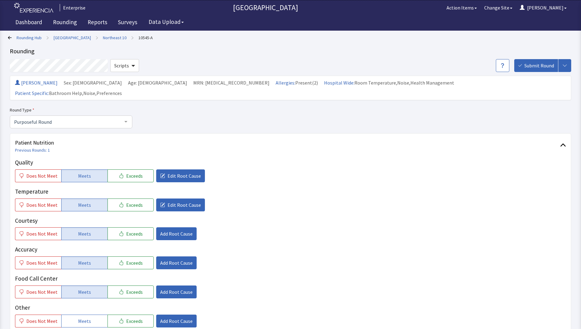
scroll to position [153, 0]
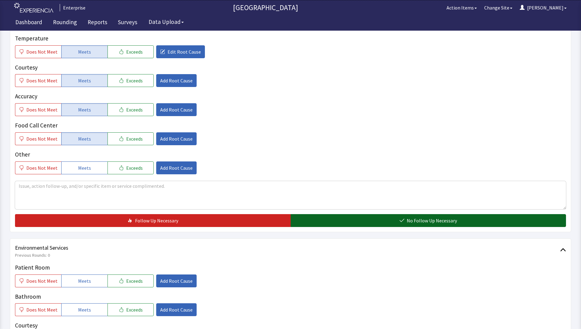
click at [315, 214] on button "No Follow Up Necessary" at bounding box center [429, 220] width 276 height 13
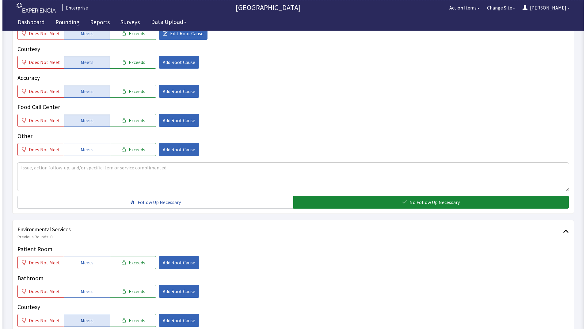
scroll to position [245, 0]
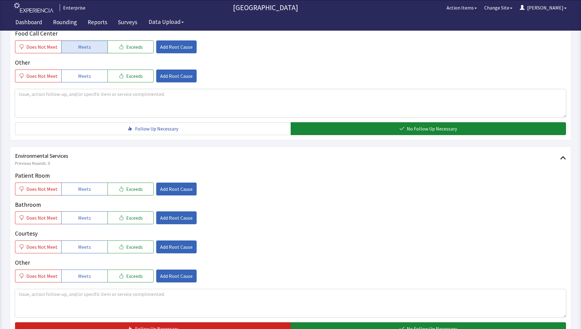
drag, startPoint x: 89, startPoint y: 177, endPoint x: 88, endPoint y: 194, distance: 16.9
click at [89, 183] on button "Meets" at bounding box center [84, 189] width 46 height 13
drag, startPoint x: 85, startPoint y: 206, endPoint x: 85, endPoint y: 231, distance: 25.7
click at [85, 214] on span "Meets" at bounding box center [84, 217] width 13 height 7
click at [85, 243] on span "Meets" at bounding box center [84, 246] width 13 height 7
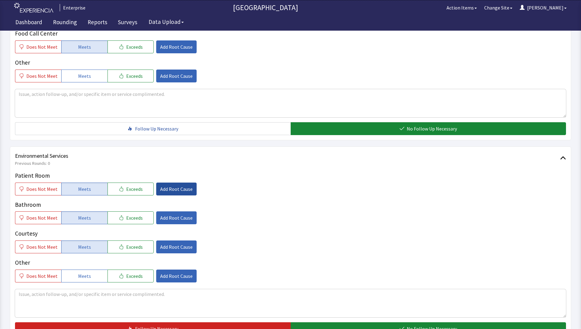
click at [173, 185] on span "Add Root Cause" at bounding box center [176, 188] width 32 height 7
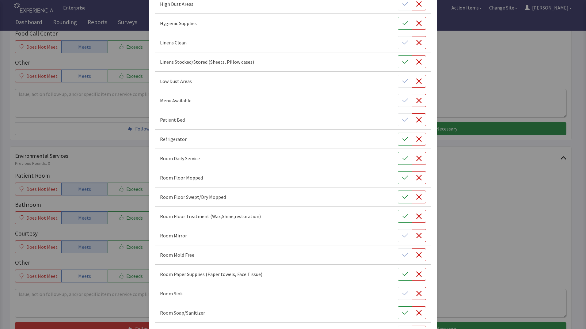
scroll to position [153, 0]
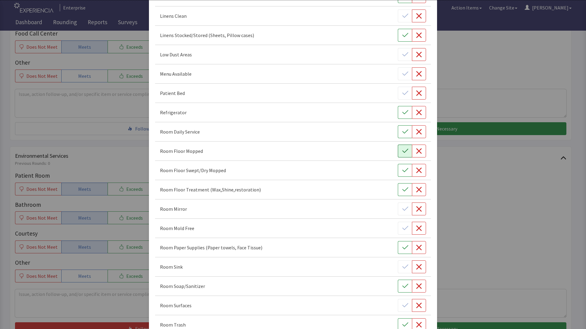
drag, startPoint x: 398, startPoint y: 133, endPoint x: 396, endPoint y: 148, distance: 14.5
click at [398, 135] on button "button" at bounding box center [405, 131] width 14 height 13
click at [398, 155] on button "button" at bounding box center [405, 151] width 14 height 13
click at [402, 173] on icon "button" at bounding box center [405, 170] width 6 height 6
drag, startPoint x: 401, startPoint y: 190, endPoint x: 396, endPoint y: 191, distance: 5.0
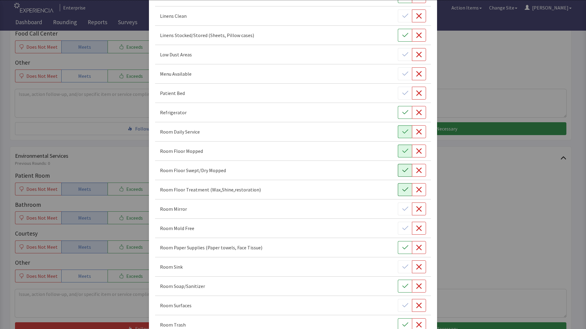
click at [402, 191] on icon "button" at bounding box center [405, 190] width 6 height 6
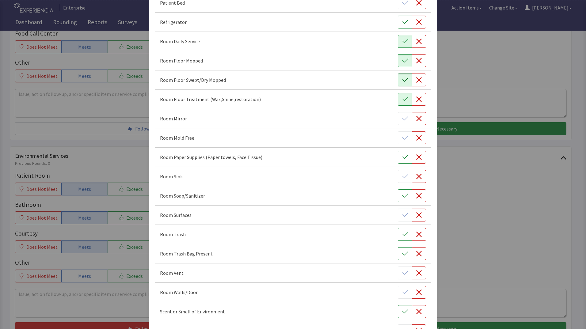
scroll to position [245, 0]
click at [402, 157] on icon "button" at bounding box center [405, 156] width 6 height 6
click at [416, 177] on icon "button" at bounding box center [419, 175] width 6 height 6
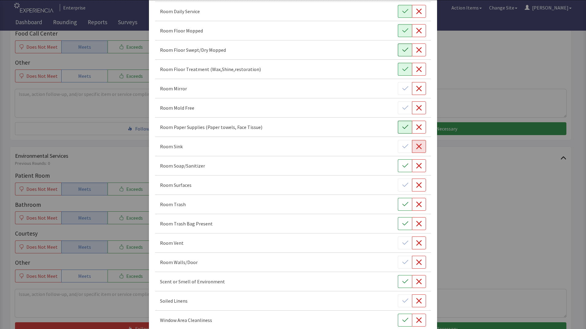
scroll to position [306, 0]
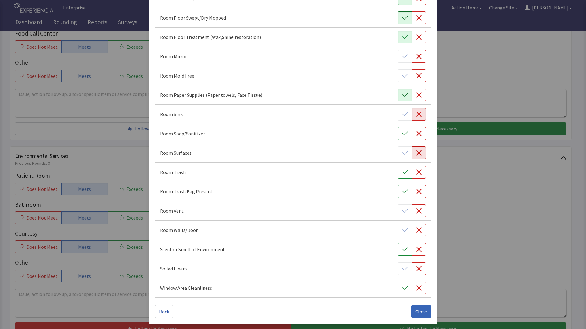
click at [416, 155] on icon "button" at bounding box center [419, 153] width 6 height 6
click at [402, 172] on icon "button" at bounding box center [405, 172] width 6 height 6
click at [417, 313] on span "Close" at bounding box center [421, 311] width 12 height 7
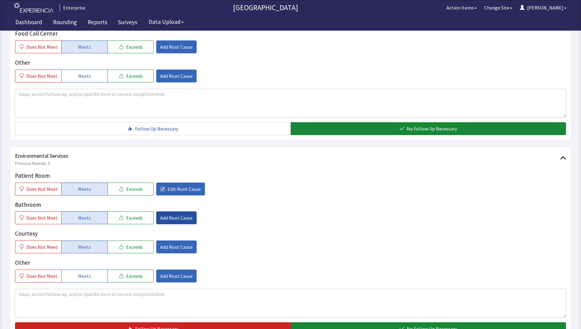
click at [168, 214] on span "Add Root Cause" at bounding box center [176, 217] width 32 height 7
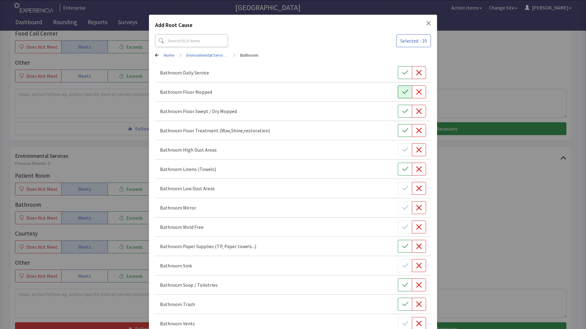
click at [402, 93] on icon "button" at bounding box center [405, 92] width 6 height 6
click at [398, 74] on button "button" at bounding box center [405, 72] width 14 height 13
drag, startPoint x: 399, startPoint y: 110, endPoint x: 399, endPoint y: 119, distance: 9.5
click at [402, 112] on icon "button" at bounding box center [405, 111] width 6 height 6
click at [402, 134] on button "button" at bounding box center [405, 130] width 14 height 13
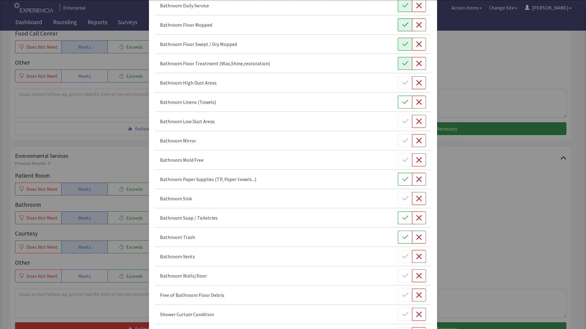
scroll to position [153, 0]
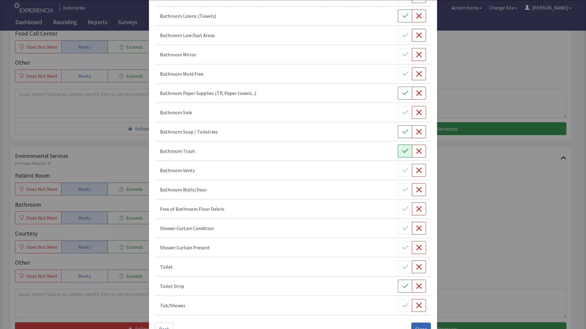
click at [402, 149] on icon "button" at bounding box center [405, 151] width 6 height 6
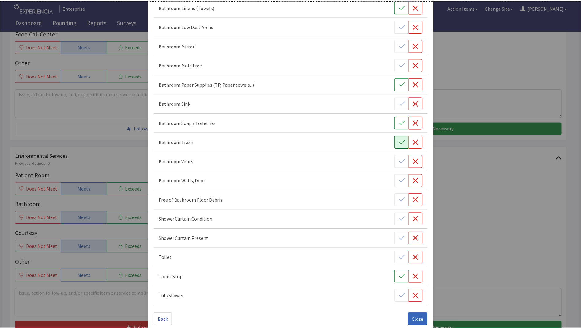
scroll to position [171, 0]
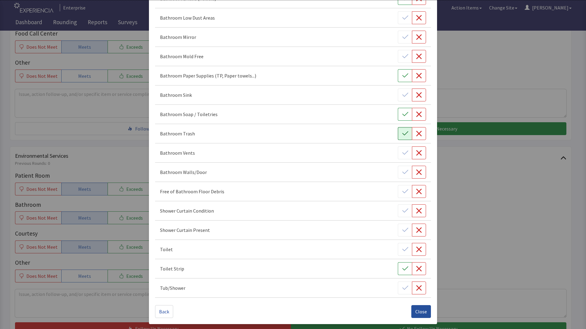
click at [415, 310] on span "Close" at bounding box center [421, 311] width 12 height 7
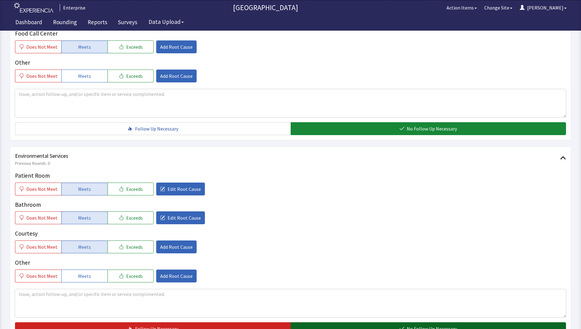
click at [313, 322] on button "No Follow Up Necessary" at bounding box center [429, 328] width 276 height 13
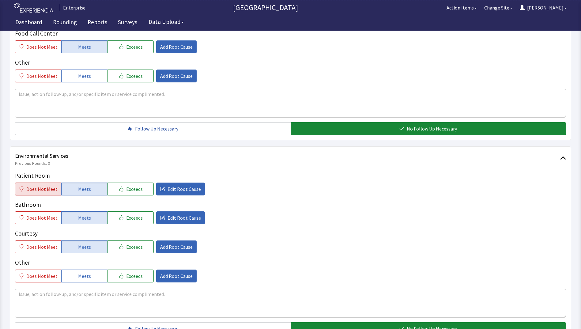
click at [49, 185] on span "Does Not Meet" at bounding box center [41, 188] width 31 height 7
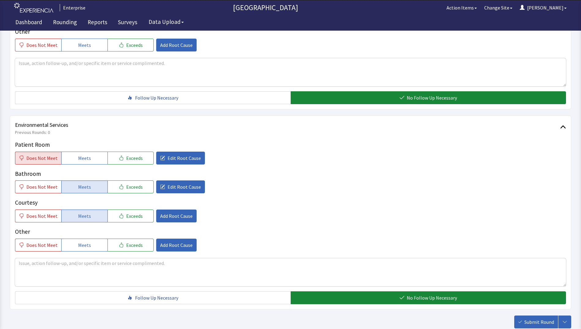
scroll to position [305, 0]
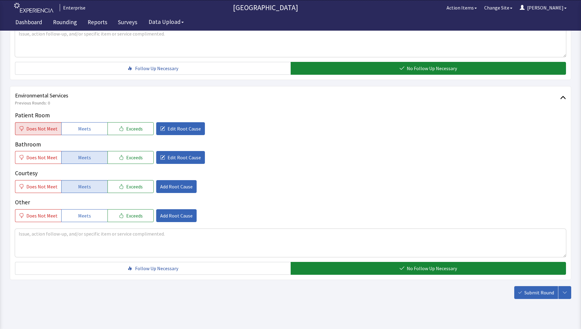
click at [539, 289] on span "Submit Round" at bounding box center [539, 292] width 30 height 7
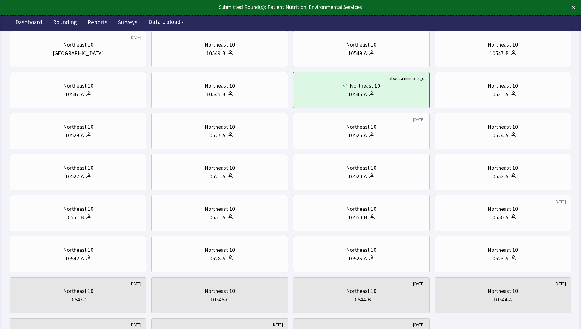
scroll to position [30, 0]
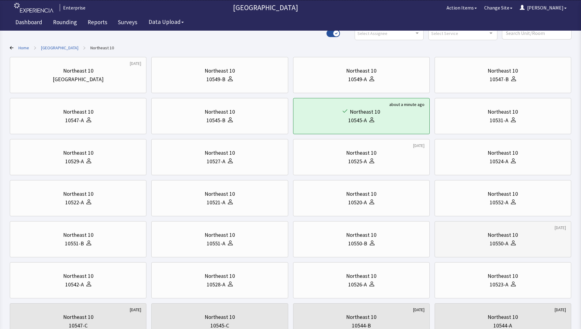
click at [477, 247] on div "10550-A" at bounding box center [503, 243] width 126 height 9
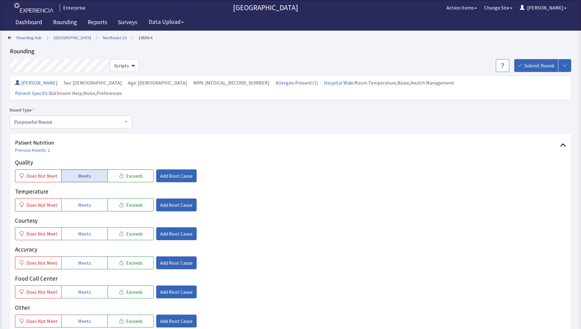
click at [85, 172] on span "Meets" at bounding box center [84, 175] width 13 height 7
drag, startPoint x: 84, startPoint y: 194, endPoint x: 86, endPoint y: 217, distance: 23.4
click at [84, 201] on span "Meets" at bounding box center [84, 204] width 13 height 7
click at [87, 230] on span "Meets" at bounding box center [84, 233] width 13 height 7
drag, startPoint x: 81, startPoint y: 254, endPoint x: 78, endPoint y: 272, distance: 17.8
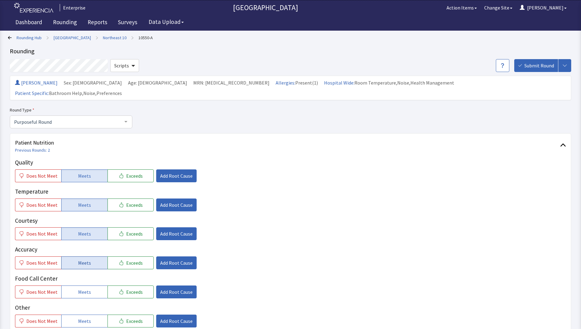
click at [81, 259] on span "Meets" at bounding box center [84, 262] width 13 height 7
click at [78, 288] on span "Meets" at bounding box center [84, 291] width 13 height 7
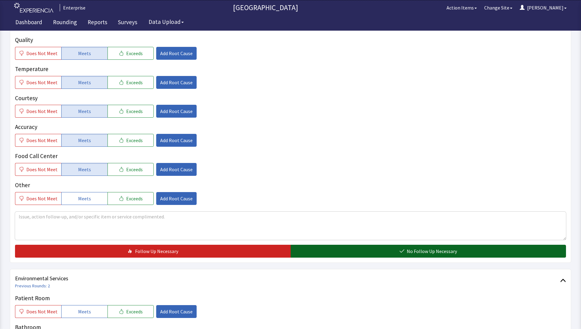
drag, startPoint x: 317, startPoint y: 242, endPoint x: 299, endPoint y: 245, distance: 17.8
click at [317, 245] on button "No Follow Up Necessary" at bounding box center [429, 251] width 276 height 13
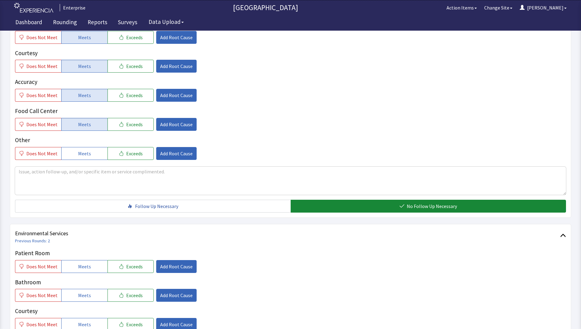
scroll to position [214, 0]
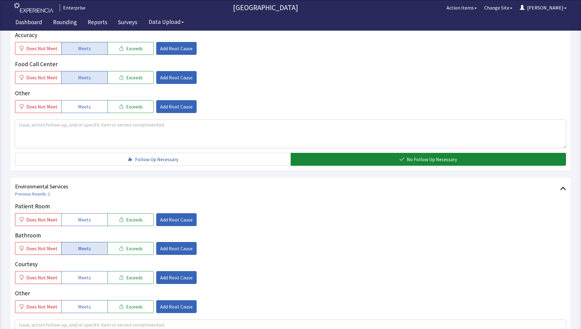
drag, startPoint x: 88, startPoint y: 212, endPoint x: 87, endPoint y: 235, distance: 23.3
click at [88, 214] on button "Meets" at bounding box center [84, 219] width 46 height 13
drag, startPoint x: 87, startPoint y: 241, endPoint x: 83, endPoint y: 263, distance: 21.9
click at [87, 243] on button "Meets" at bounding box center [84, 248] width 46 height 13
drag, startPoint x: 81, startPoint y: 267, endPoint x: 95, endPoint y: 266, distance: 13.8
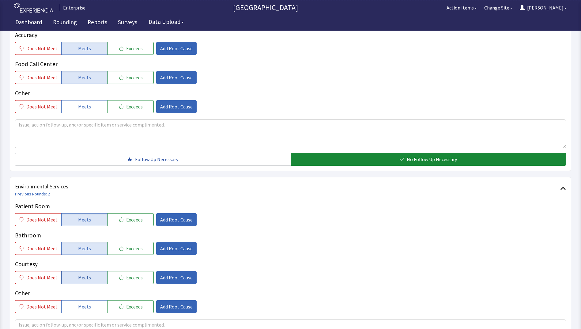
click at [82, 274] on span "Meets" at bounding box center [84, 277] width 13 height 7
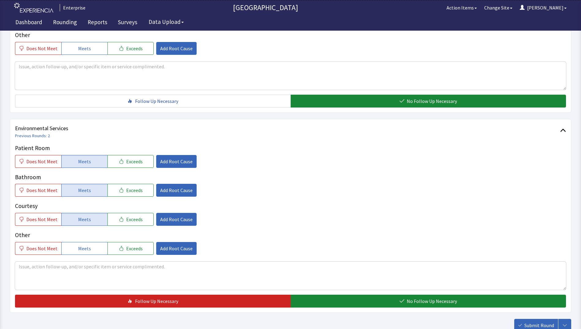
scroll to position [305, 0]
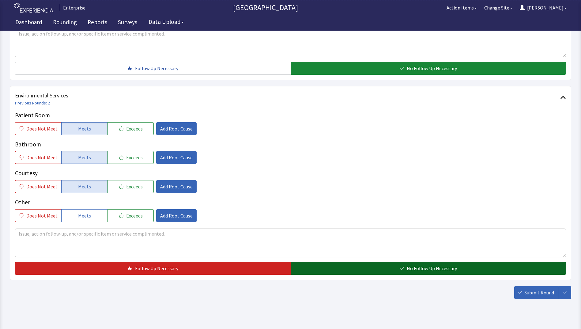
click at [388, 264] on button "No Follow Up Necessary" at bounding box center [429, 268] width 276 height 13
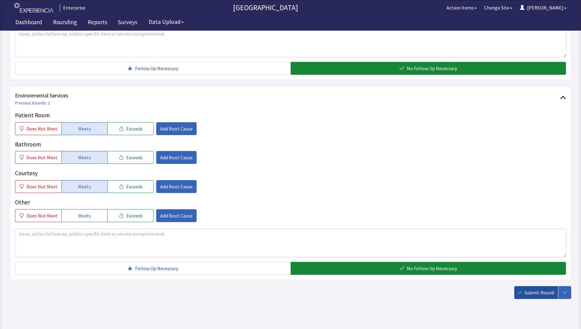
click at [528, 289] on span "Submit Round" at bounding box center [539, 292] width 30 height 7
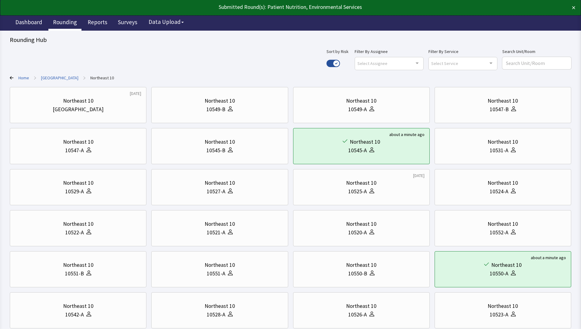
click at [61, 23] on link "Rounding" at bounding box center [64, 22] width 33 height 15
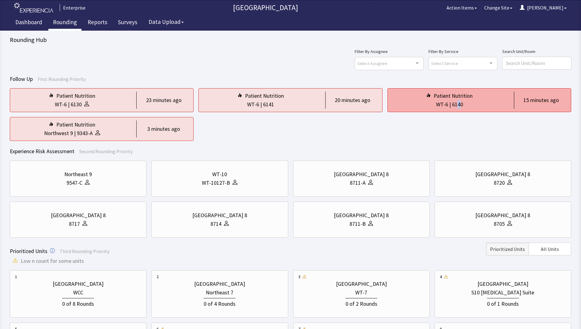
click at [459, 103] on div "6140" at bounding box center [457, 104] width 11 height 9
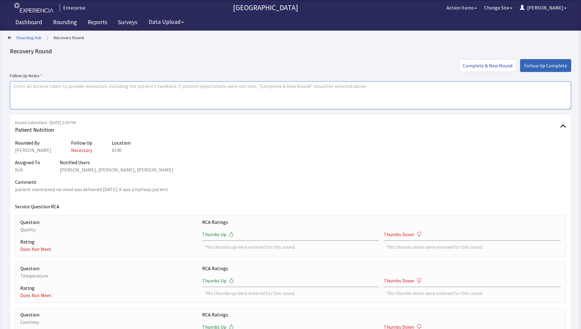
click at [21, 85] on textarea at bounding box center [290, 95] width 561 height 28
drag, startPoint x: 11, startPoint y: 84, endPoint x: 66, endPoint y: 92, distance: 55.1
click at [66, 92] on textarea "issues resolved" at bounding box center [290, 95] width 561 height 28
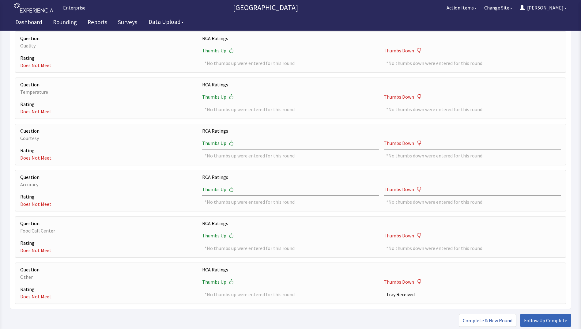
scroll to position [222, 0]
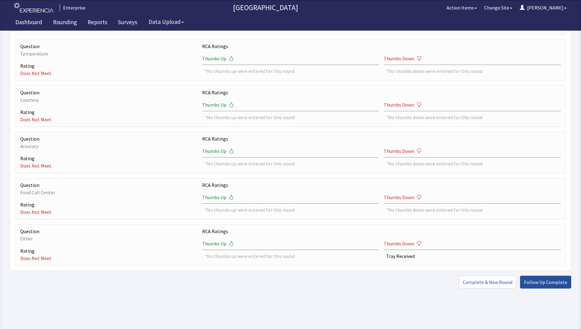
type textarea "issues resolved"
drag, startPoint x: 536, startPoint y: 283, endPoint x: 530, endPoint y: 282, distance: 6.8
click at [537, 284] on span "Follow Up Complete" at bounding box center [545, 281] width 43 height 7
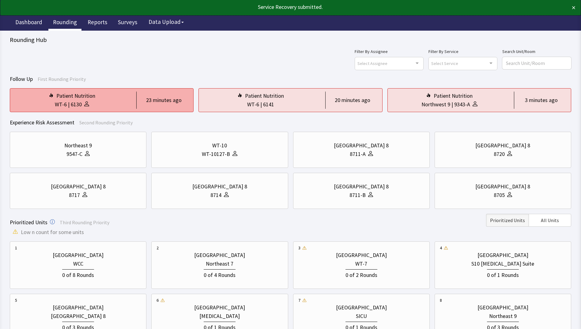
click at [95, 104] on div "WT-6 | 6130" at bounding box center [72, 104] width 114 height 9
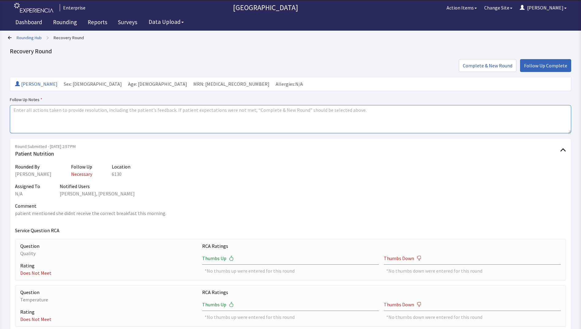
click at [18, 113] on textarea at bounding box center [290, 119] width 561 height 28
paste textarea "issues resolved"
type textarea "issues resolved"
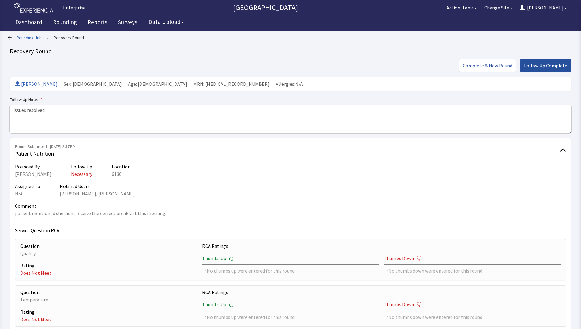
click at [543, 66] on span "Follow Up Complete" at bounding box center [545, 65] width 43 height 7
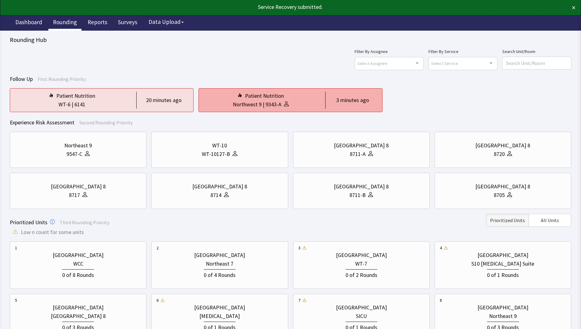
click at [229, 104] on div "Northwest 9 | 9343-A" at bounding box center [261, 104] width 114 height 9
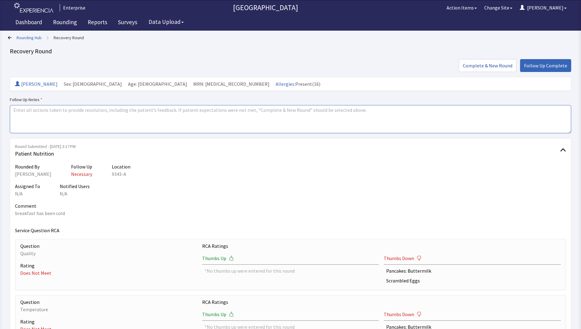
click at [19, 107] on textarea at bounding box center [290, 119] width 561 height 28
paste textarea "issues resolved"
type textarea "issues resolved"
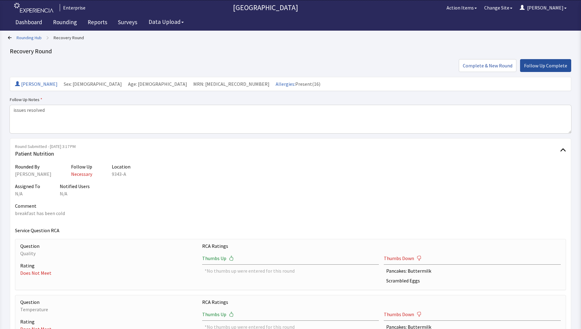
click at [541, 65] on span "Follow Up Complete" at bounding box center [545, 65] width 43 height 7
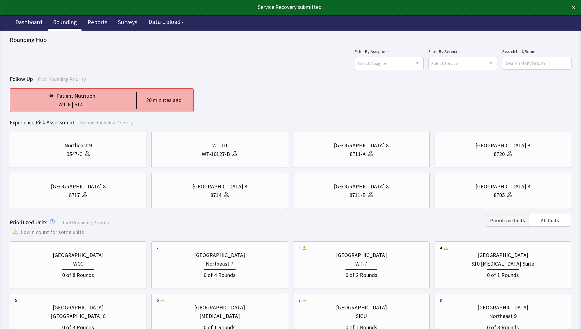
click at [100, 105] on div "WT-6 | 6141" at bounding box center [72, 104] width 114 height 9
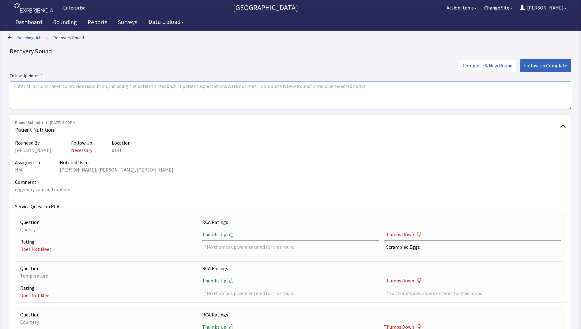
click at [19, 87] on textarea at bounding box center [290, 95] width 561 height 28
paste textarea "issues resolved"
type textarea "issues resolved"
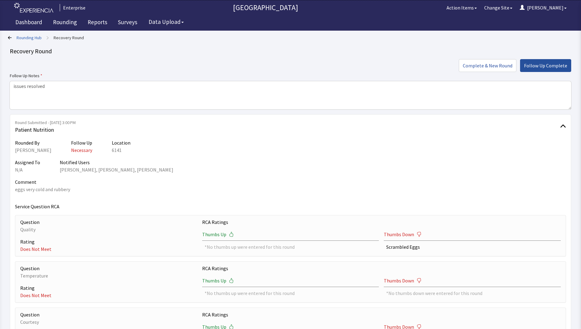
click at [537, 64] on span "Follow Up Complete" at bounding box center [545, 65] width 43 height 7
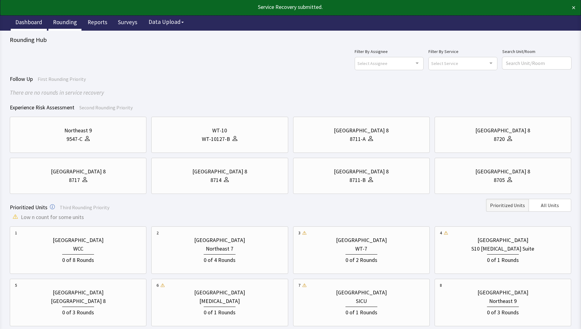
click at [29, 18] on link "Dashboard" at bounding box center [29, 22] width 36 height 15
